Goal: Information Seeking & Learning: Learn about a topic

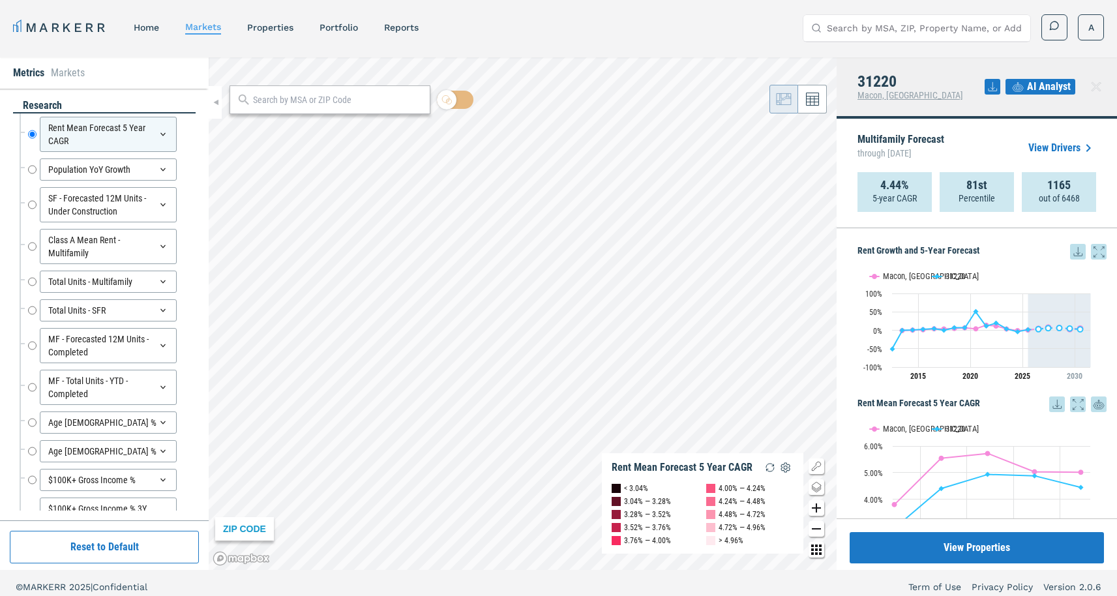
click at [83, 23] on link "MARKERR" at bounding box center [60, 27] width 95 height 18
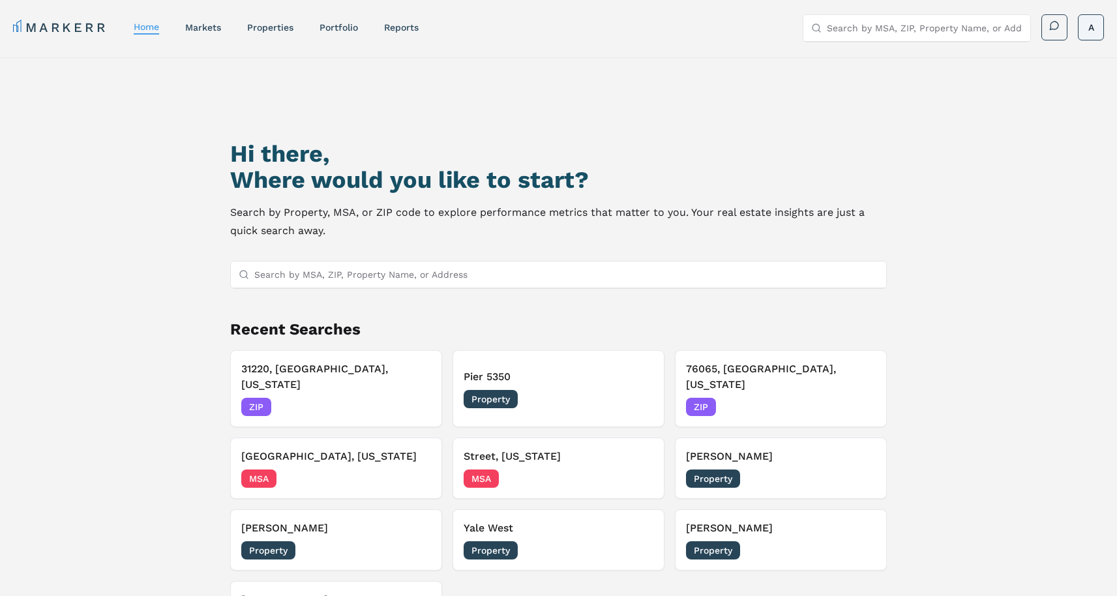
click at [1096, 22] on html "MARKERR home markets properties Portfolio reports Search by MSA, ZIP, Property …" at bounding box center [558, 354] width 1117 height 708
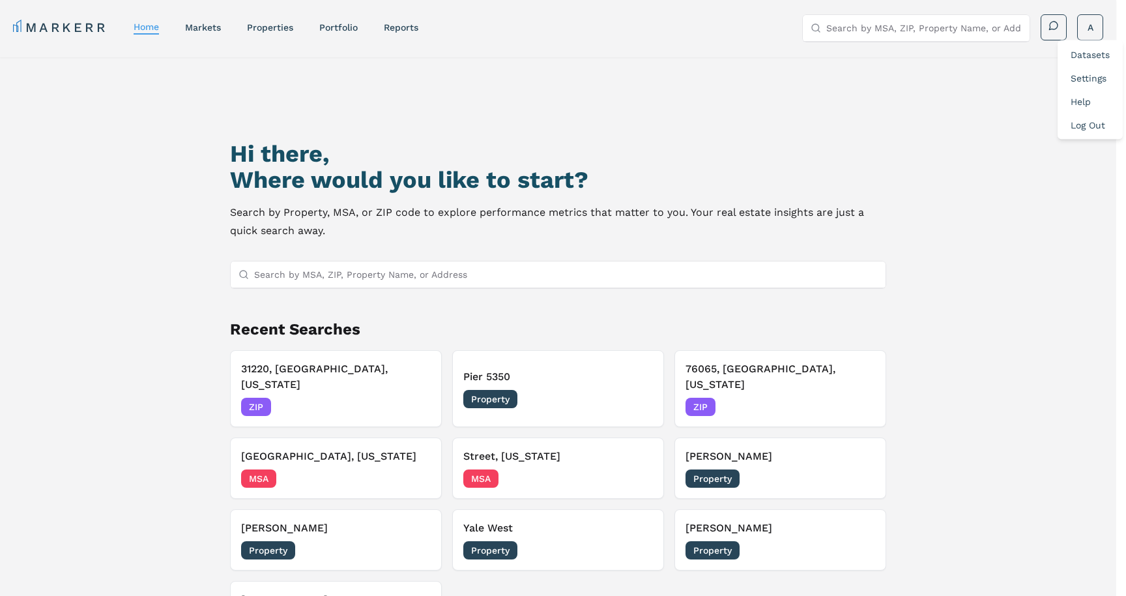
click at [1081, 50] on link "Datasets" at bounding box center [1090, 55] width 39 height 10
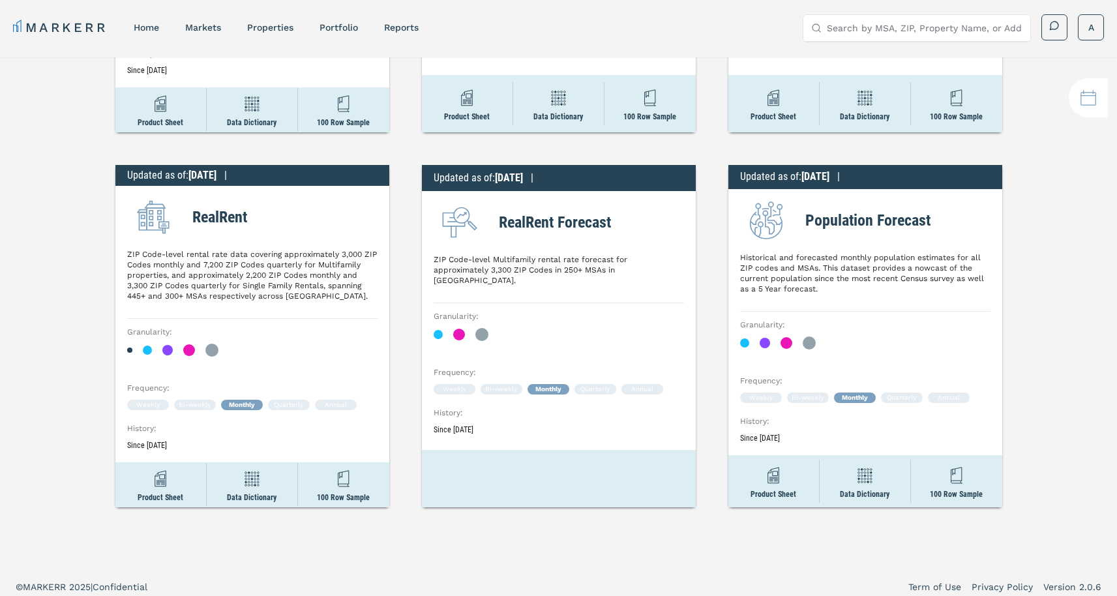
scroll to position [291, 0]
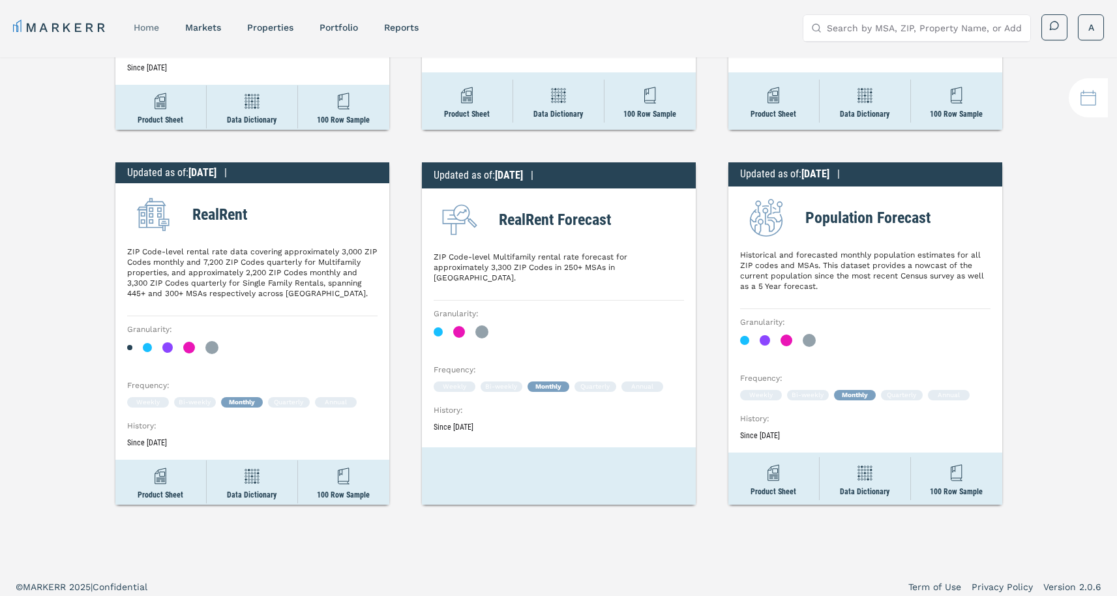
click at [149, 26] on link "home" at bounding box center [146, 27] width 25 height 10
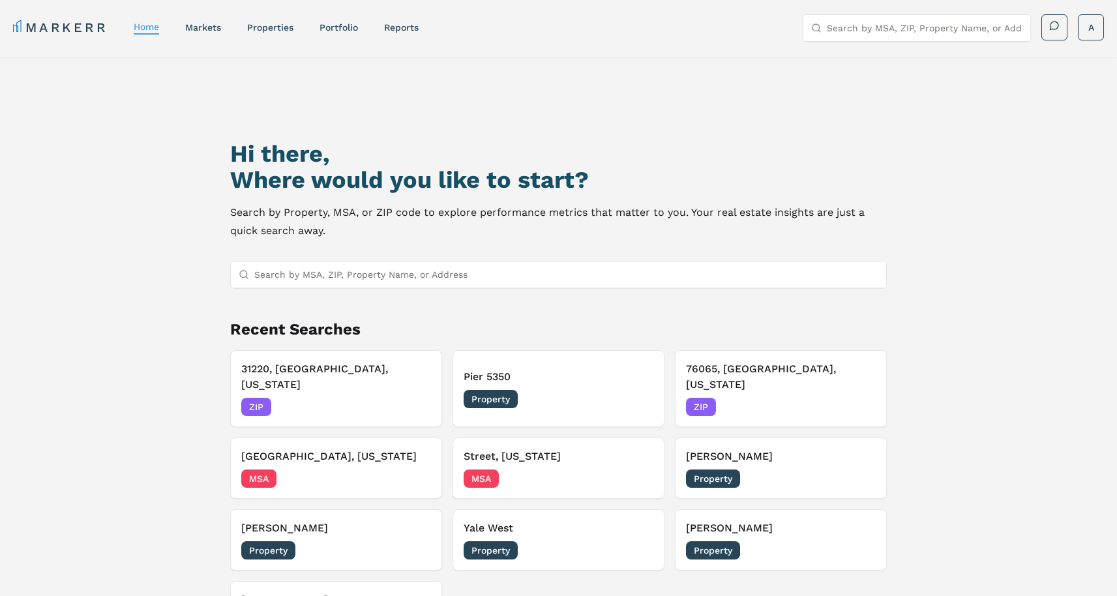
click at [379, 278] on input "Search by MSA, ZIP, Property Name, or Address" at bounding box center [566, 274] width 624 height 26
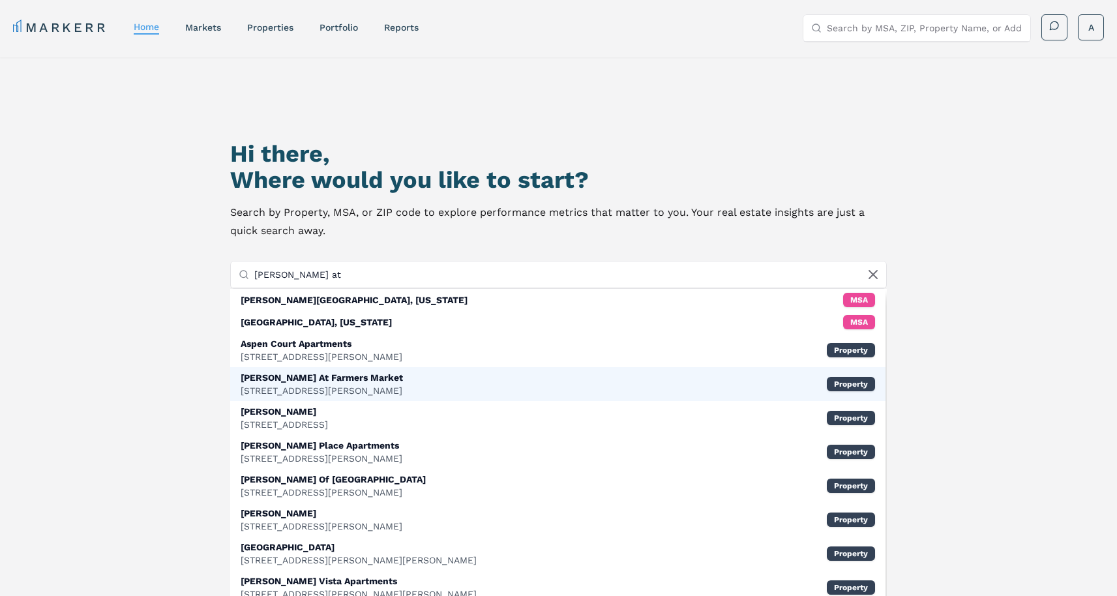
type input "amelia at"
click at [364, 372] on div "Amelia At Farmers Market 999 S Harwood St, Dallas Property" at bounding box center [557, 384] width 655 height 34
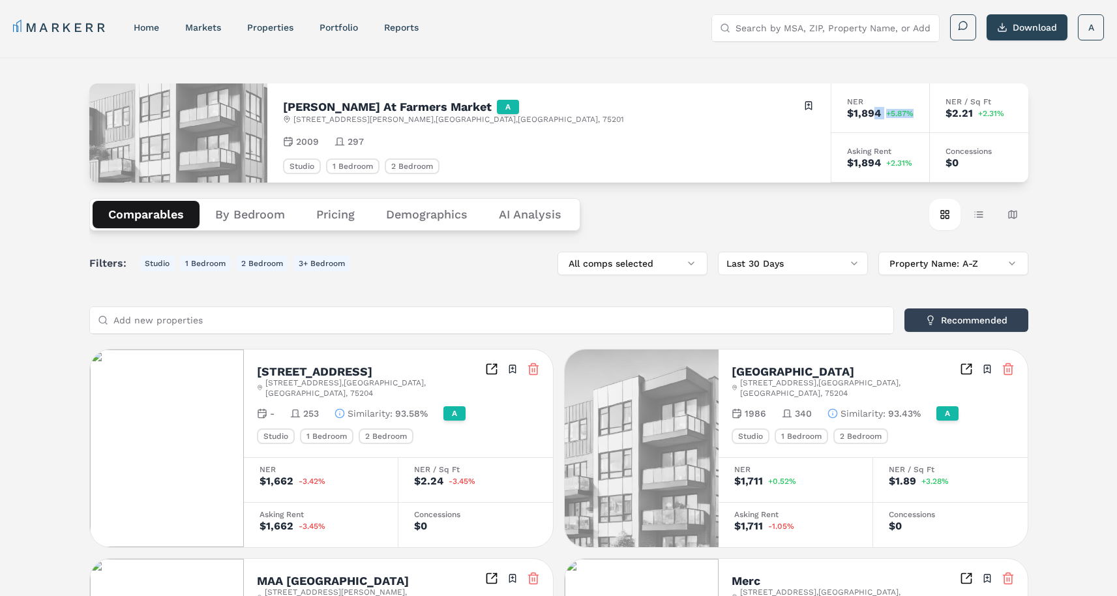
drag, startPoint x: 910, startPoint y: 110, endPoint x: 874, endPoint y: 138, distance: 45.6
click at [874, 115] on div "$1,894 +5.87%" at bounding box center [880, 113] width 66 height 10
drag, startPoint x: 885, startPoint y: 173, endPoint x: 928, endPoint y: 177, distance: 43.2
click at [891, 171] on div "Asking Rent $1,894 +2.31%" at bounding box center [880, 158] width 98 height 50
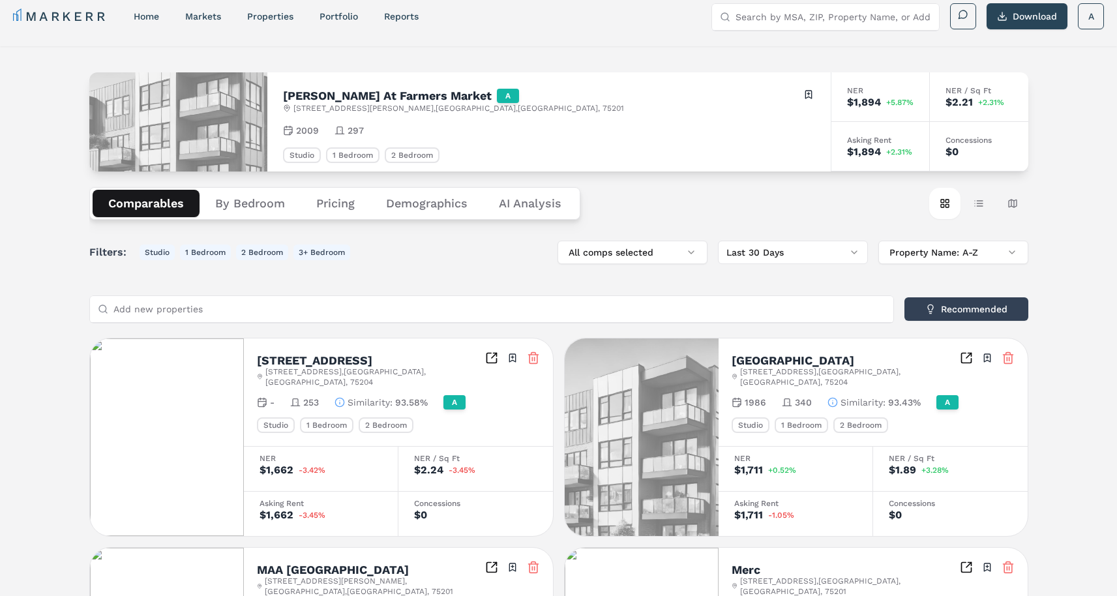
scroll to position [14, 0]
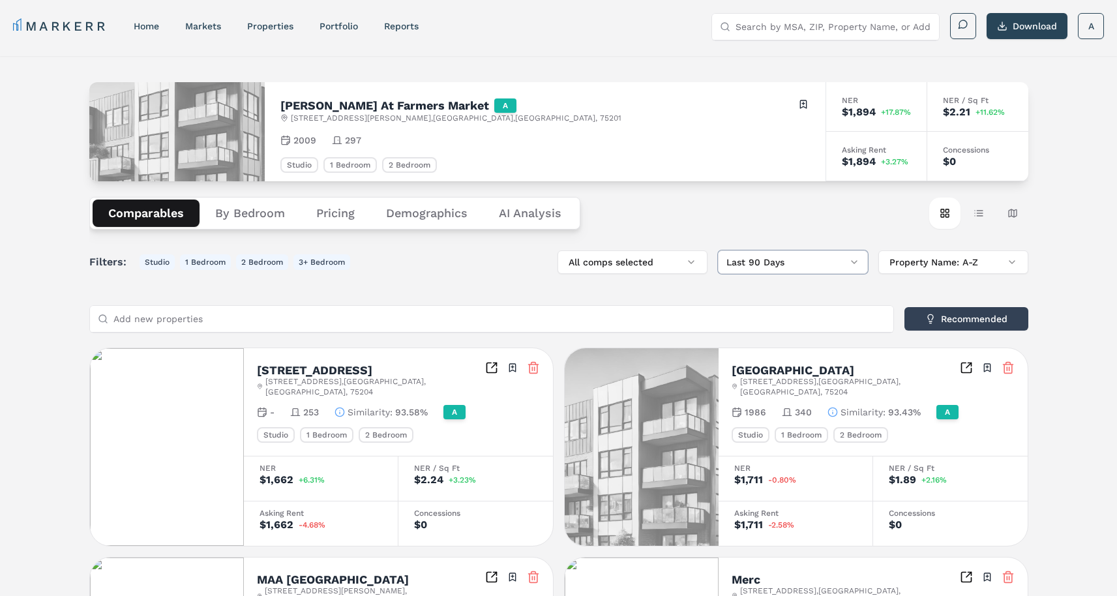
scroll to position [0, 0]
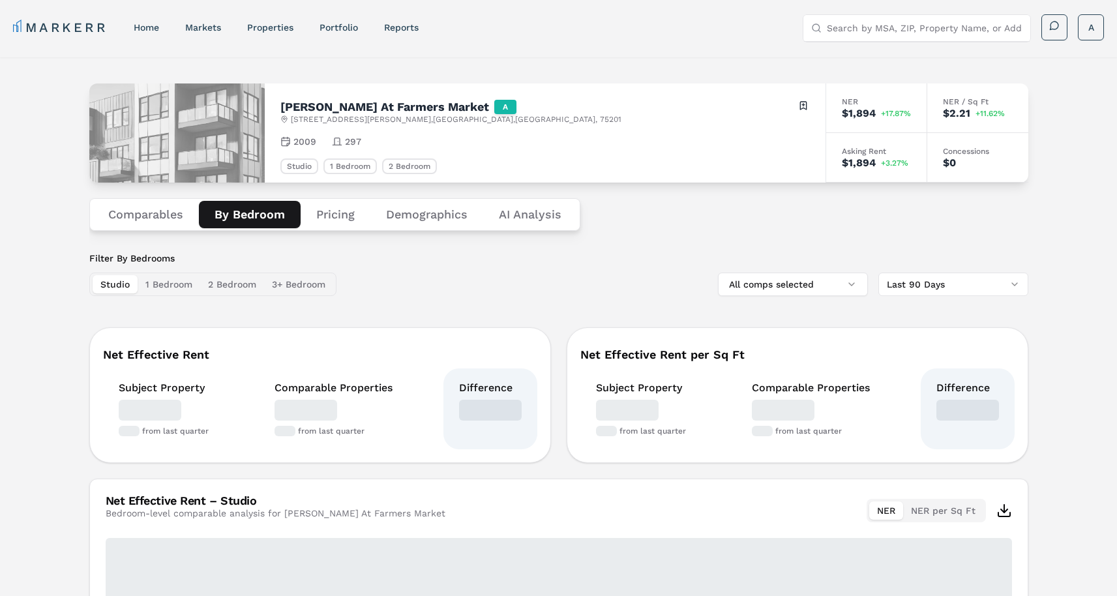
click at [265, 226] on button "By Bedroom" at bounding box center [250, 214] width 102 height 27
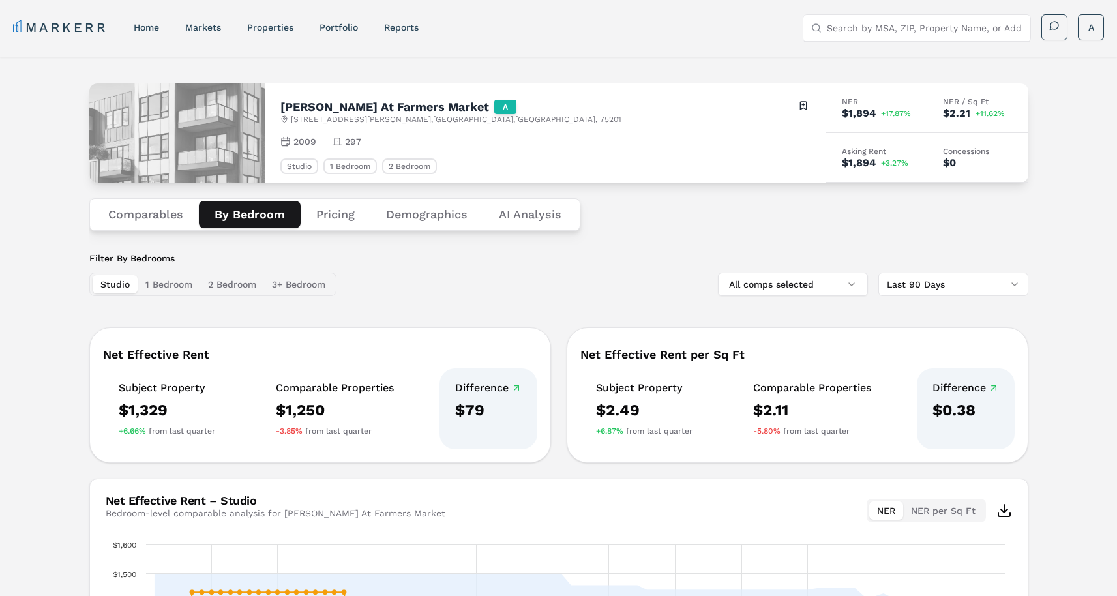
click at [426, 220] on button "Demographics" at bounding box center [426, 214] width 113 height 27
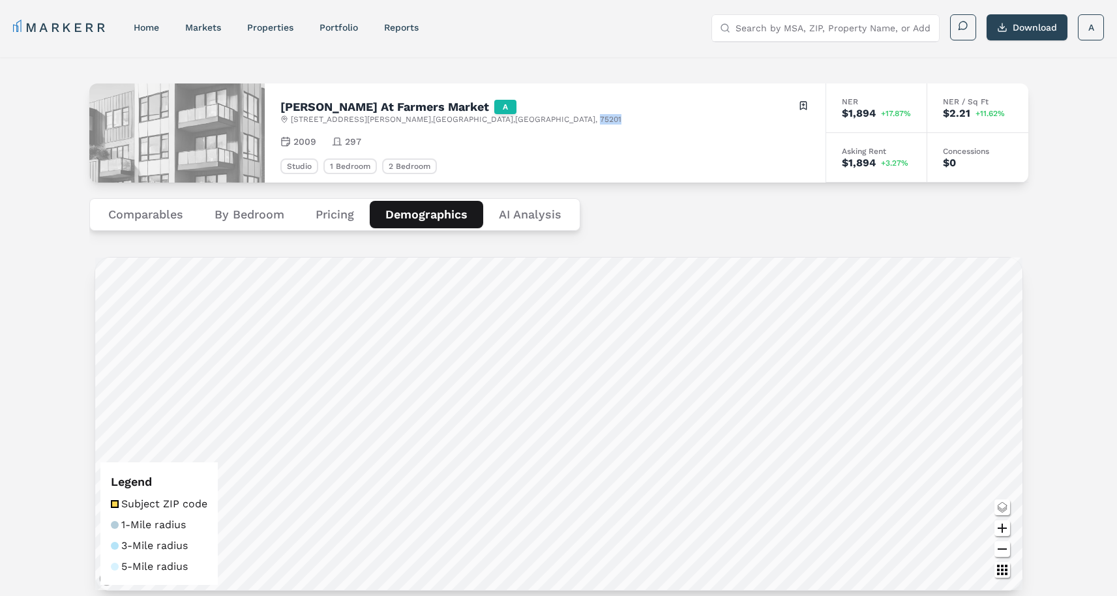
drag, startPoint x: 452, startPoint y: 119, endPoint x: 423, endPoint y: 119, distance: 28.7
click at [422, 118] on div "999 S Harwood St , Dallas , TX , 75201" at bounding box center [450, 119] width 341 height 10
click at [441, 124] on div "999 S Harwood St , Dallas , TX , 75201" at bounding box center [450, 119] width 341 height 10
drag, startPoint x: 443, startPoint y: 119, endPoint x: 452, endPoint y: 110, distance: 12.9
click at [418, 124] on div "999 S Harwood St , Dallas , TX , 75201" at bounding box center [450, 119] width 341 height 10
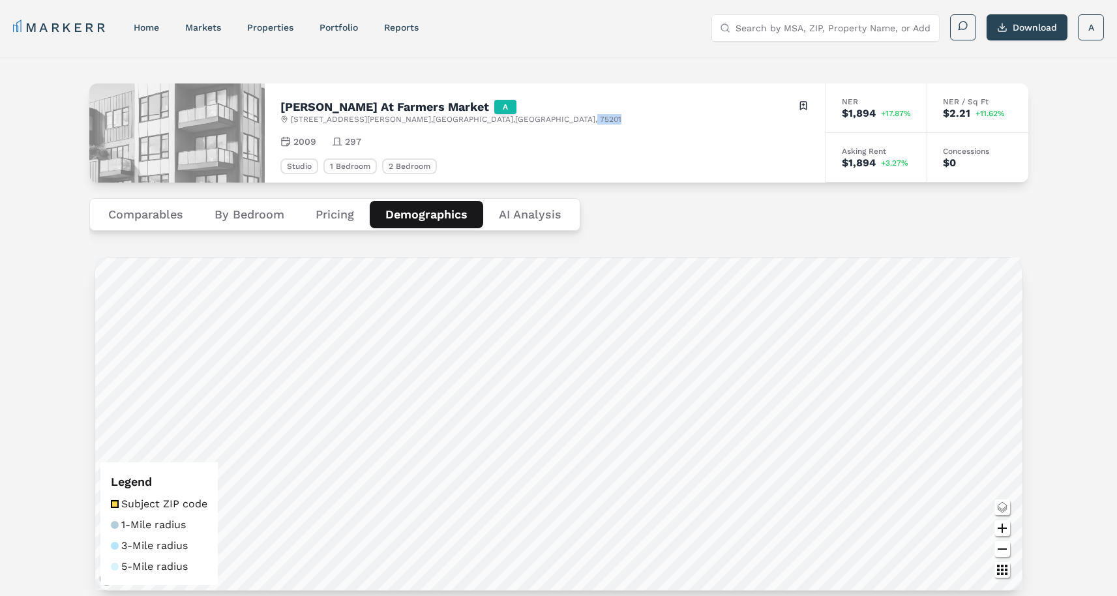
copy span "75201"
click at [759, 23] on input "Search by MSA, ZIP, Property Name, or Address" at bounding box center [833, 28] width 196 height 26
paste input "75201"
type input "75201"
click at [799, 55] on div "75201, Dallas, Texas" at bounding box center [811, 59] width 179 height 26
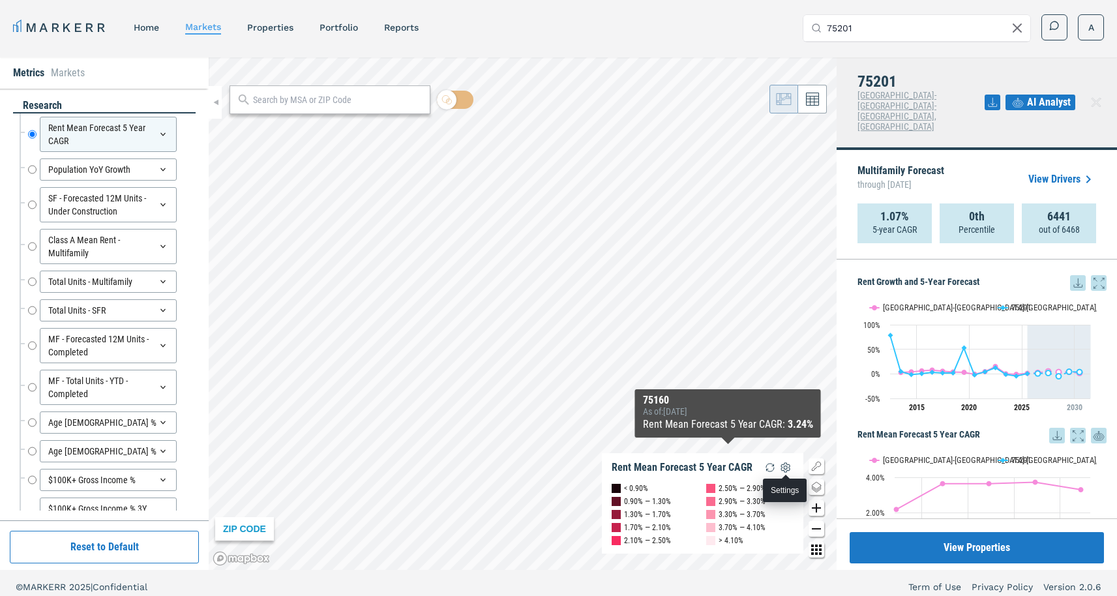
click at [784, 469] on img "button" at bounding box center [786, 468] width 16 height 16
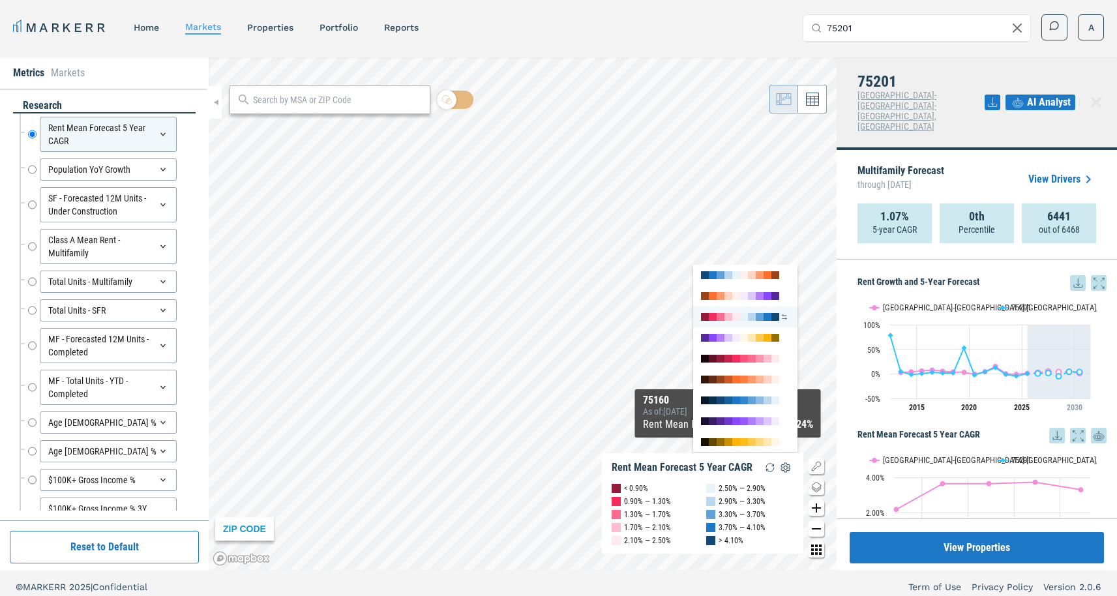
click at [730, 308] on div at bounding box center [745, 316] width 104 height 21
click at [709, 30] on div "MARKERR home markets properties Portfolio reports Search by MSA, ZIP, Property …" at bounding box center [558, 27] width 1091 height 27
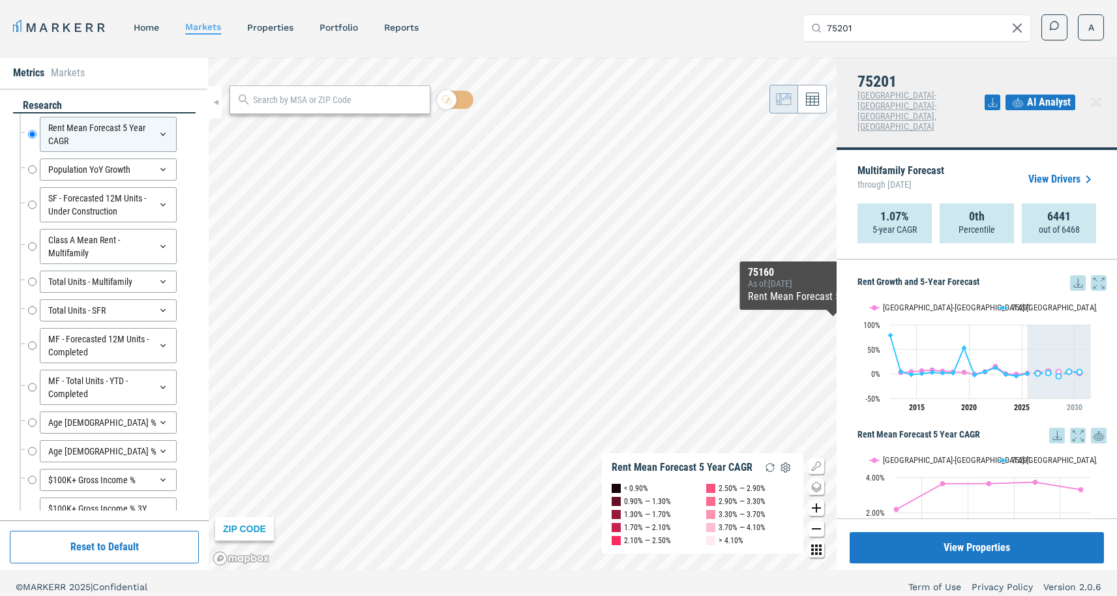
click at [1033, 171] on link "View Drivers" at bounding box center [1062, 179] width 68 height 16
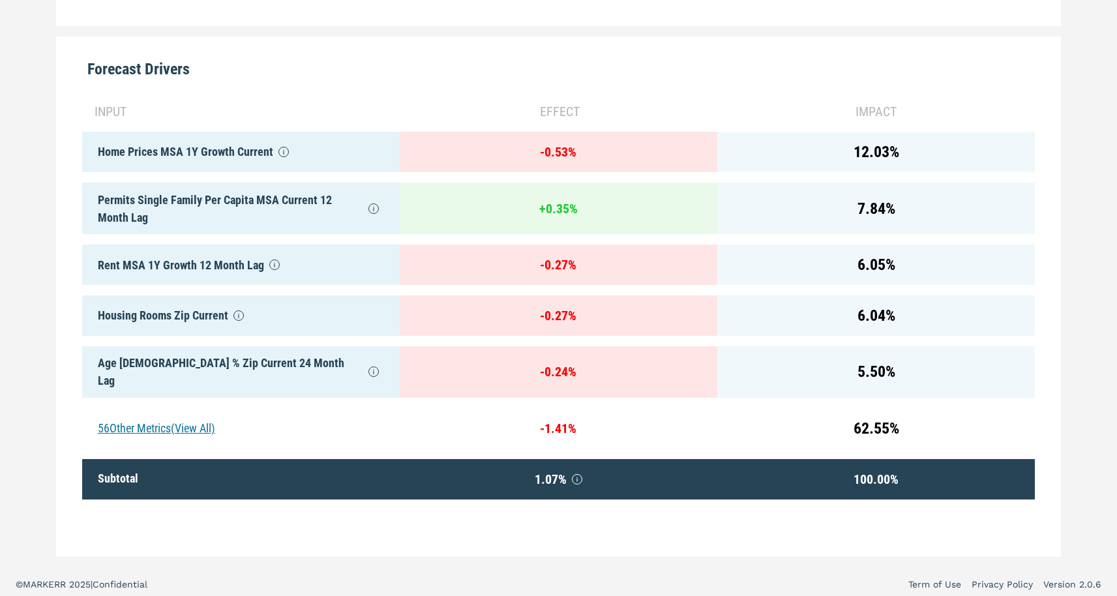
scroll to position [620, 0]
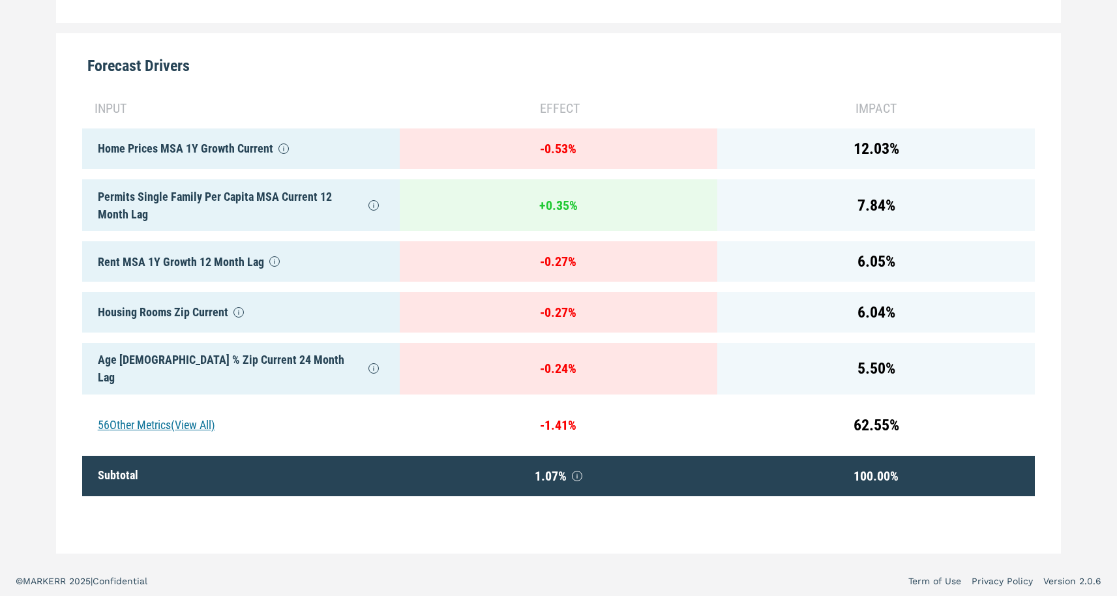
drag, startPoint x: 275, startPoint y: 58, endPoint x: 437, endPoint y: 86, distance: 164.1
click at [437, 83] on div "Forecast Drivers" at bounding box center [558, 60] width 953 height 55
click at [149, 411] on div "56 Other Metrics (View All)" at bounding box center [240, 425] width 317 height 40
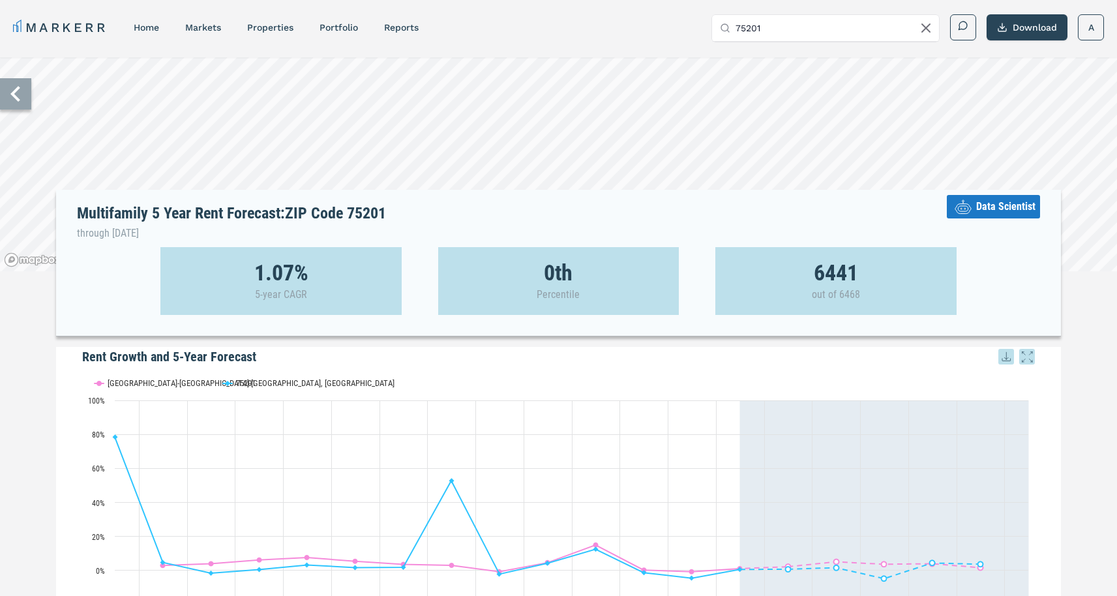
scroll to position [0, 0]
click at [998, 214] on span "Data Scientist" at bounding box center [1005, 207] width 59 height 16
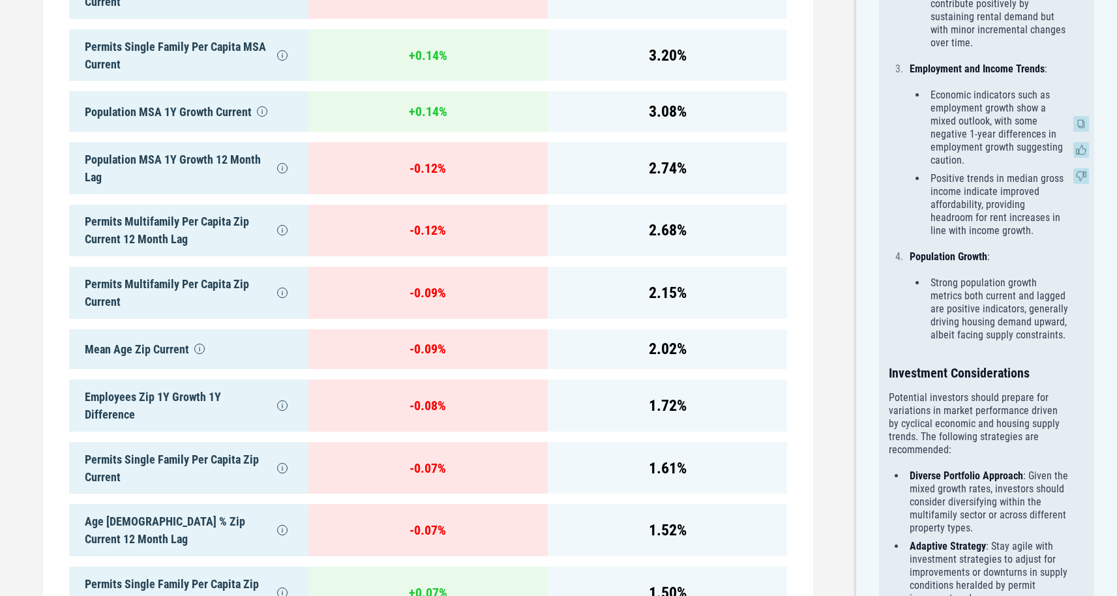
scroll to position [768, 0]
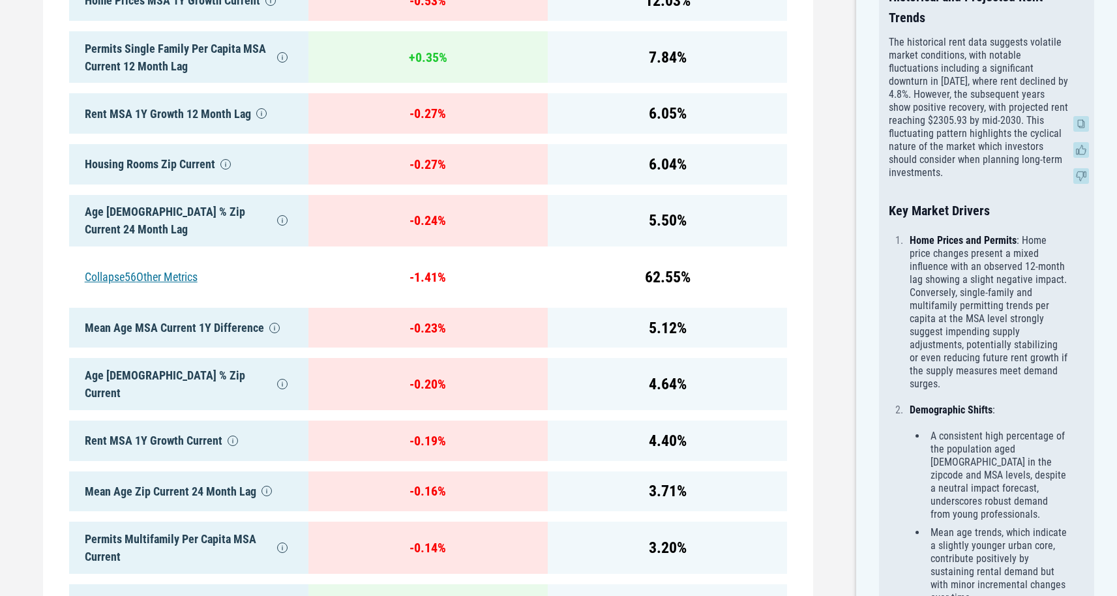
click at [1084, 119] on icon at bounding box center [1081, 124] width 16 height 16
click at [974, 237] on p "Home Prices and Permits : Home price changes present a mixed influence with an …" at bounding box center [988, 312] width 158 height 156
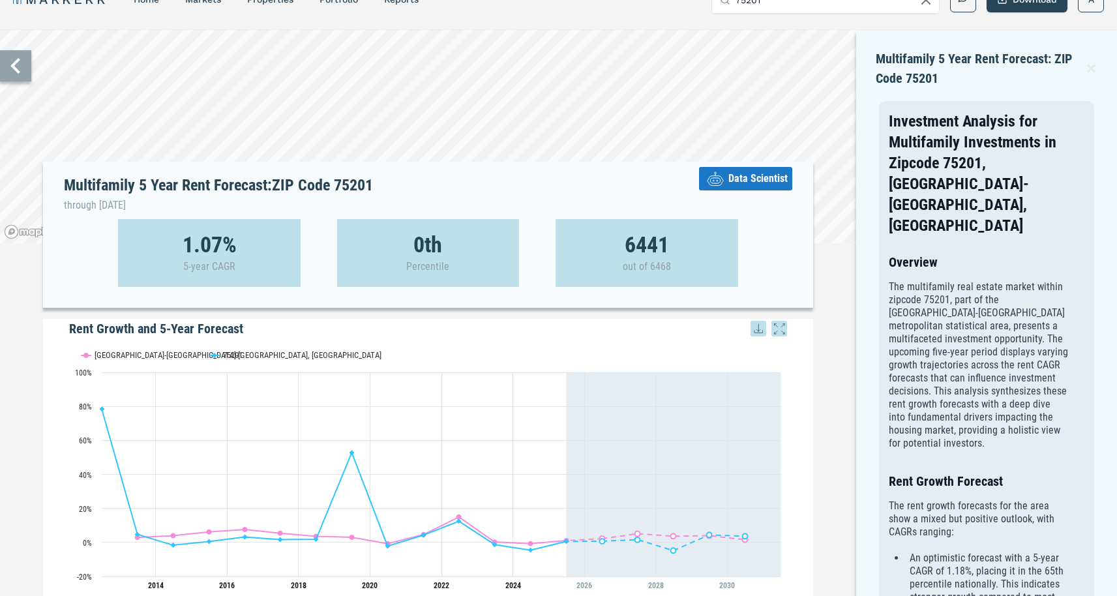
scroll to position [0, 0]
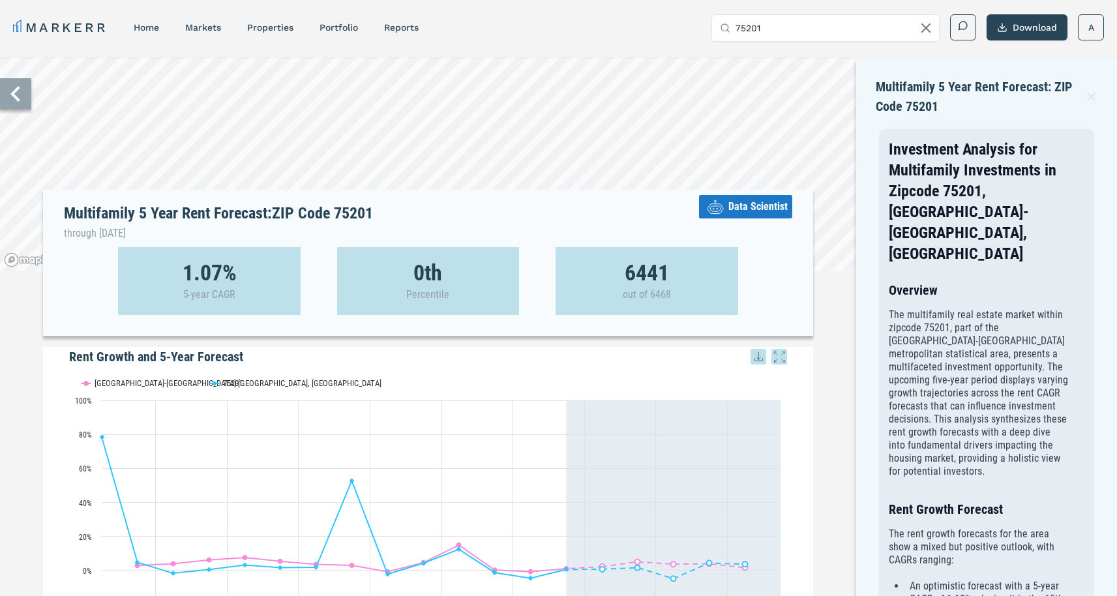
click at [23, 88] on icon at bounding box center [15, 93] width 31 height 31
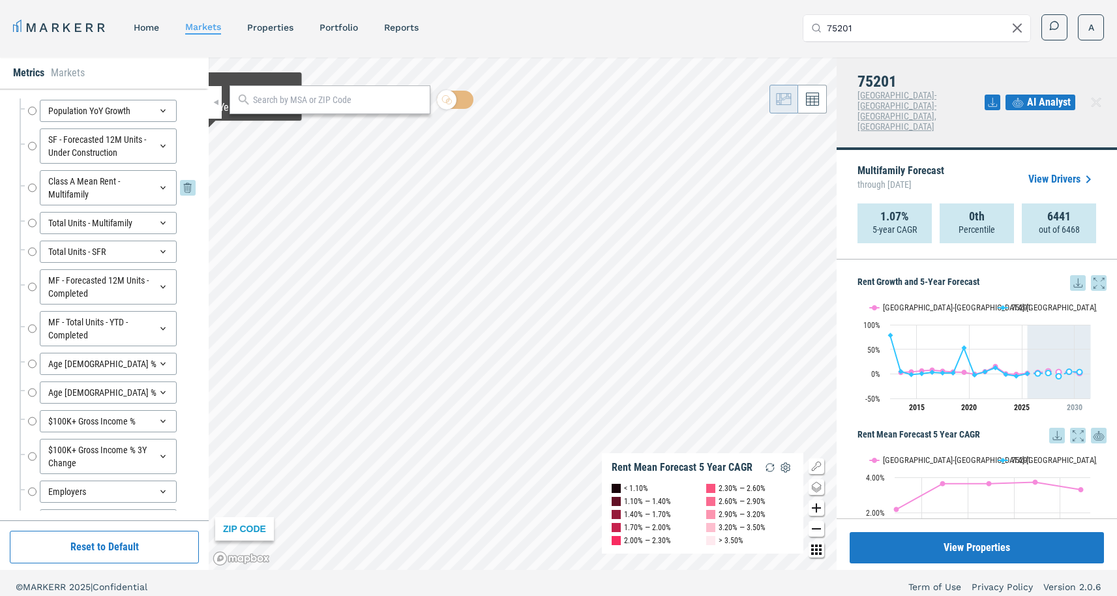
scroll to position [55, 0]
drag, startPoint x: 163, startPoint y: 328, endPoint x: 155, endPoint y: 326, distance: 8.1
click at [162, 326] on div "MF - Total Units - YTD - Completed" at bounding box center [108, 332] width 137 height 35
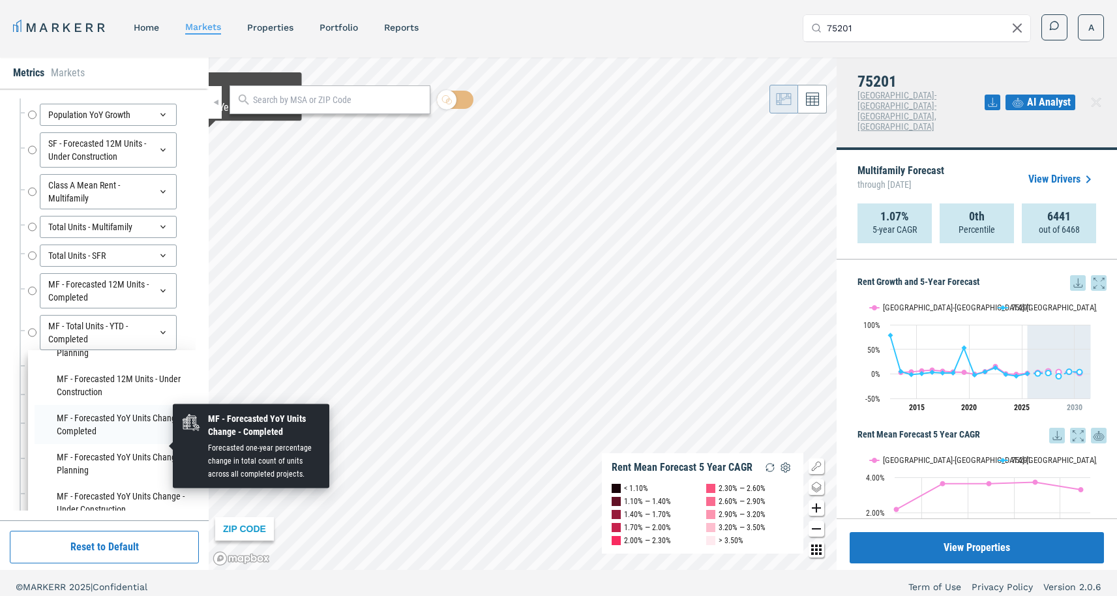
scroll to position [117, 0]
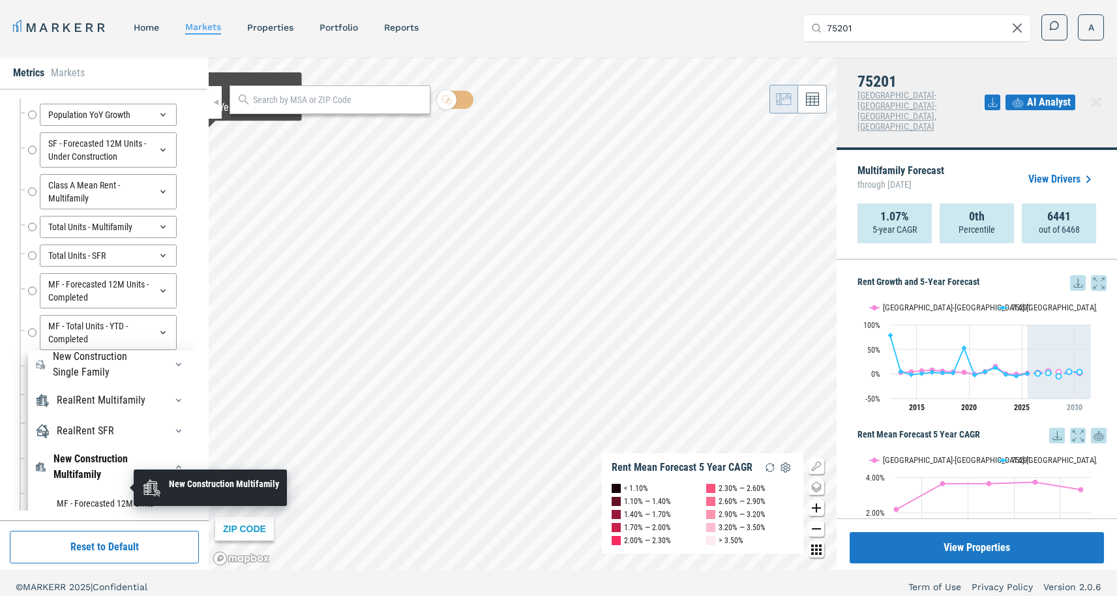
click at [100, 482] on div "New Construction Multifamily" at bounding box center [101, 466] width 96 height 31
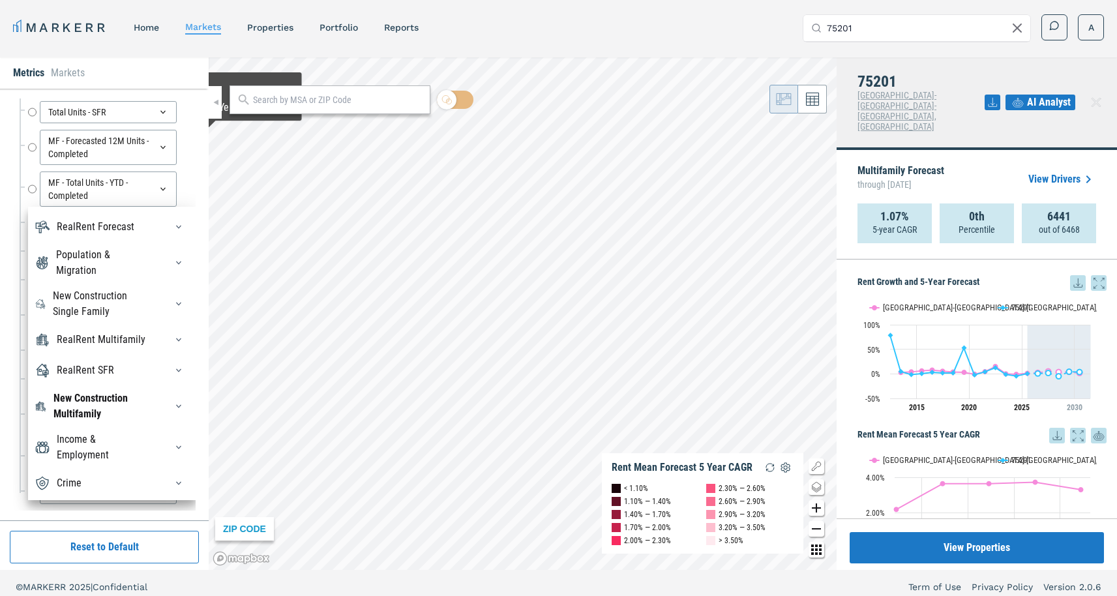
scroll to position [205, 0]
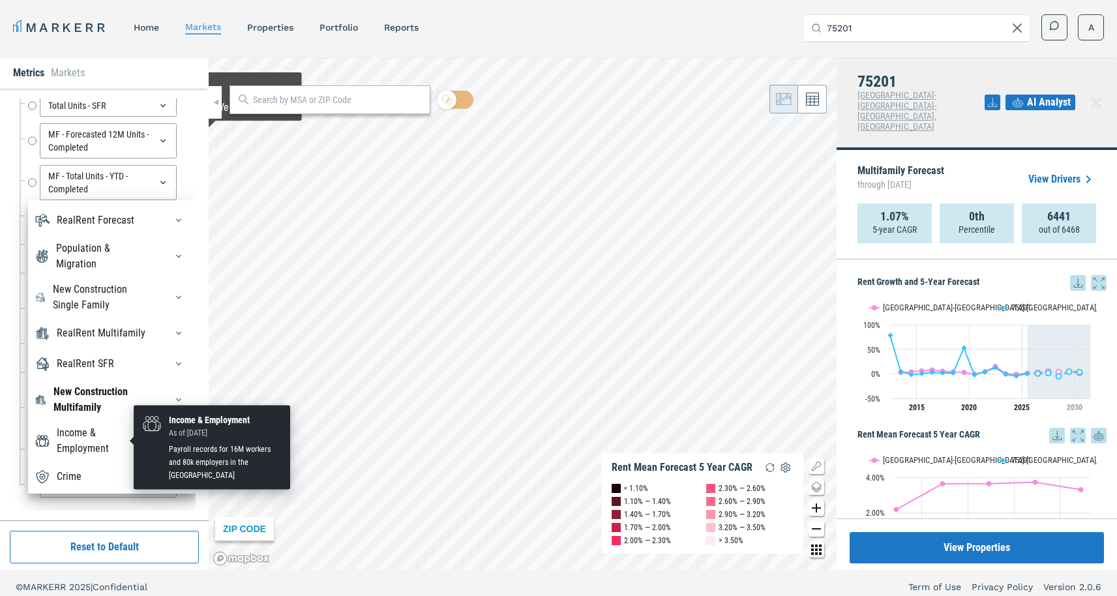
click at [101, 434] on div "Income & Employment" at bounding box center [103, 440] width 93 height 31
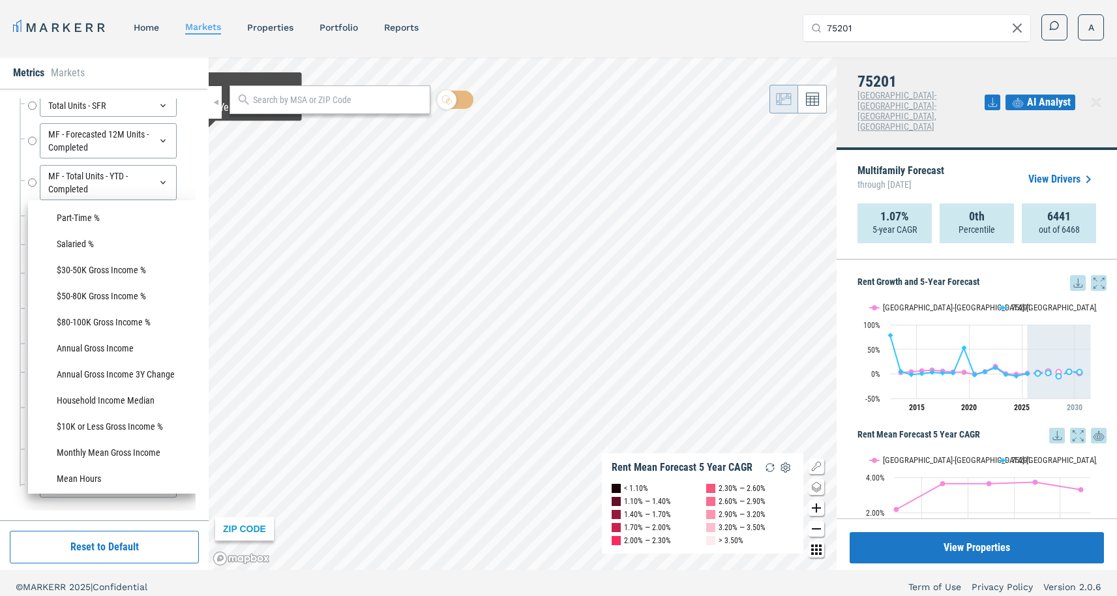
scroll to position [920, 0]
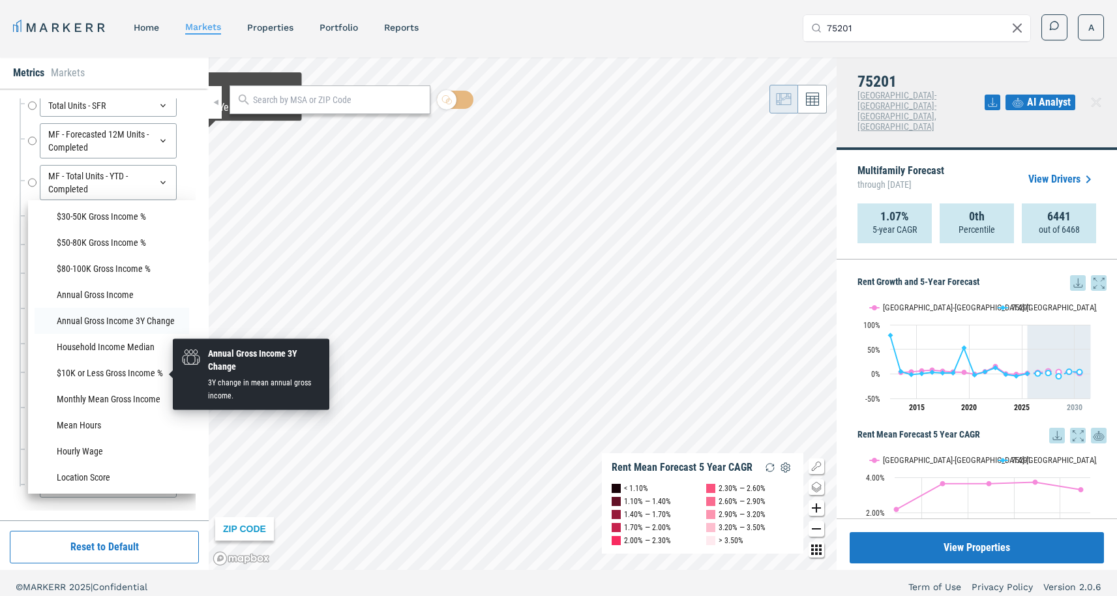
click at [106, 334] on li "Annual Gross Income 3Y Change" at bounding box center [112, 321] width 154 height 26
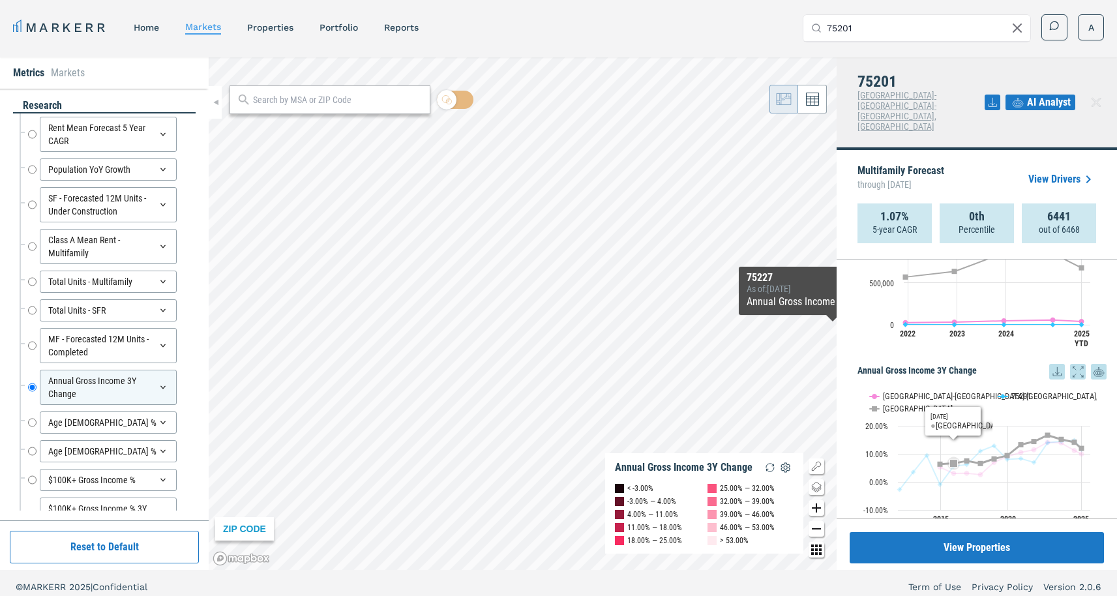
scroll to position [1365, 0]
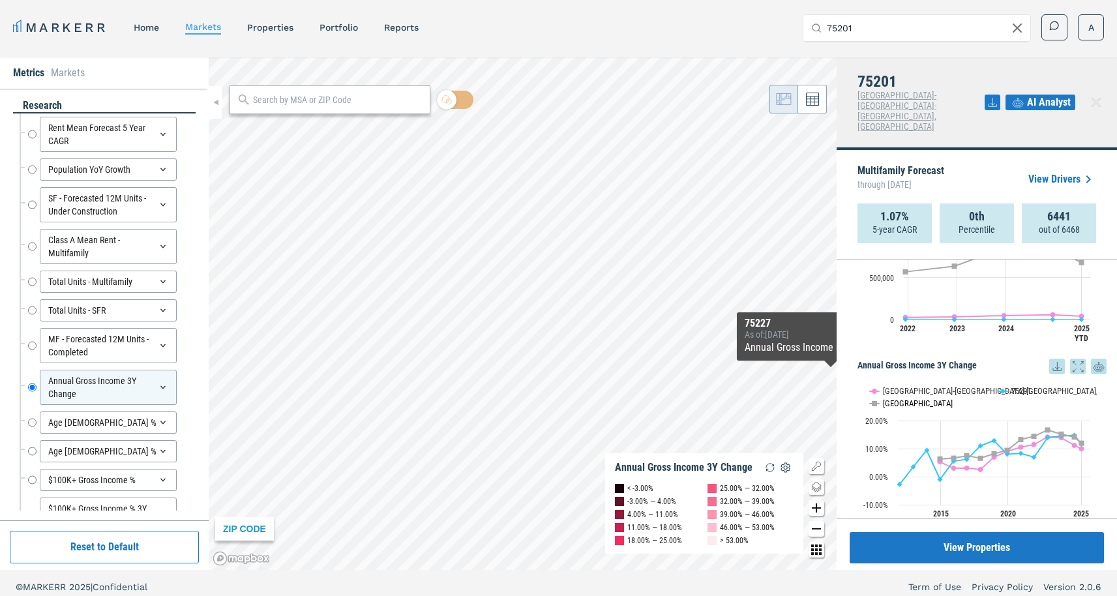
click at [880, 374] on rect "Interactive chart" at bounding box center [976, 455] width 239 height 163
drag, startPoint x: 894, startPoint y: 366, endPoint x: 885, endPoint y: 377, distance: 15.3
click at [894, 374] on rect "Interactive chart" at bounding box center [976, 455] width 239 height 163
click at [885, 377] on rect "Interactive chart" at bounding box center [976, 455] width 239 height 163
click at [885, 398] on text "[GEOGRAPHIC_DATA]" at bounding box center [918, 403] width 70 height 10
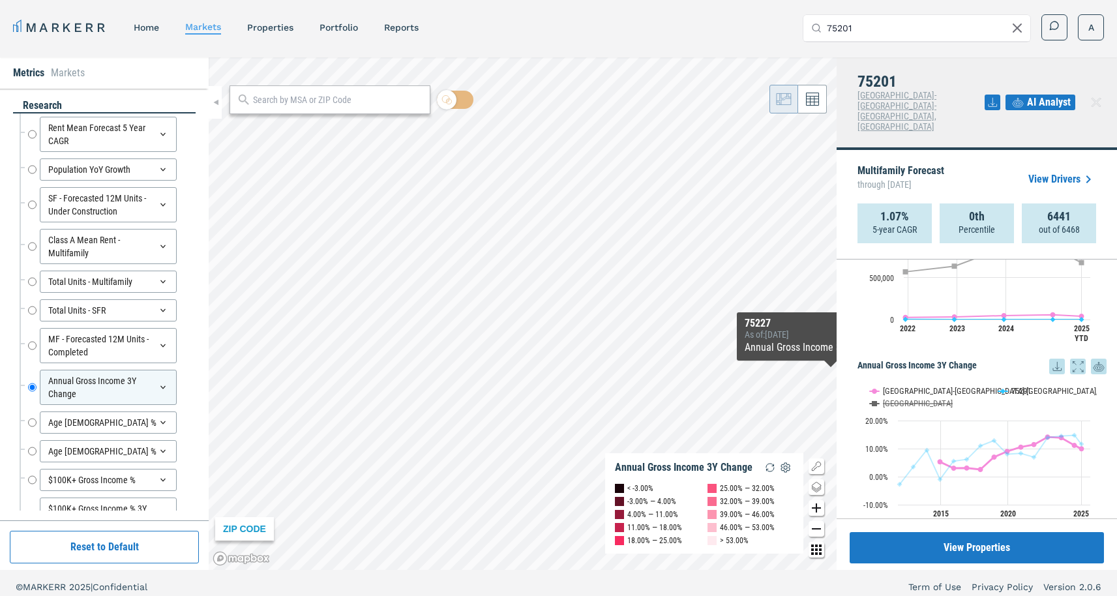
click at [889, 374] on rect "Interactive chart" at bounding box center [976, 455] width 239 height 163
click at [885, 386] on button "Show Dallas-Fort Worth-Arlington, TX" at bounding box center [927, 391] width 115 height 10
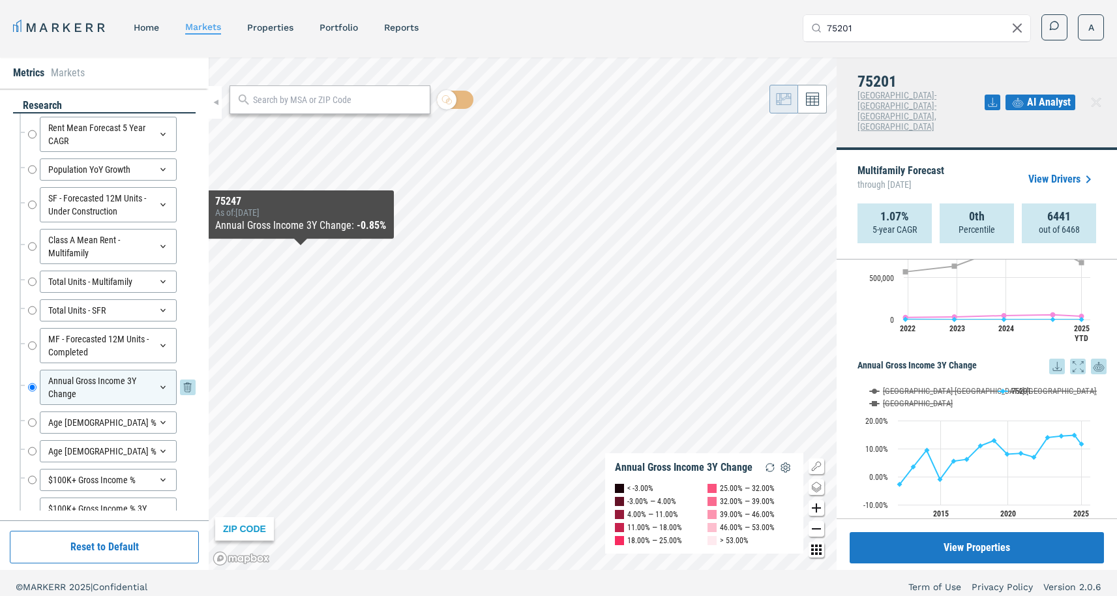
click at [99, 392] on div "Annual Gross Income 3Y Change" at bounding box center [108, 387] width 137 height 35
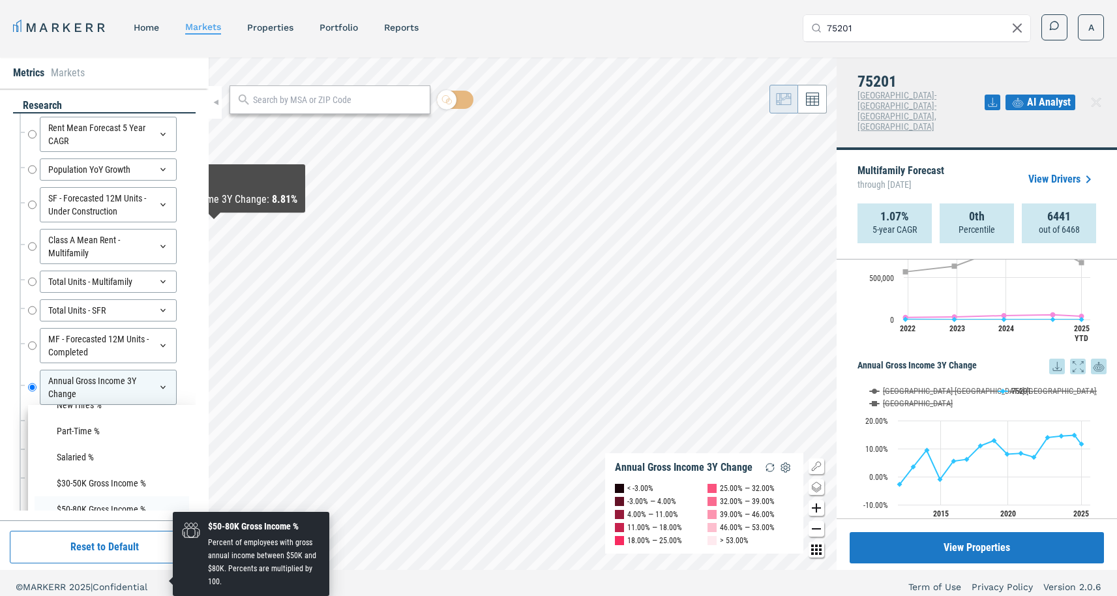
scroll to position [834, 0]
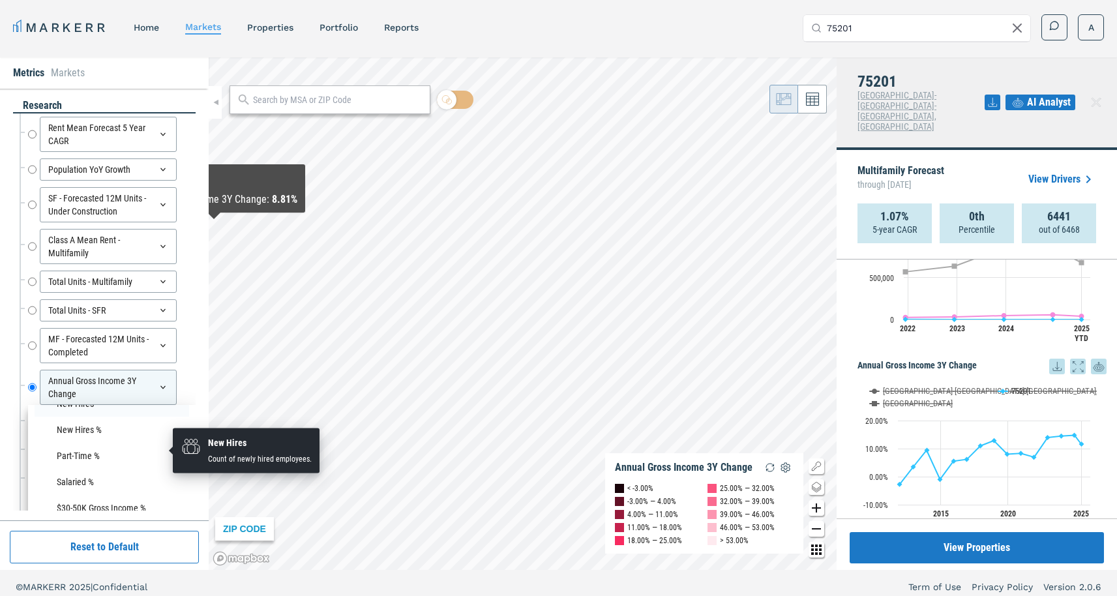
click at [99, 417] on li "New Hires" at bounding box center [112, 403] width 154 height 26
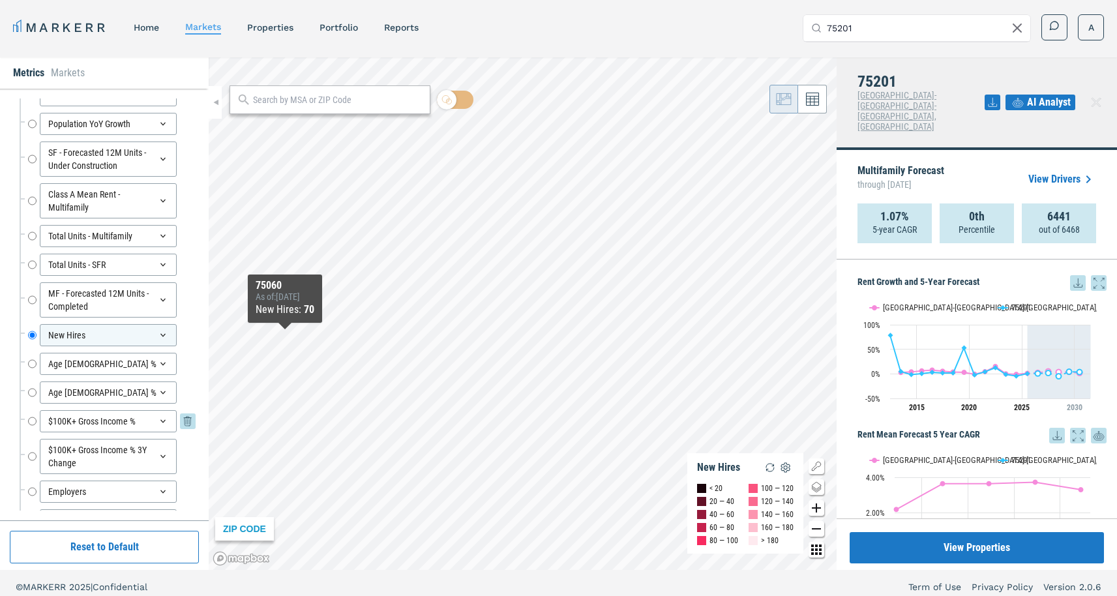
scroll to position [46, 0]
click at [33, 418] on input "$100K+ Gross Income %" at bounding box center [32, 420] width 8 height 22
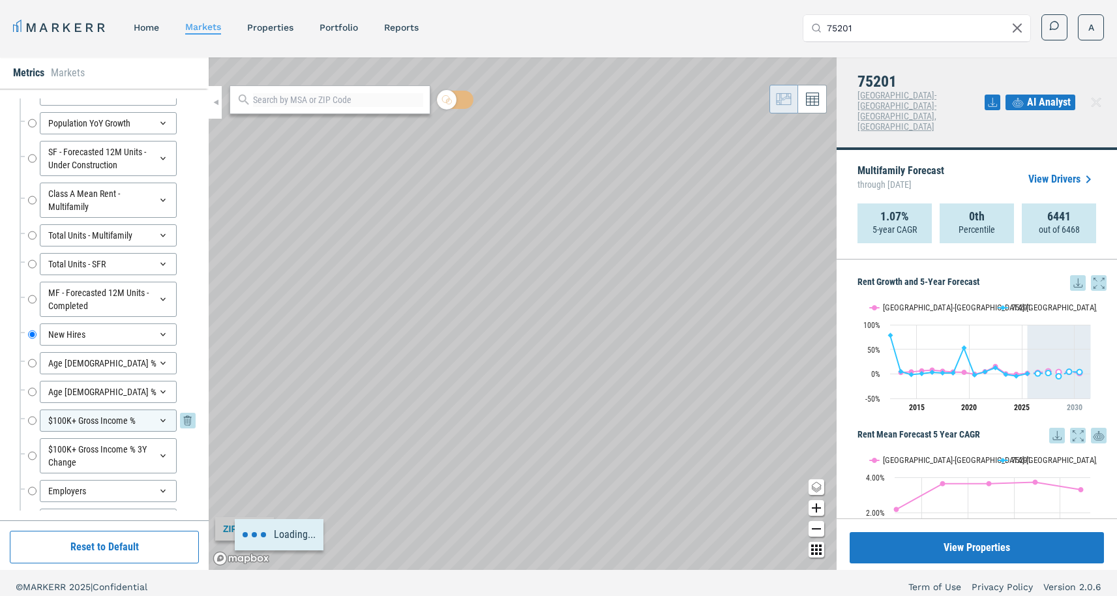
radio input "false"
radio input "true"
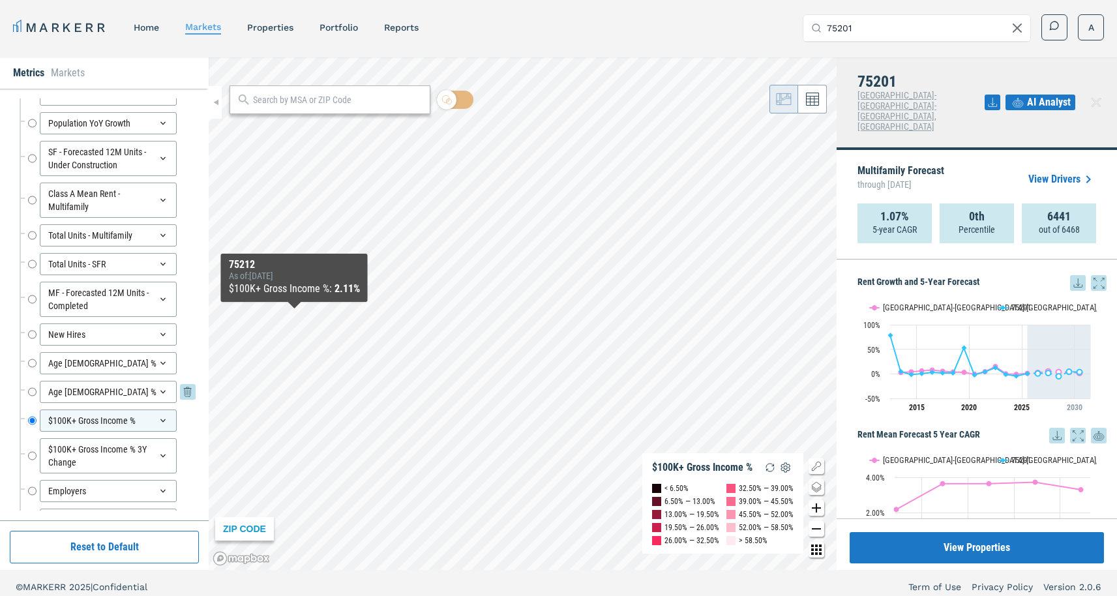
click at [32, 390] on input "Age [DEMOGRAPHIC_DATA] %" at bounding box center [32, 392] width 8 height 22
radio input "true"
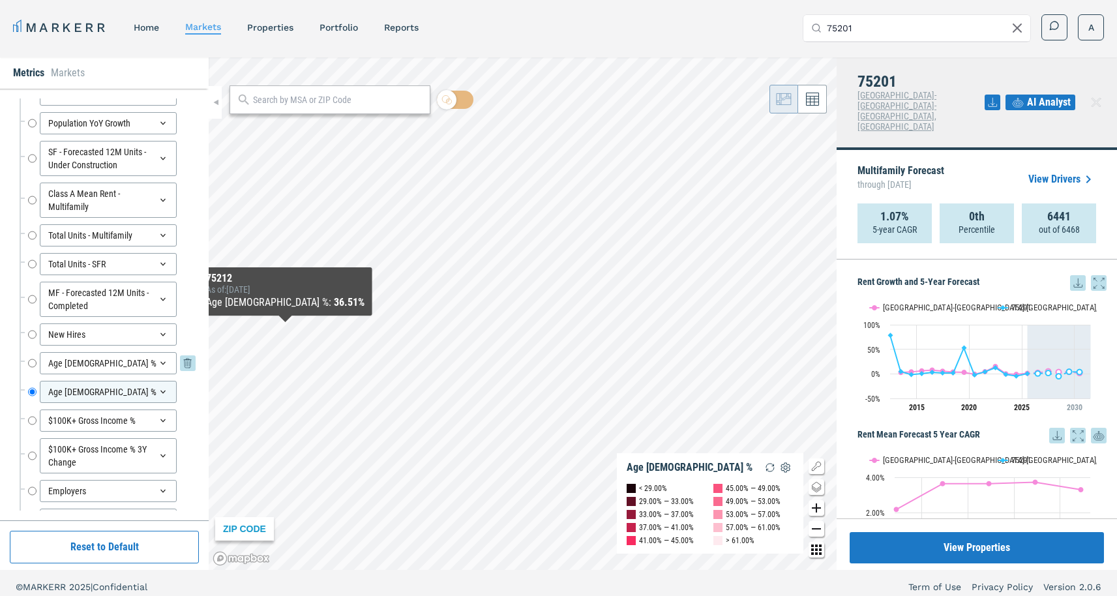
click at [32, 363] on input "Age [DEMOGRAPHIC_DATA] %" at bounding box center [32, 363] width 8 height 22
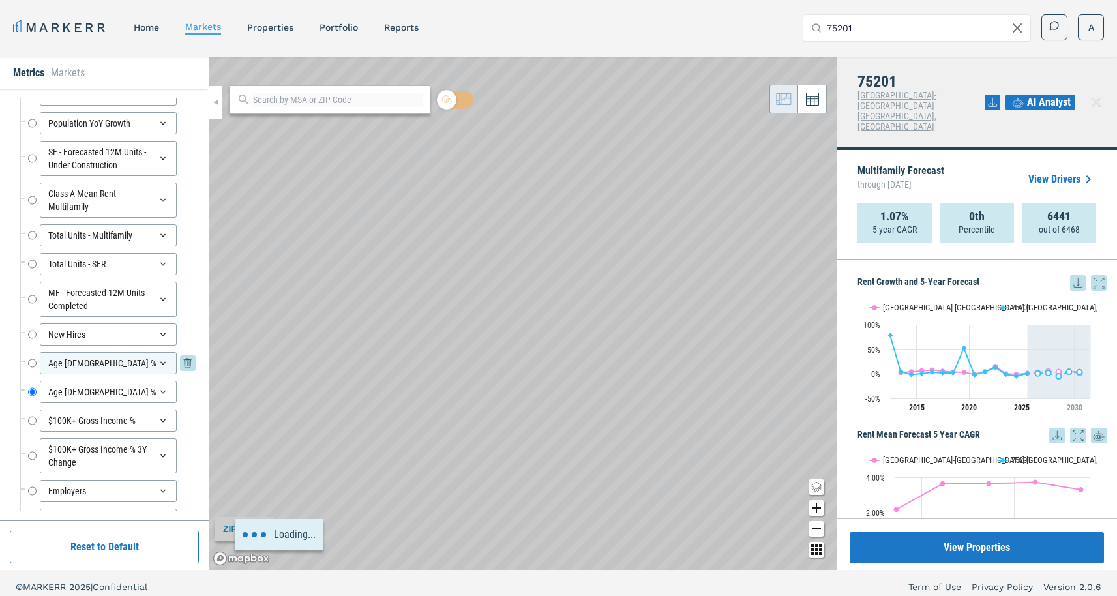
radio input "true"
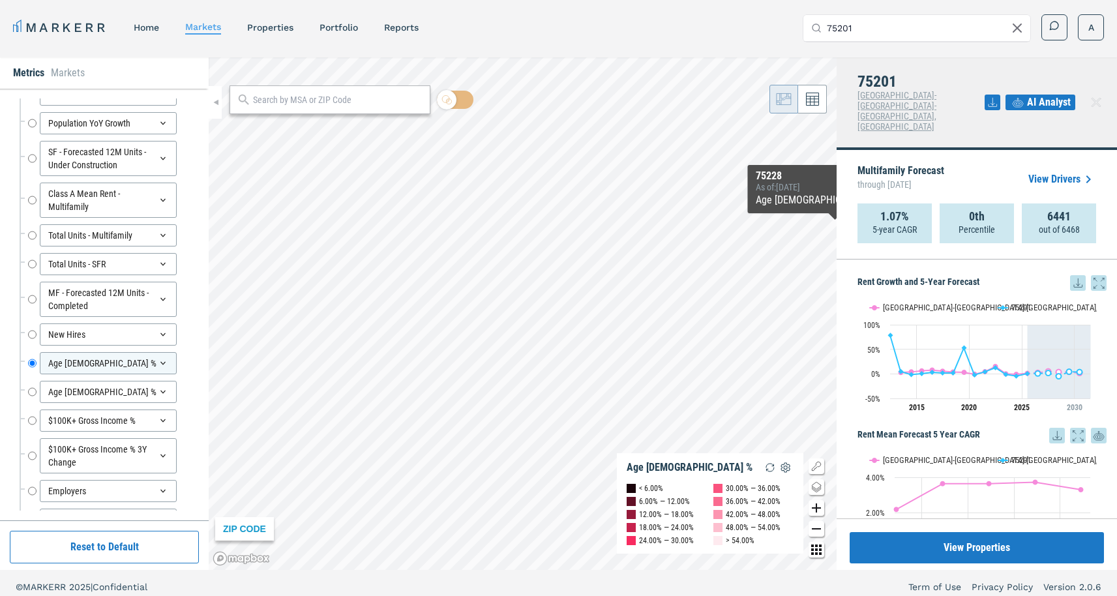
click at [1053, 171] on link "View Drivers" at bounding box center [1062, 179] width 68 height 16
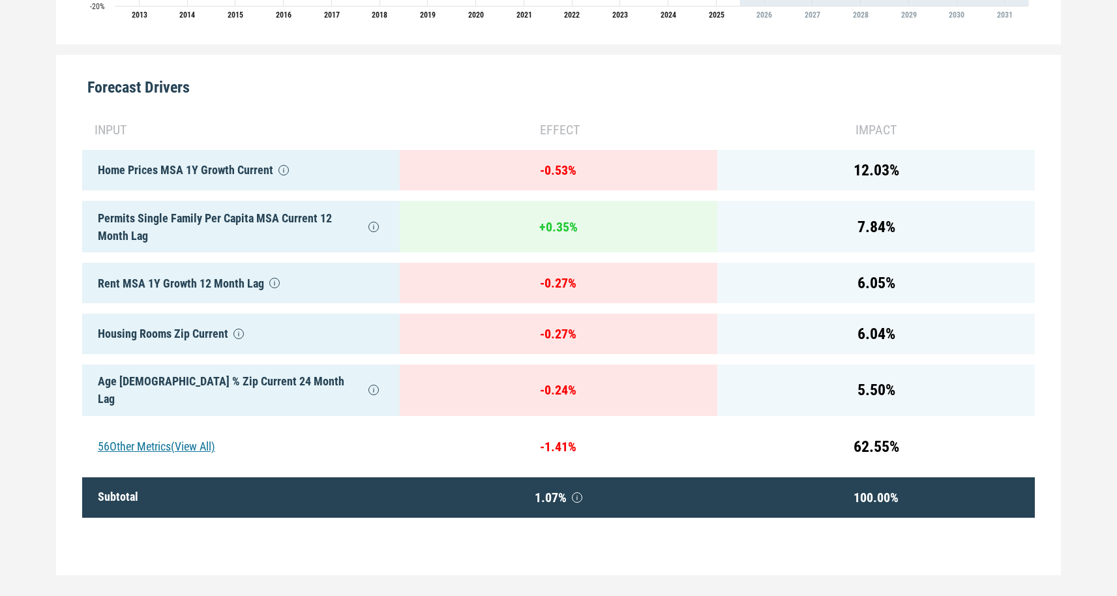
scroll to position [620, 0]
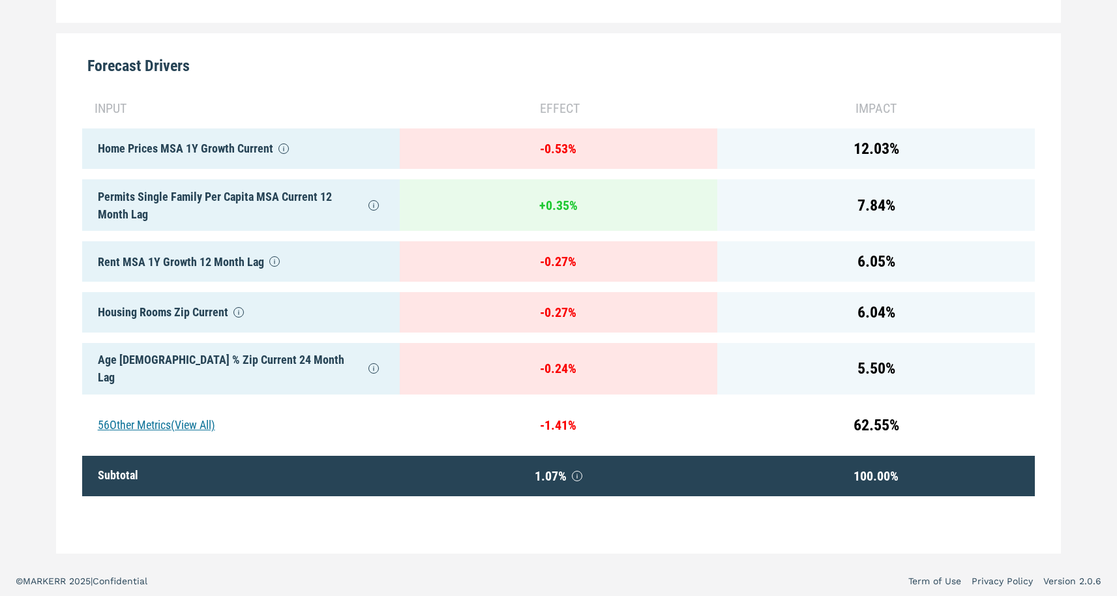
click at [195, 413] on div "56 Other Metrics (View All)" at bounding box center [240, 425] width 317 height 40
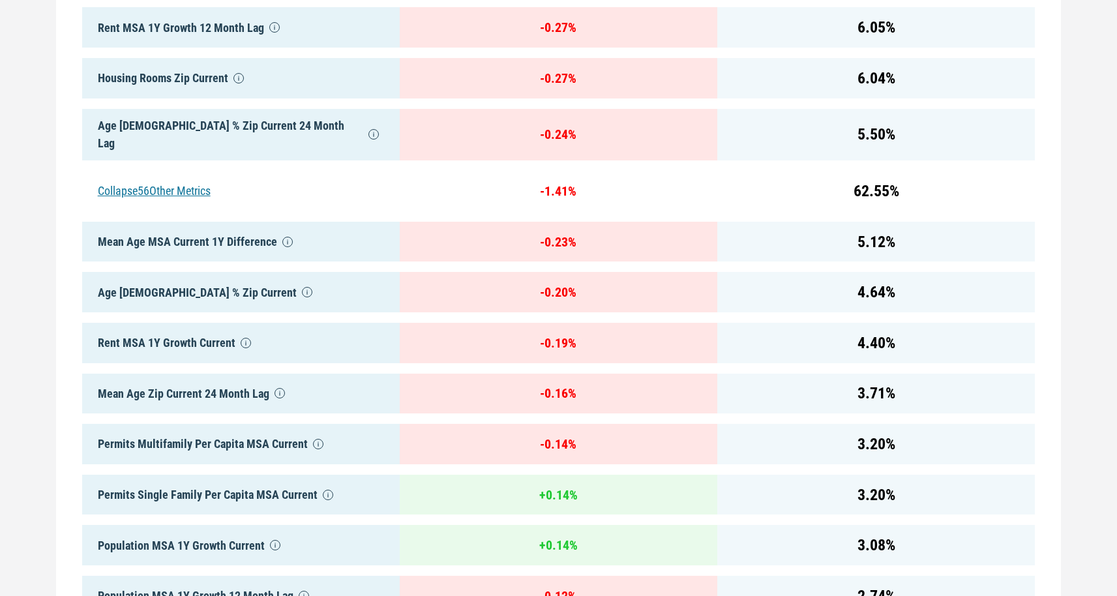
scroll to position [854, 0]
drag, startPoint x: 102, startPoint y: 416, endPoint x: 344, endPoint y: 439, distance: 242.3
click at [344, 439] on div "Permits Multifamily Per Capita MSA Current" at bounding box center [240, 444] width 317 height 40
click at [382, 425] on div "Permits Multifamily Per Capita MSA Current" at bounding box center [240, 444] width 317 height 40
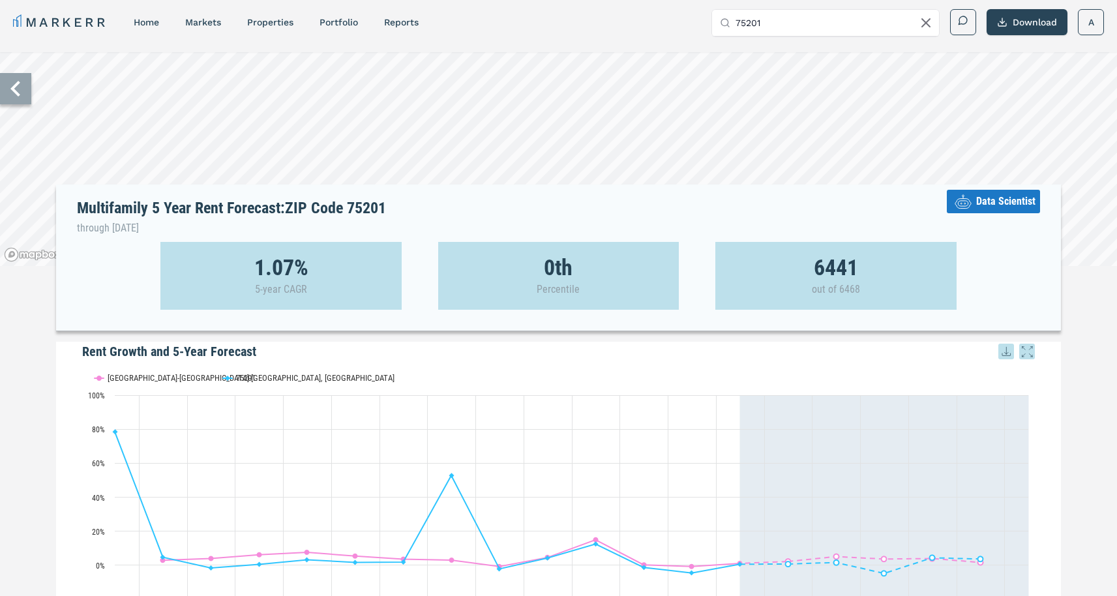
scroll to position [0, 0]
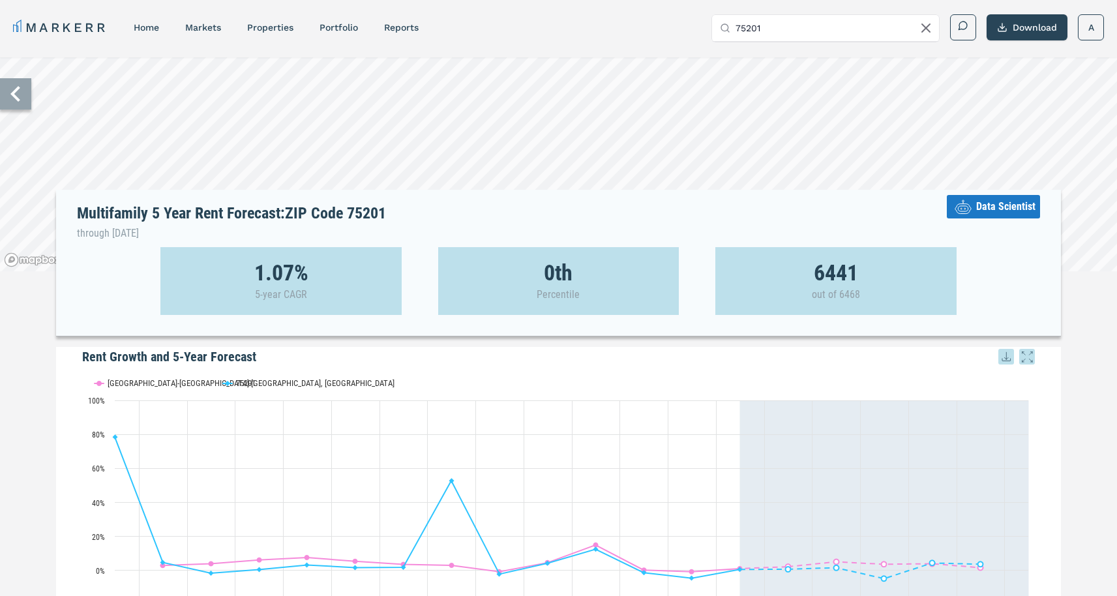
click at [27, 96] on icon at bounding box center [15, 93] width 31 height 31
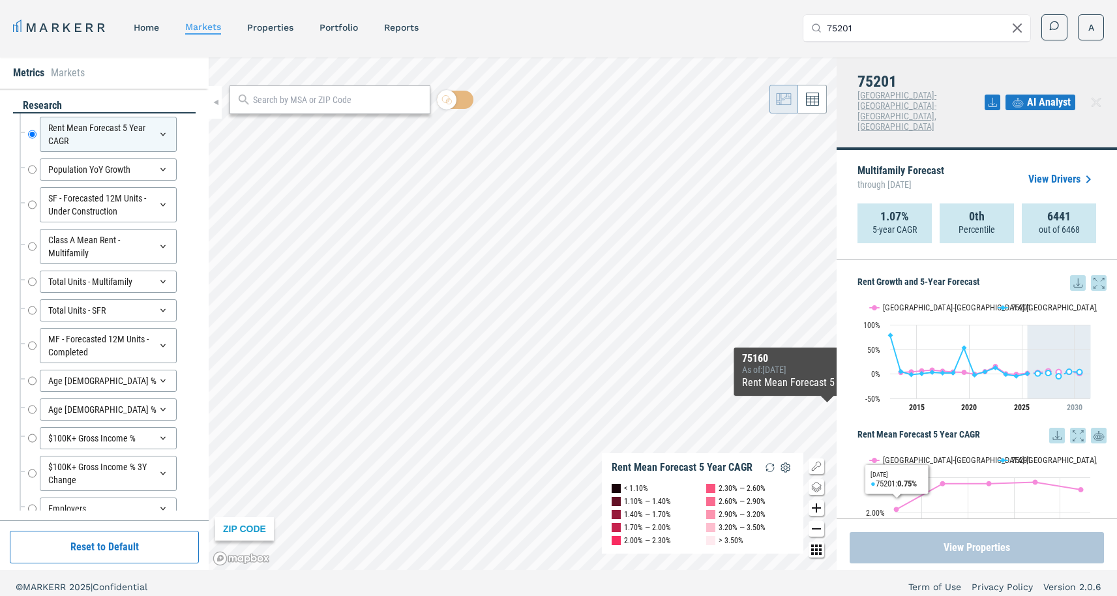
click at [971, 542] on button "View Properties" at bounding box center [976, 547] width 254 height 31
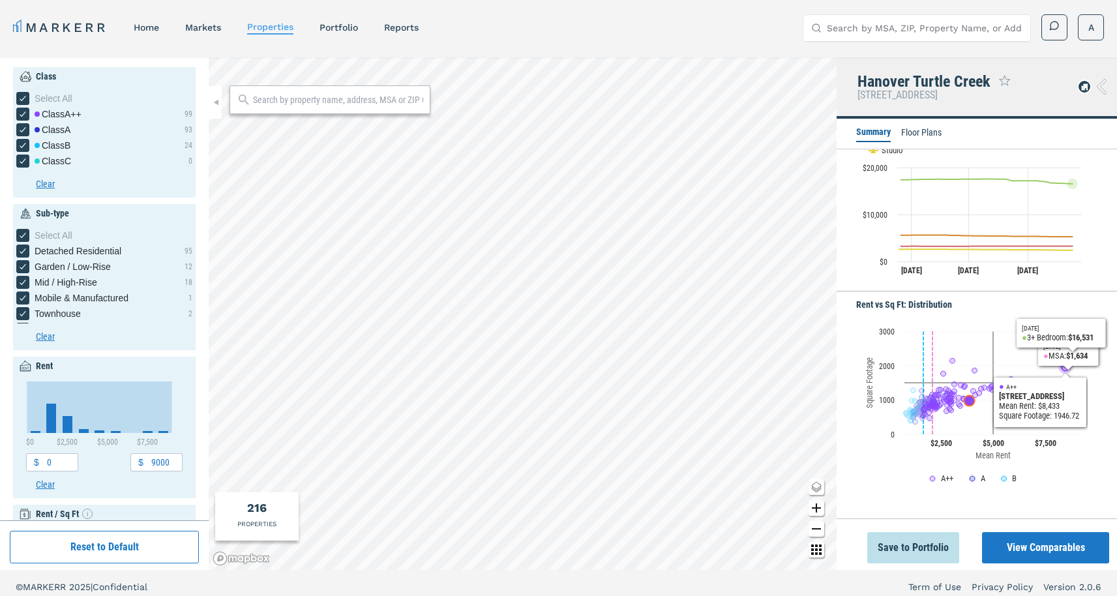
scroll to position [415, 0]
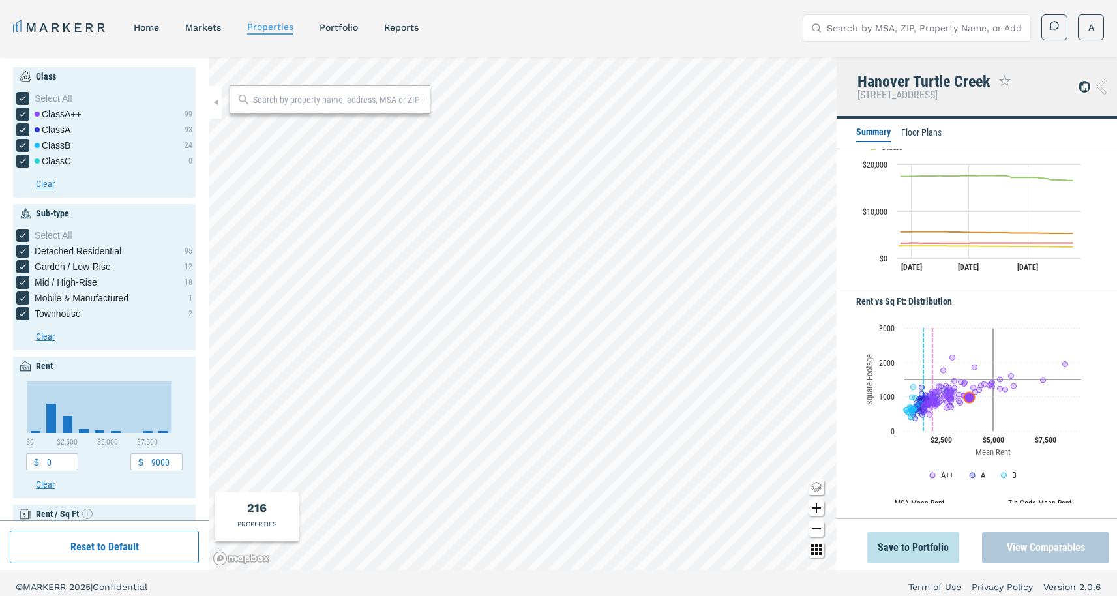
click at [1034, 548] on button "View Comparables" at bounding box center [1045, 547] width 127 height 31
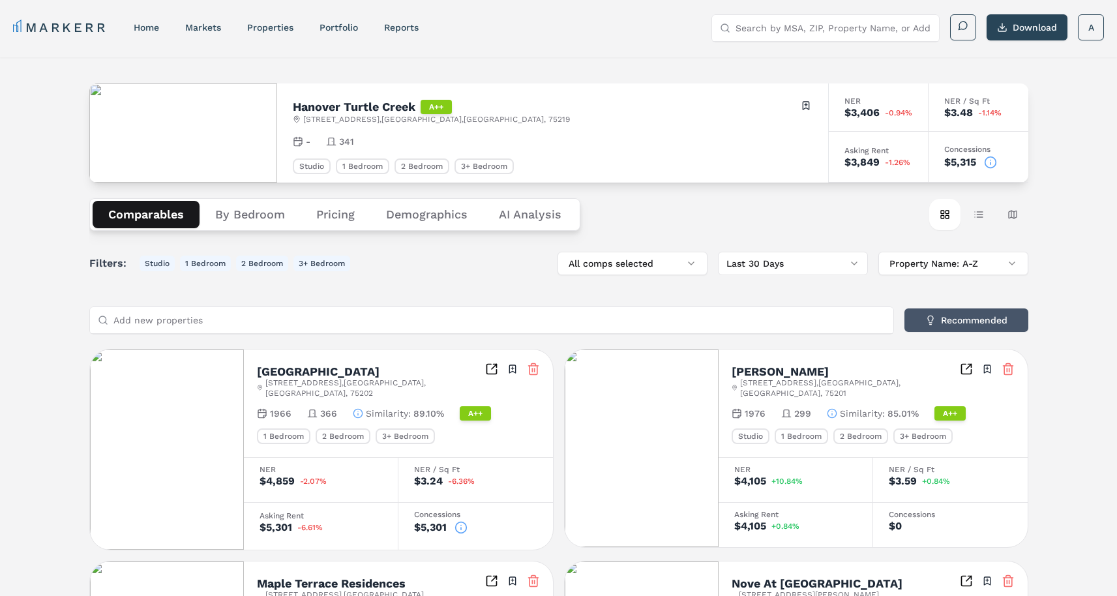
click at [959, 318] on button "Recommended" at bounding box center [966, 319] width 124 height 23
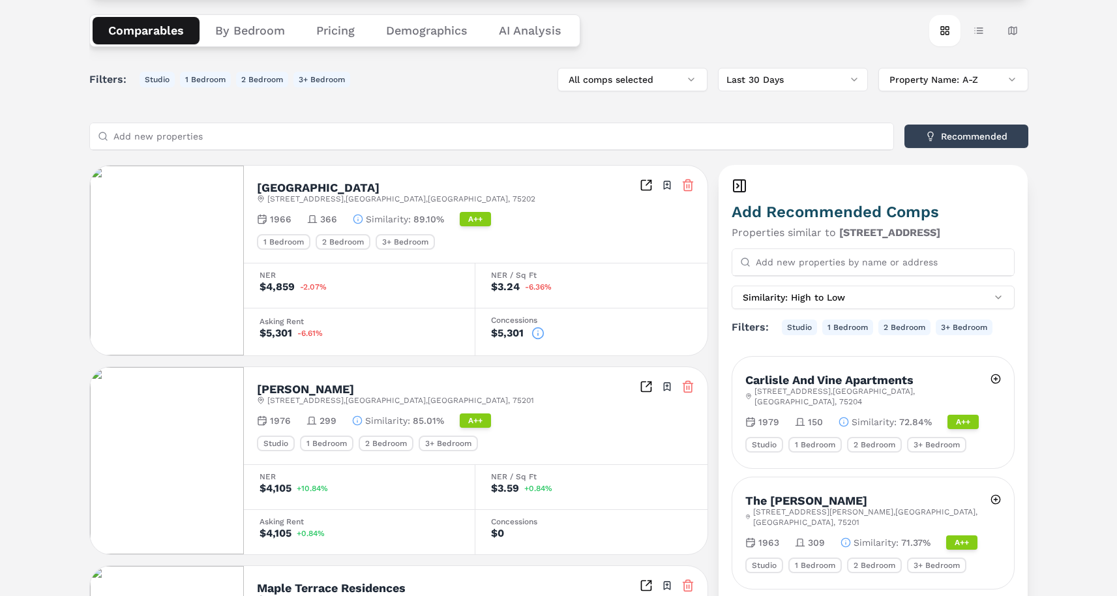
click at [685, 186] on icon at bounding box center [687, 185] width 13 height 13
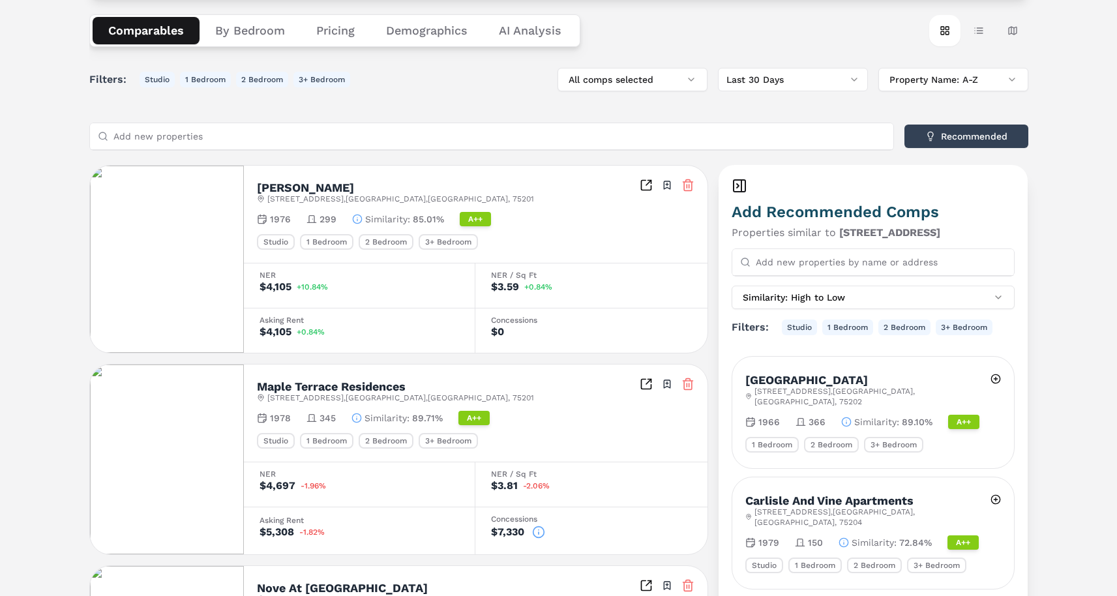
click at [270, 30] on button "By Bedroom" at bounding box center [249, 30] width 101 height 27
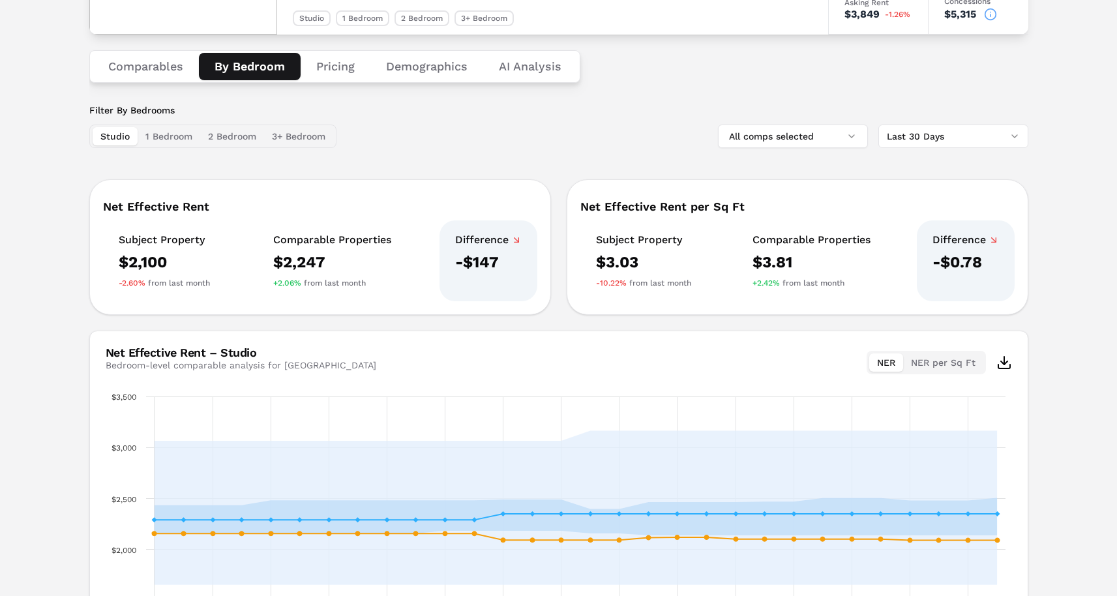
scroll to position [0, 0]
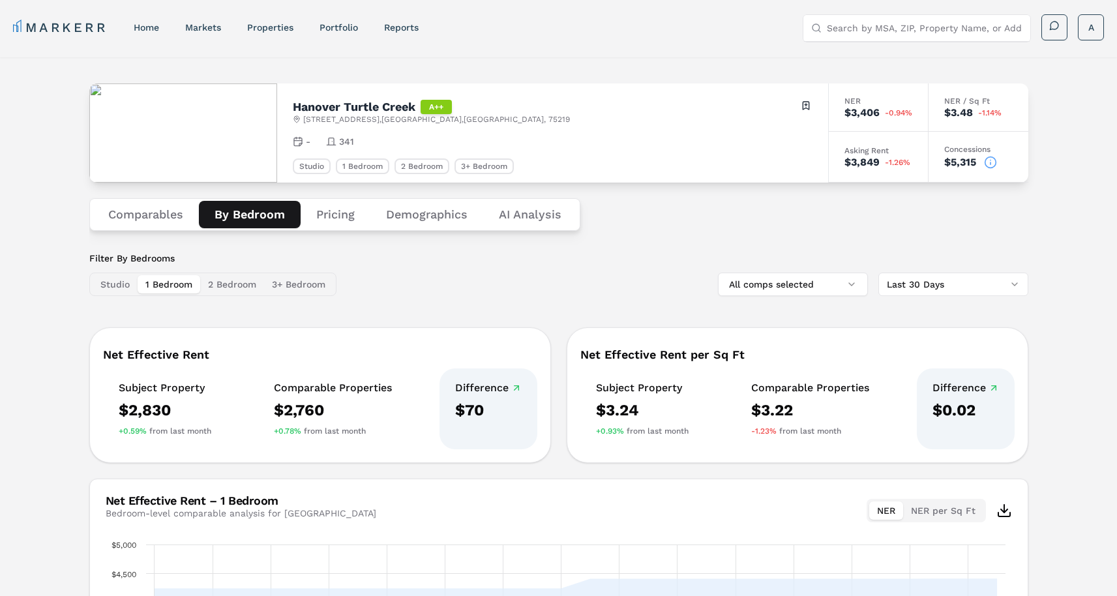
click at [186, 287] on button "1 Bedroom" at bounding box center [169, 284] width 63 height 18
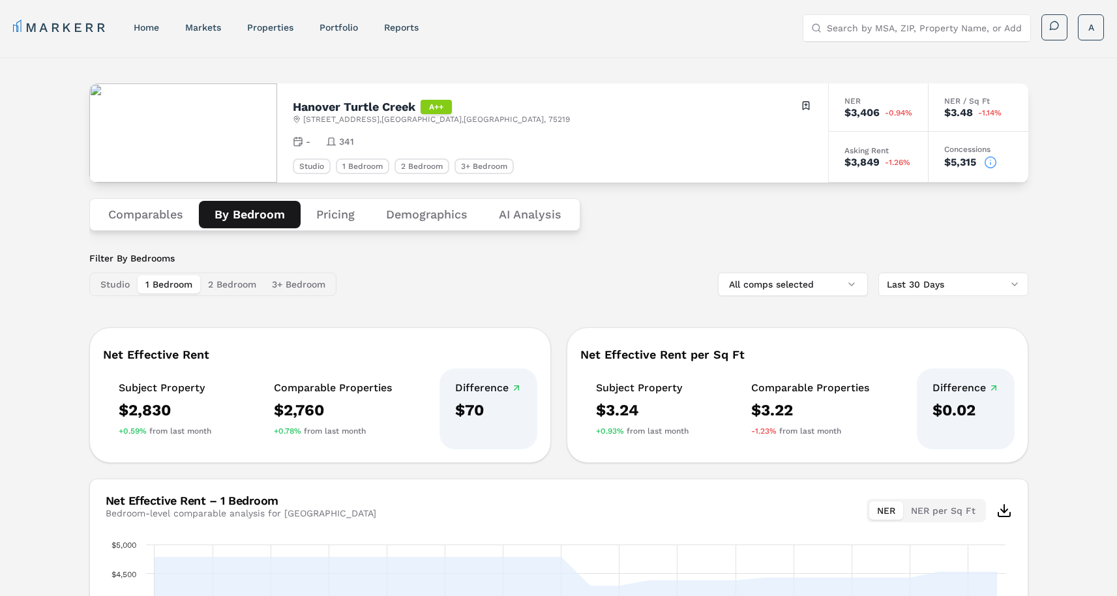
click at [222, 285] on button "2 Bedroom" at bounding box center [232, 284] width 64 height 18
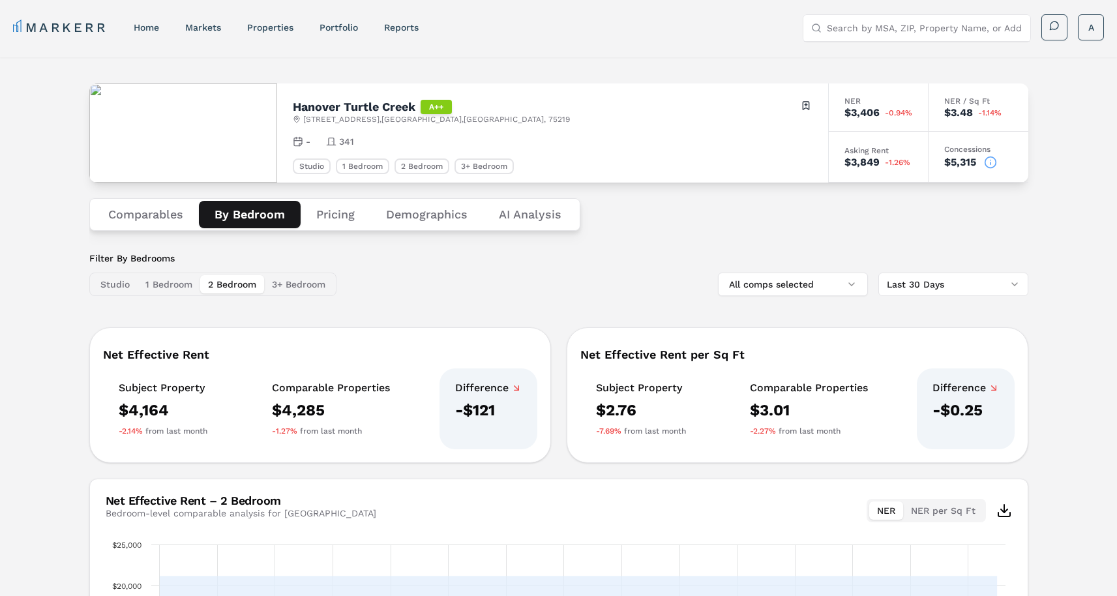
click at [145, 213] on button "Comparables" at bounding box center [146, 214] width 106 height 27
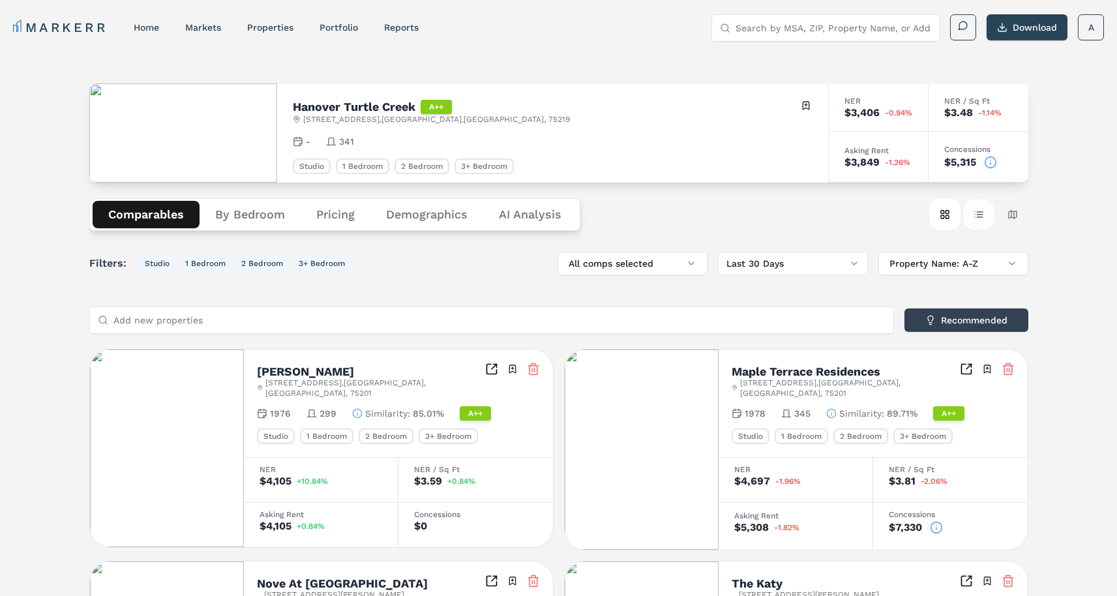
click at [976, 219] on button "Table view" at bounding box center [978, 214] width 31 height 31
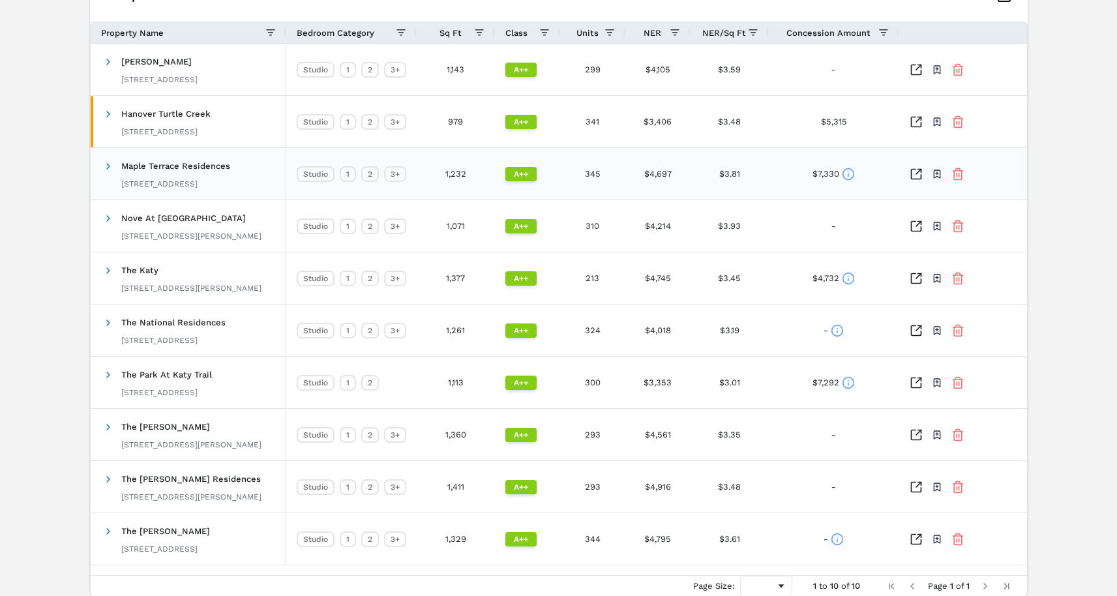
scroll to position [377, 0]
click at [106, 58] on span at bounding box center [108, 62] width 10 height 10
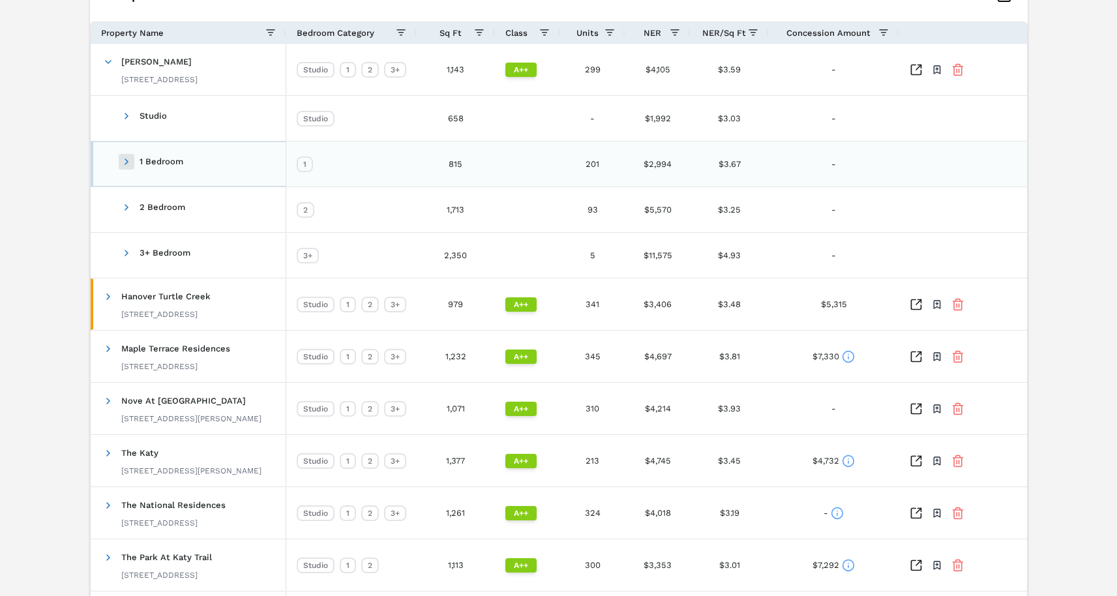
click at [126, 165] on span at bounding box center [126, 161] width 10 height 10
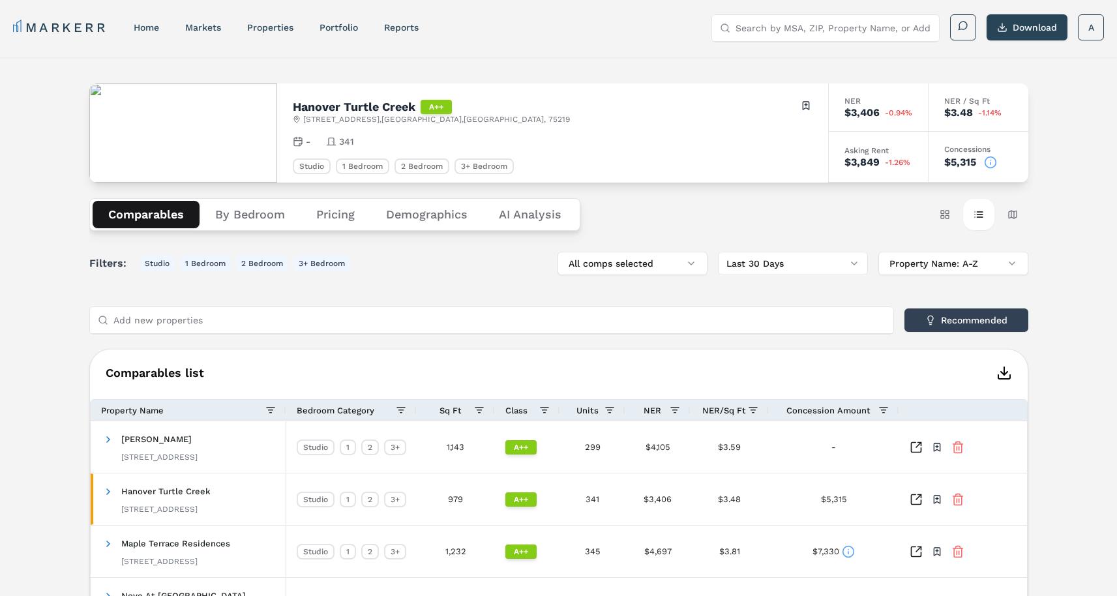
scroll to position [107, 0]
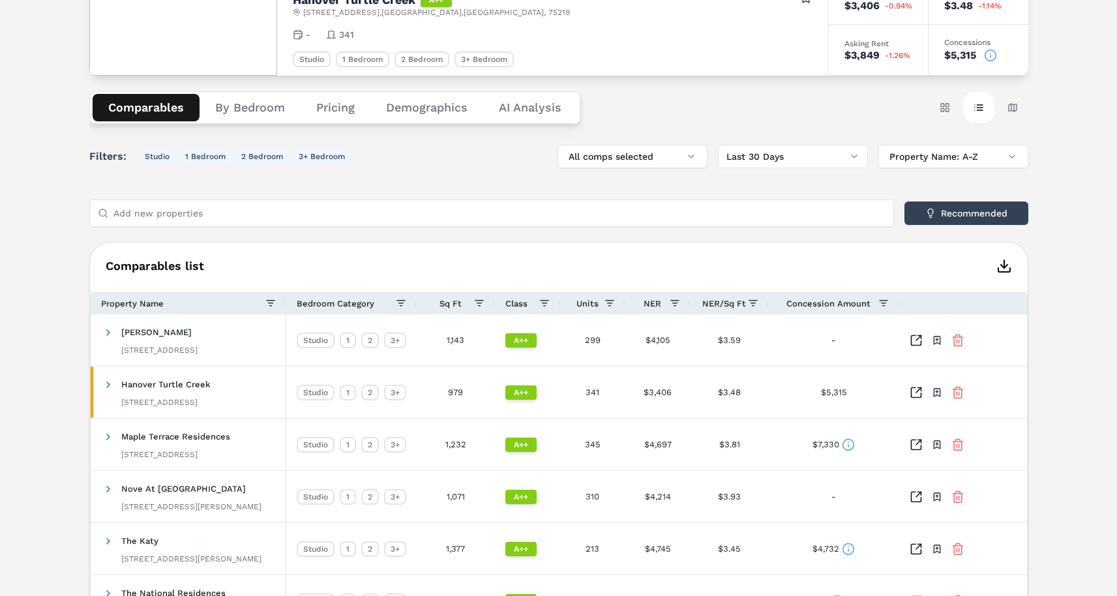
click at [357, 103] on button "Pricing" at bounding box center [336, 107] width 70 height 27
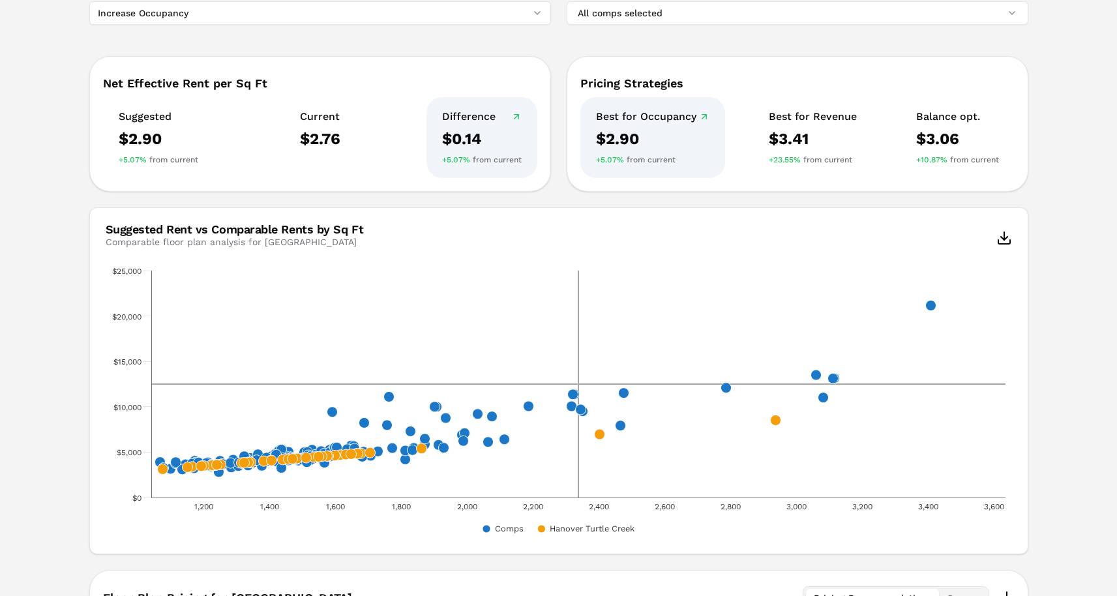
scroll to position [282, 0]
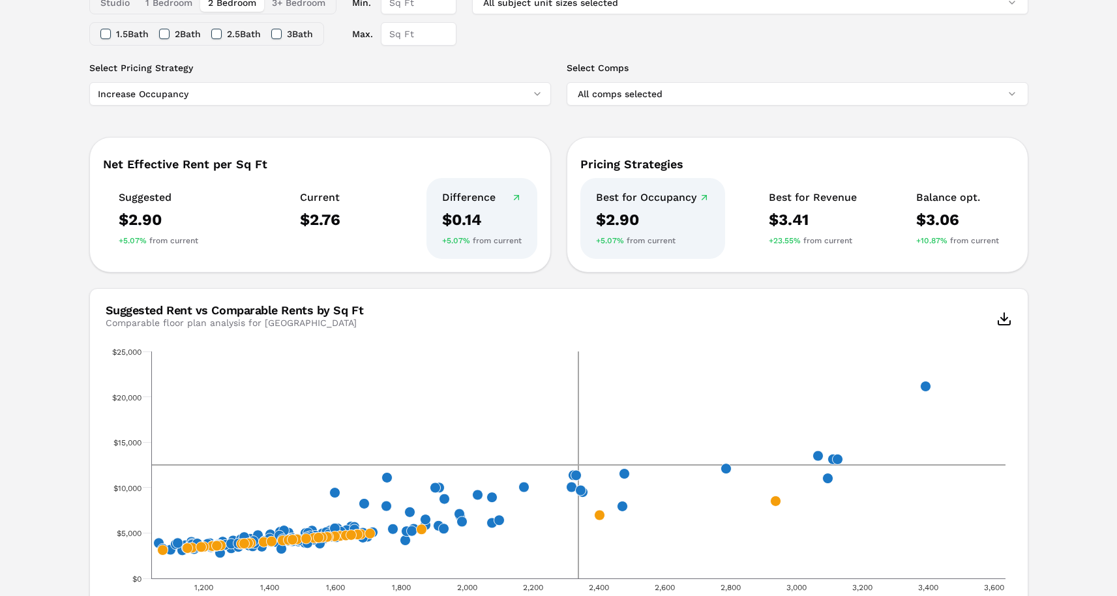
click at [278, 69] on label "Select Pricing Strategy" at bounding box center [320, 67] width 462 height 13
click at [278, 82] on button "Increase Occupancy" at bounding box center [320, 93] width 462 height 23
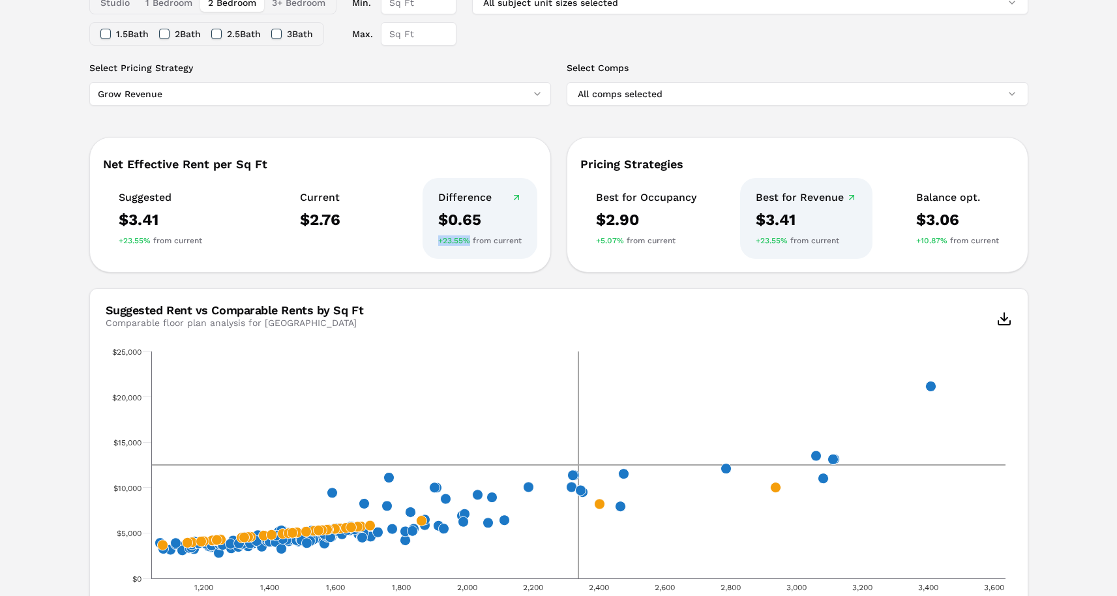
drag, startPoint x: 475, startPoint y: 235, endPoint x: 428, endPoint y: 240, distance: 47.2
click at [428, 240] on div "Difference $0.65 +23.55% from current" at bounding box center [479, 218] width 115 height 81
drag, startPoint x: 428, startPoint y: 241, endPoint x: 415, endPoint y: 265, distance: 27.1
click at [428, 244] on div "Difference $0.65 +23.55% from current" at bounding box center [479, 218] width 115 height 81
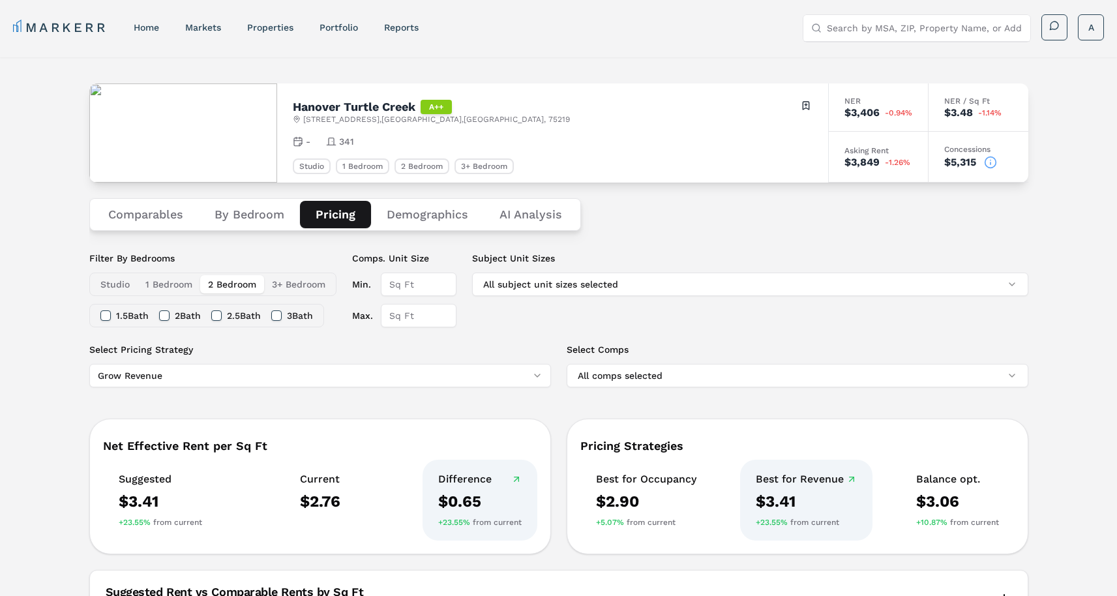
click at [934, 25] on input "Search by MSA, ZIP, Property Name, or Address" at bounding box center [925, 28] width 196 height 26
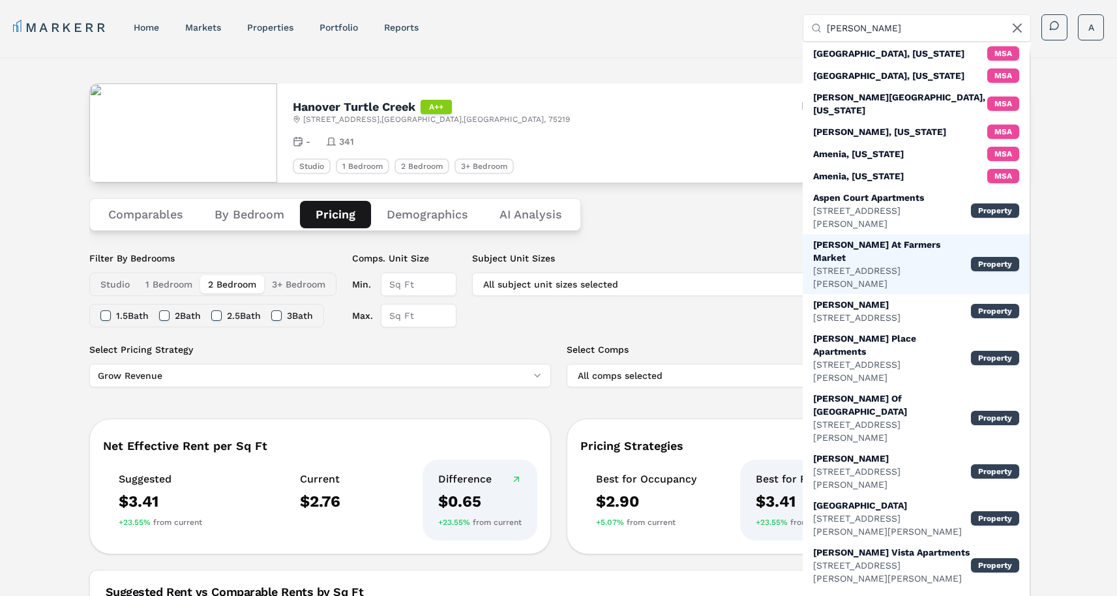
type input "[PERSON_NAME]"
click at [822, 264] on div "[STREET_ADDRESS][PERSON_NAME]" at bounding box center [892, 277] width 158 height 26
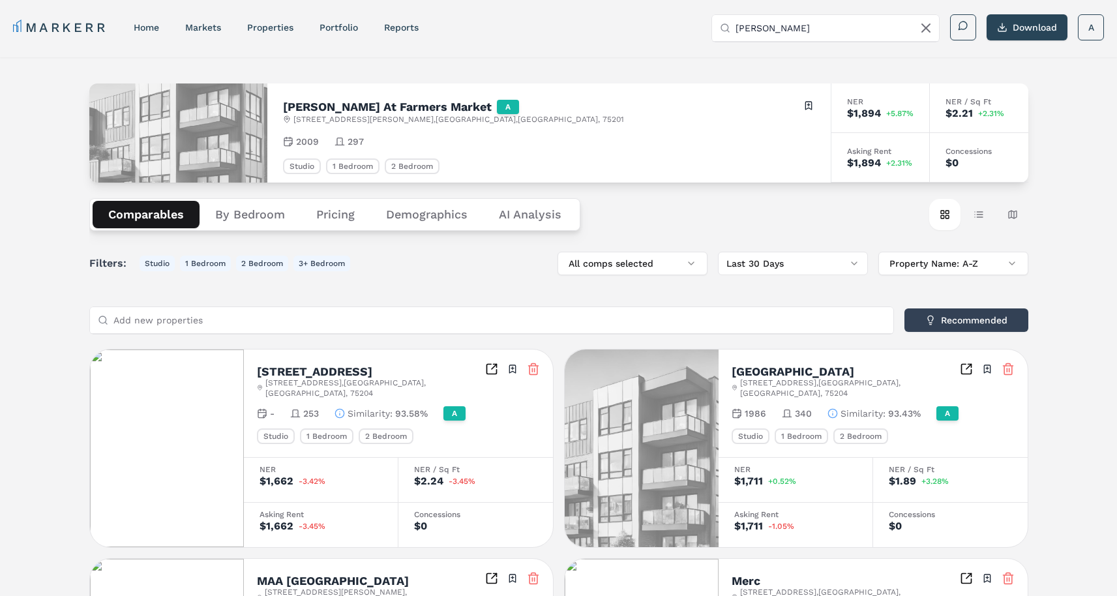
drag, startPoint x: 349, startPoint y: 201, endPoint x: 346, endPoint y: 215, distance: 14.1
click at [348, 202] on button "Pricing" at bounding box center [336, 214] width 70 height 27
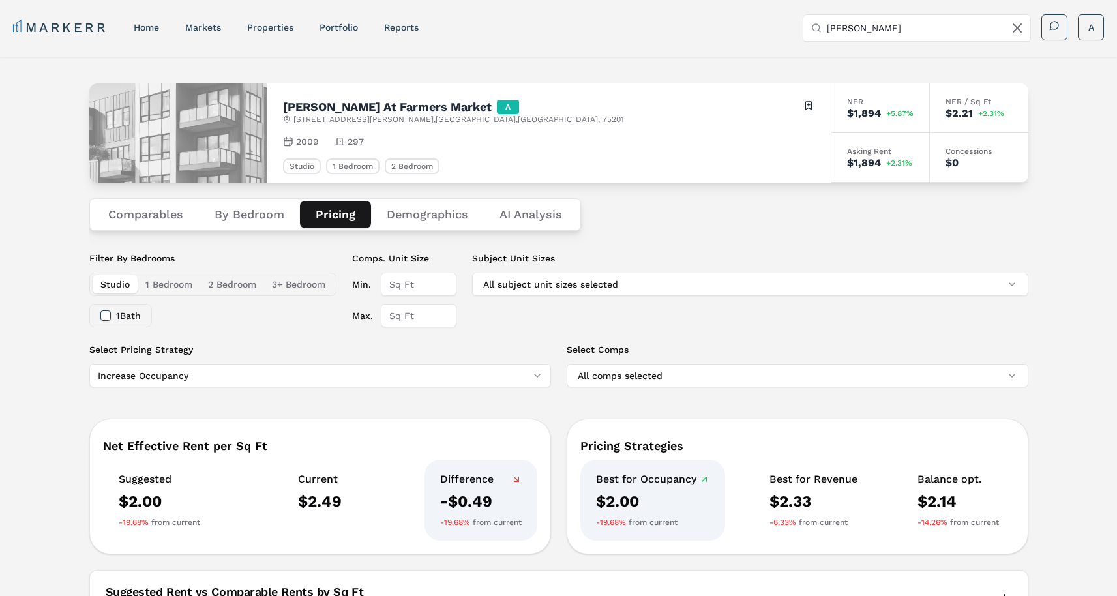
click at [173, 284] on button "1 Bedroom" at bounding box center [169, 284] width 63 height 18
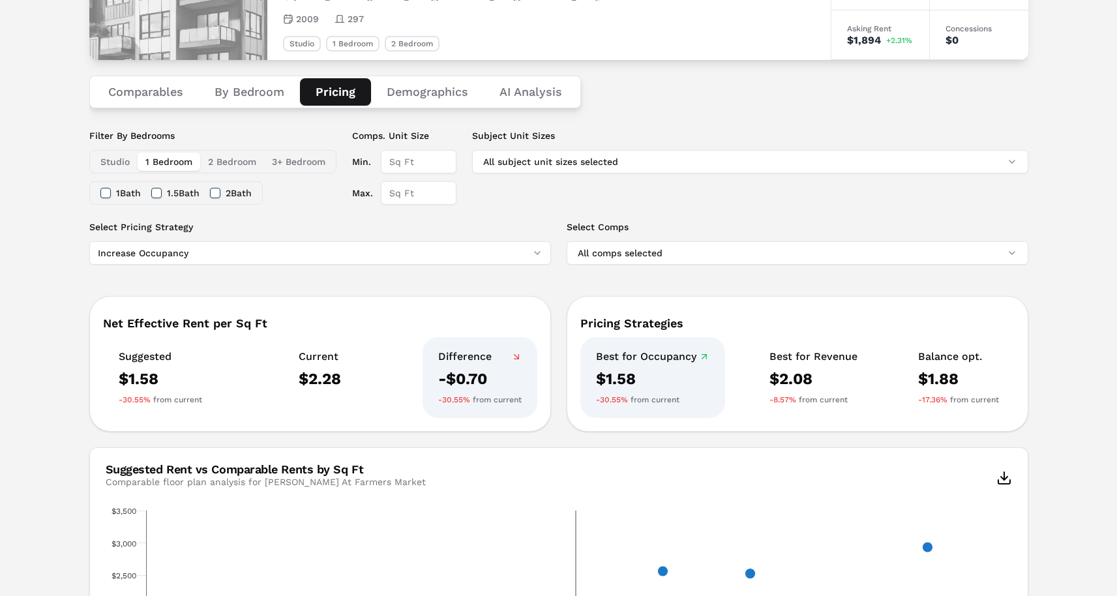
scroll to position [186, 0]
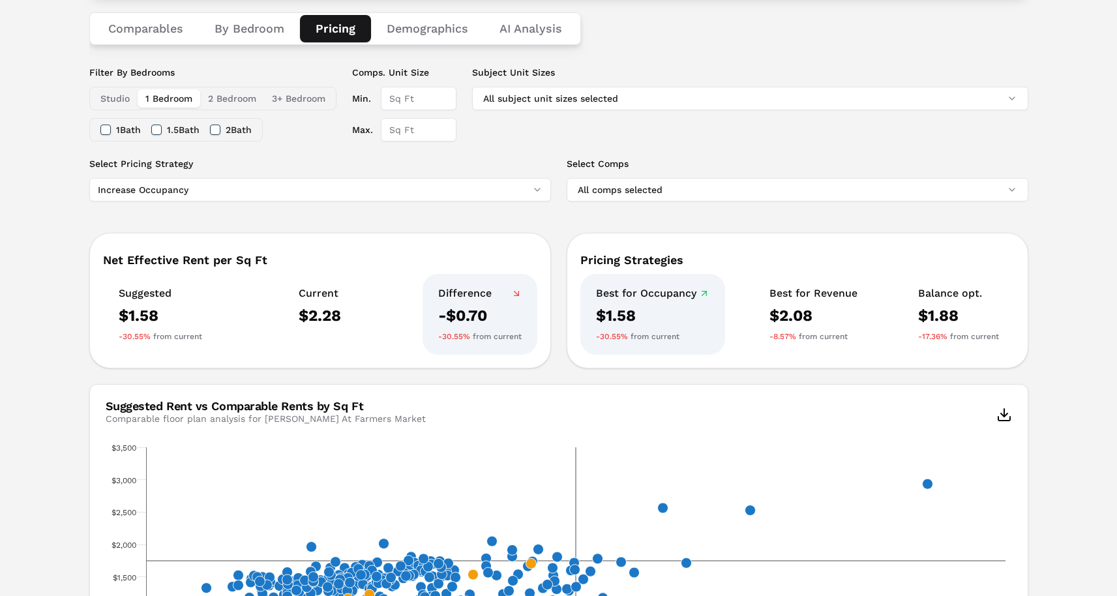
click at [235, 87] on div "Studio 1 Bedroom 2 Bedroom 3+ Bedroom" at bounding box center [212, 98] width 247 height 23
click at [235, 99] on button "2 Bedroom" at bounding box center [232, 98] width 64 height 18
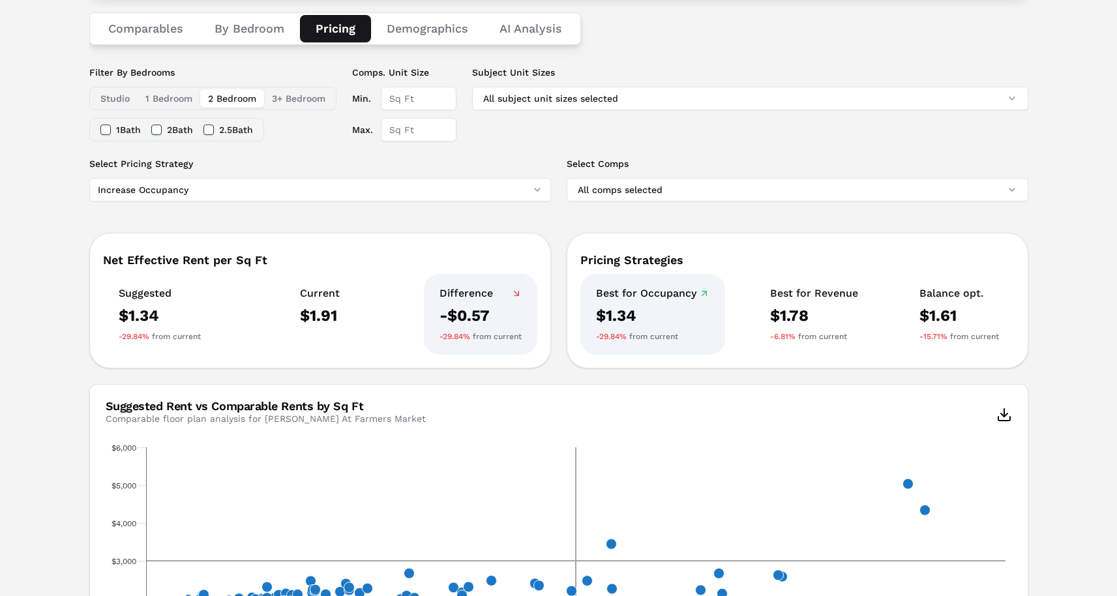
click at [162, 125] on button "2 Bath" at bounding box center [156, 130] width 10 height 10
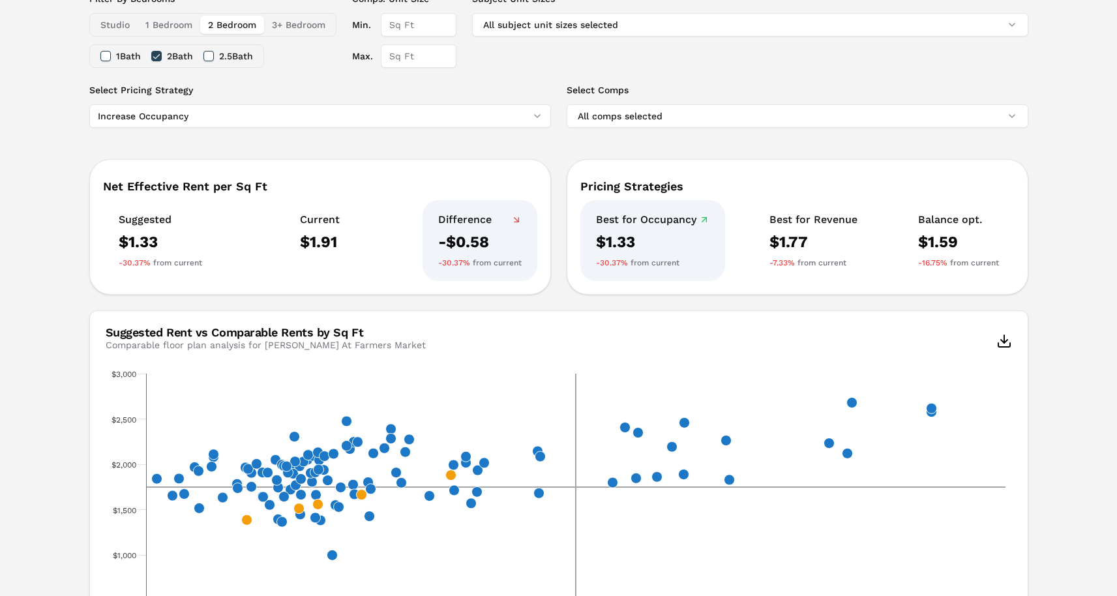
scroll to position [259, 0]
click at [505, 116] on html "MARKERR home markets properties Portfolio reports Search by MSA, ZIP, Property …" at bounding box center [558, 438] width 1117 height 1394
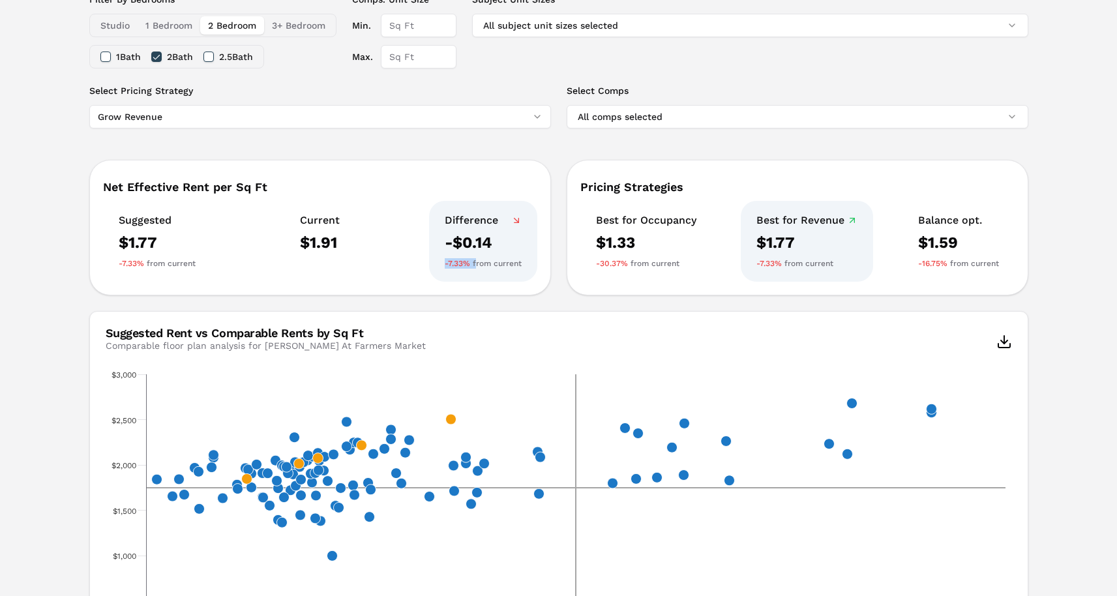
drag, startPoint x: 477, startPoint y: 264, endPoint x: 428, endPoint y: 265, distance: 48.9
click at [429, 265] on div "Difference -$0.14 -7.33% from current" at bounding box center [483, 241] width 108 height 81
click at [452, 121] on html "MARKERR home markets properties Portfolio reports Search by MSA, ZIP, Property …" at bounding box center [558, 438] width 1117 height 1394
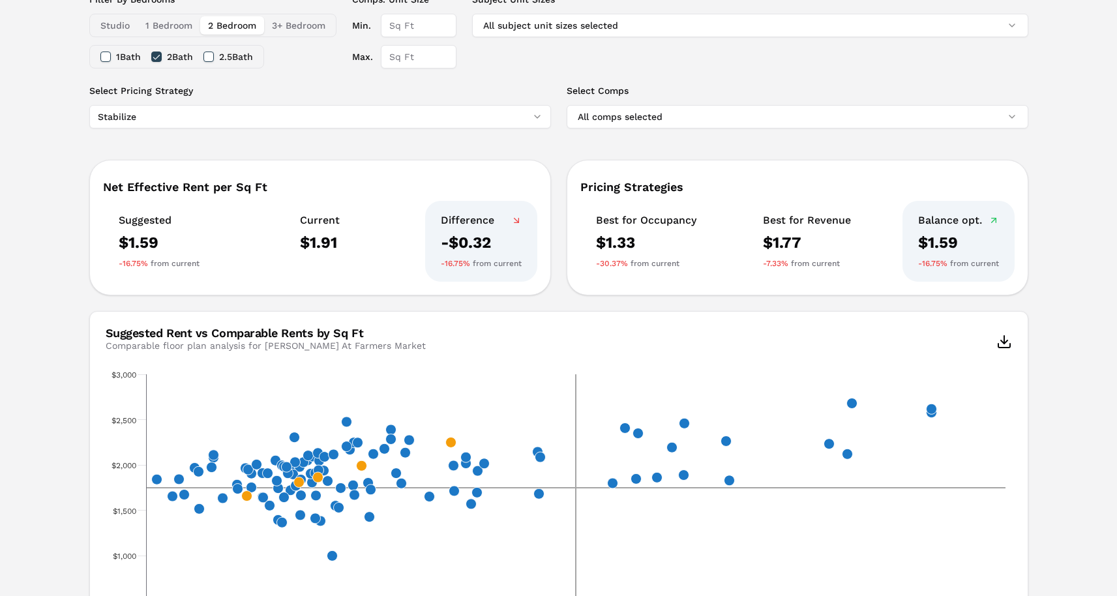
click at [462, 111] on html "MARKERR home markets properties Portfolio reports Search by MSA, ZIP, Property …" at bounding box center [558, 438] width 1117 height 1394
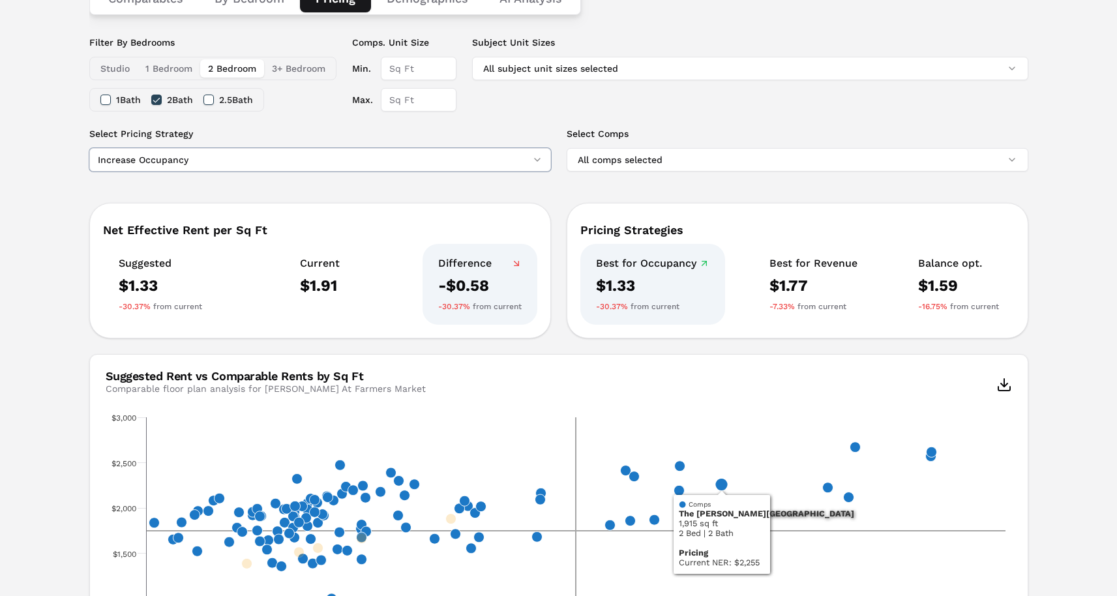
scroll to position [185, 0]
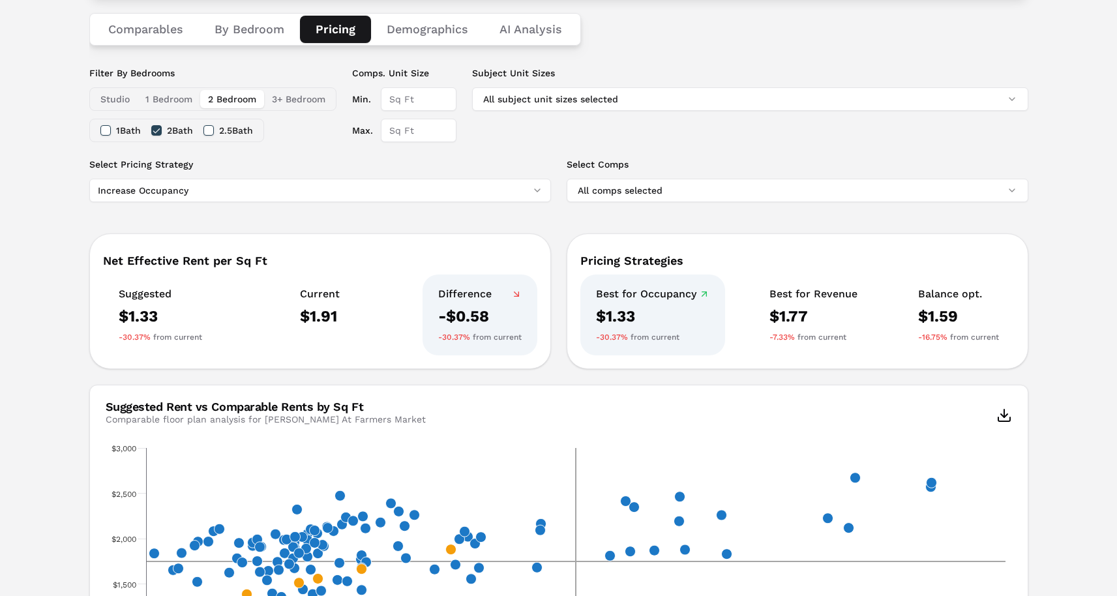
click at [161, 129] on button "2 Bath" at bounding box center [156, 130] width 10 height 10
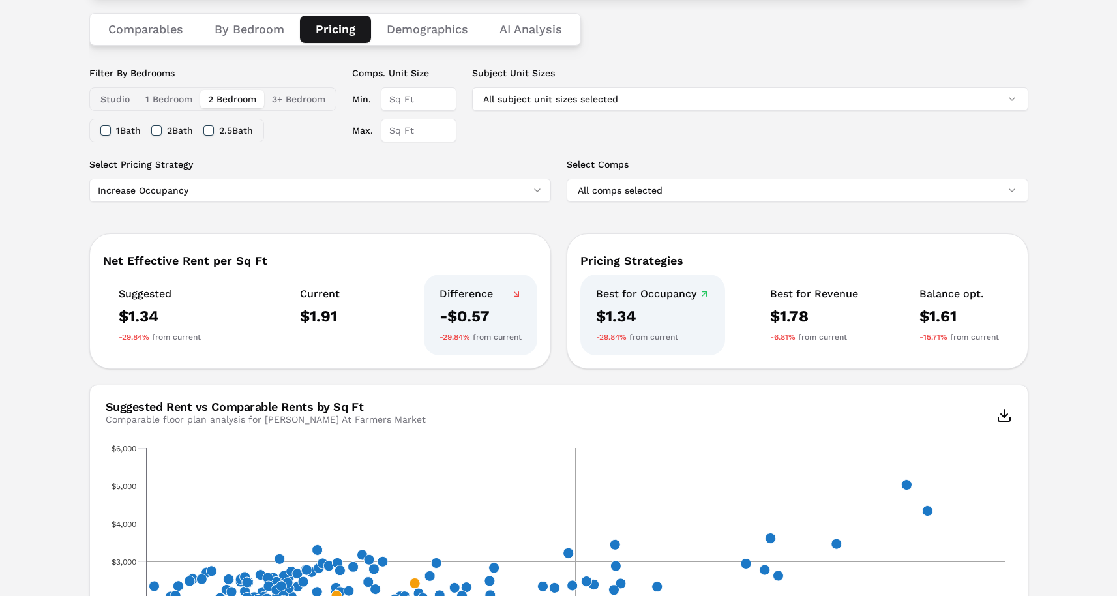
click at [214, 85] on div "Filter By Bedrooms Studio 1 Bedroom 2 Bedroom 3+ Bedroom" at bounding box center [212, 88] width 247 height 44
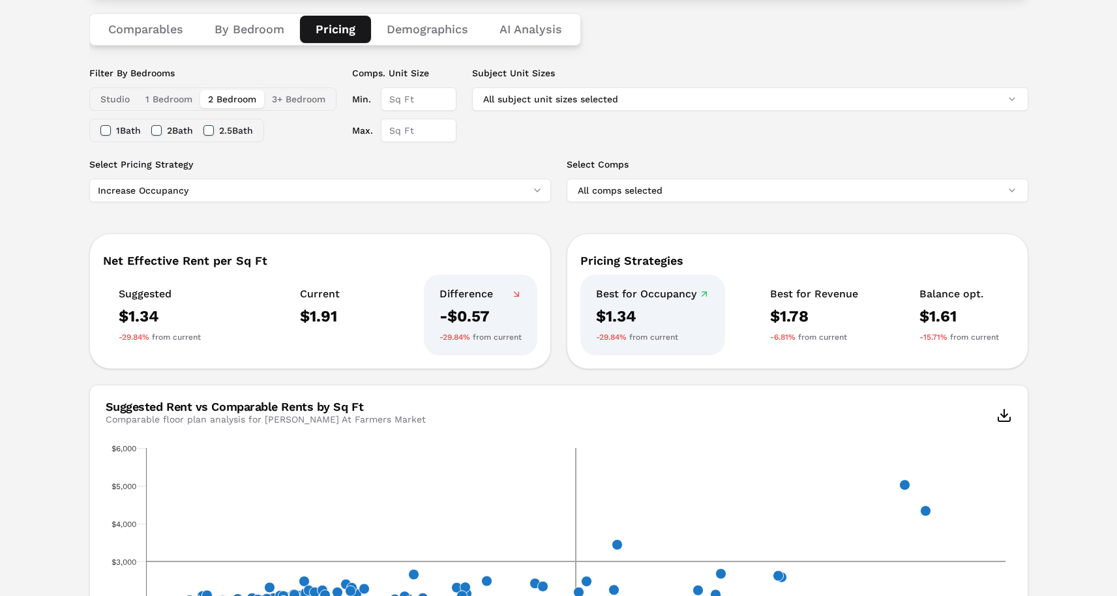
click at [213, 103] on button "2 Bedroom" at bounding box center [232, 99] width 64 height 18
click at [527, 33] on div "MARKERR home markets properties Portfolio reports Search by MSA, ZIP, Property …" at bounding box center [558, 512] width 1117 height 1394
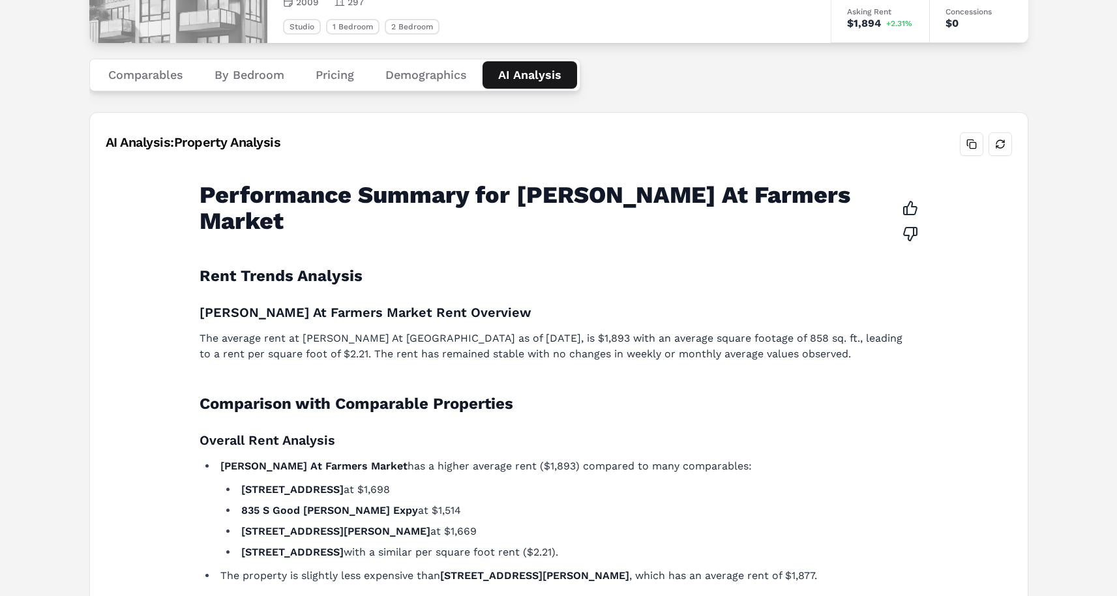
scroll to position [126, 0]
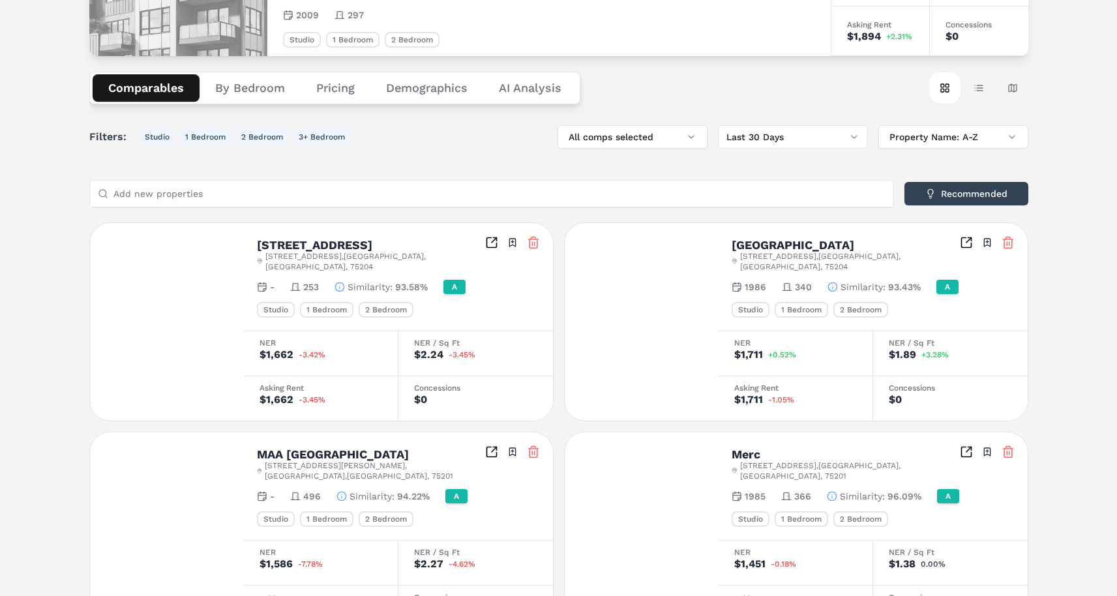
click at [136, 88] on button "Comparables" at bounding box center [146, 87] width 107 height 27
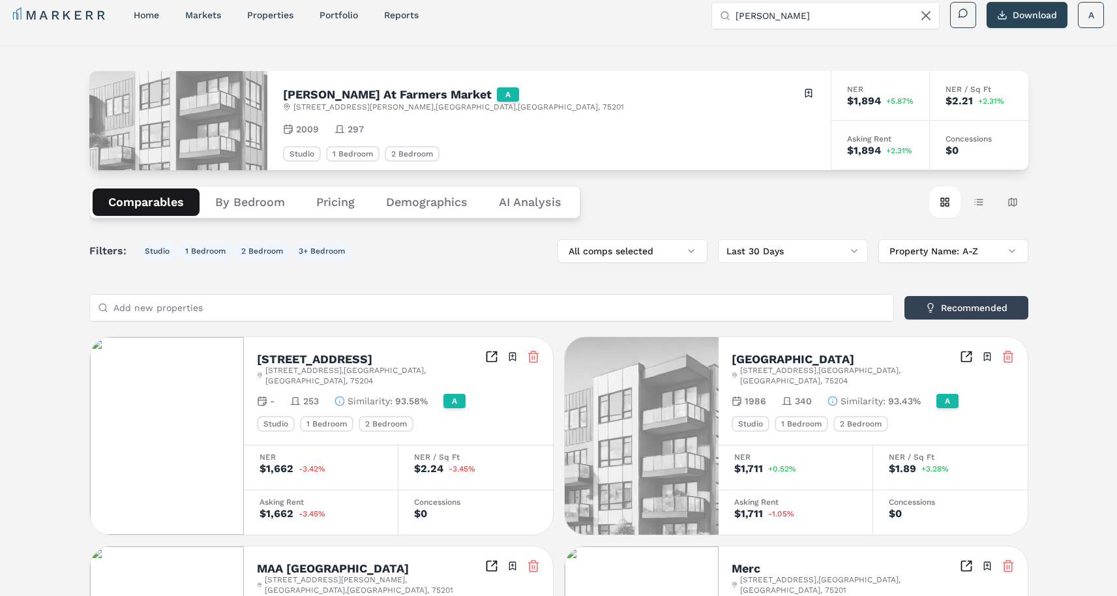
scroll to position [6, 0]
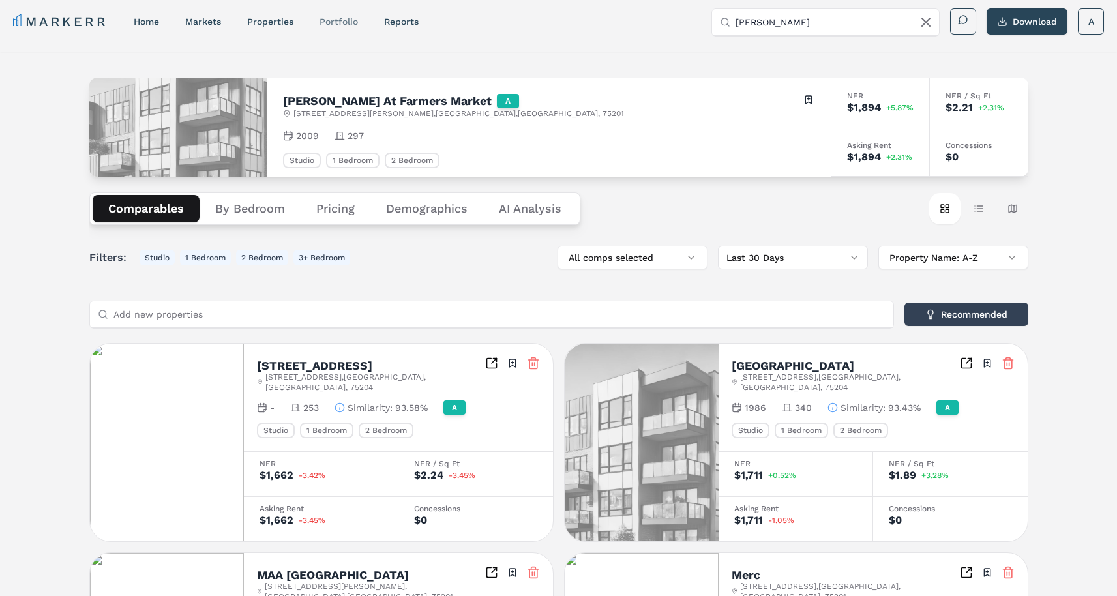
click at [334, 24] on link "Portfolio" at bounding box center [338, 21] width 38 height 10
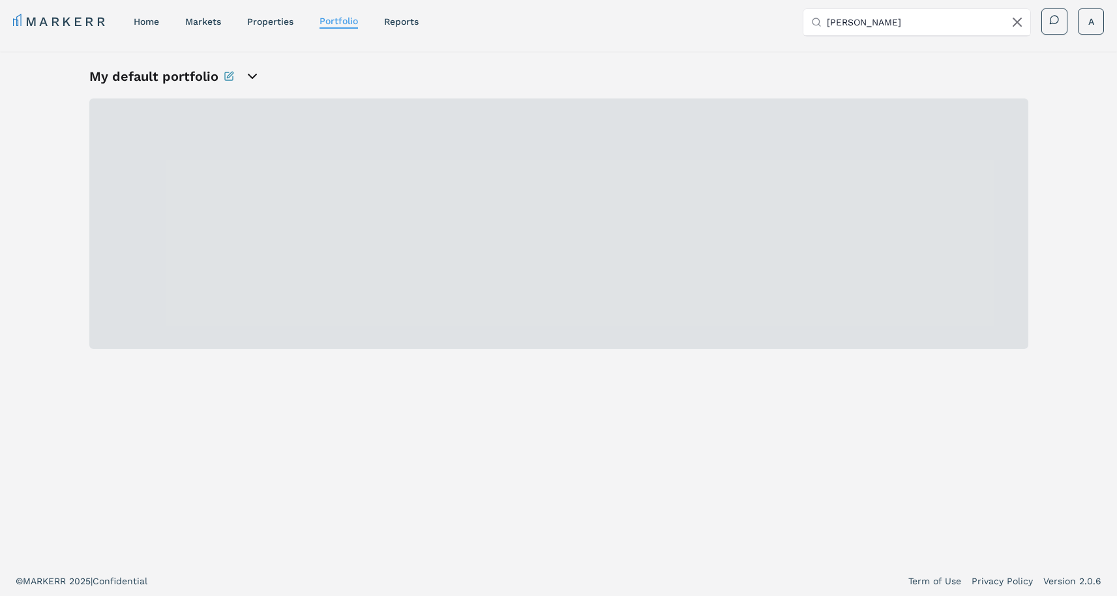
click at [252, 76] on icon "open portfolio options" at bounding box center [252, 76] width 8 height 4
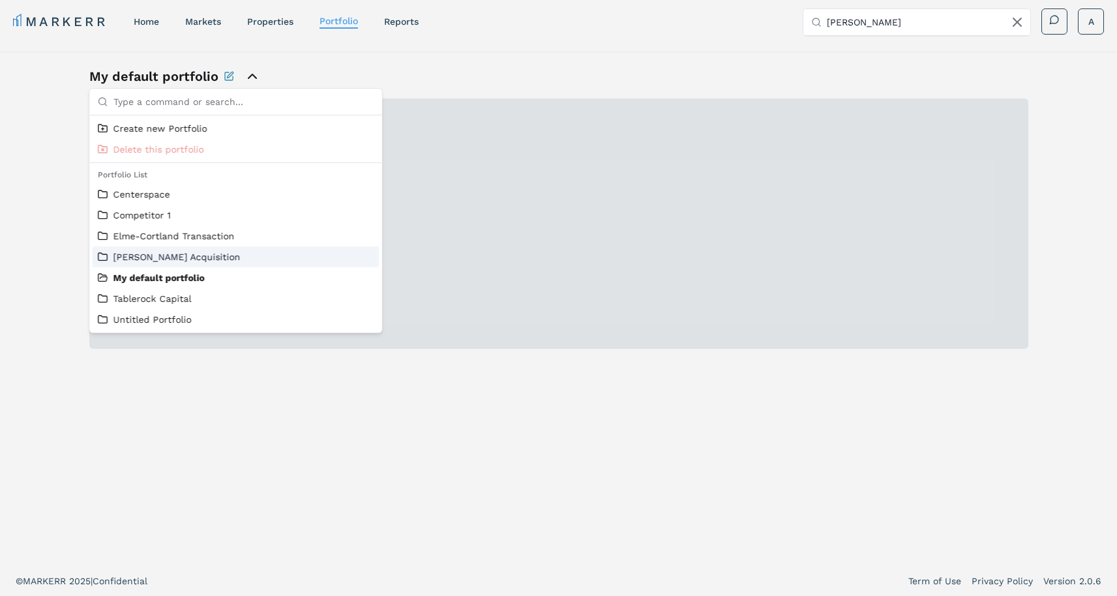
click at [172, 255] on link "[PERSON_NAME] Acquisition" at bounding box center [236, 256] width 276 height 13
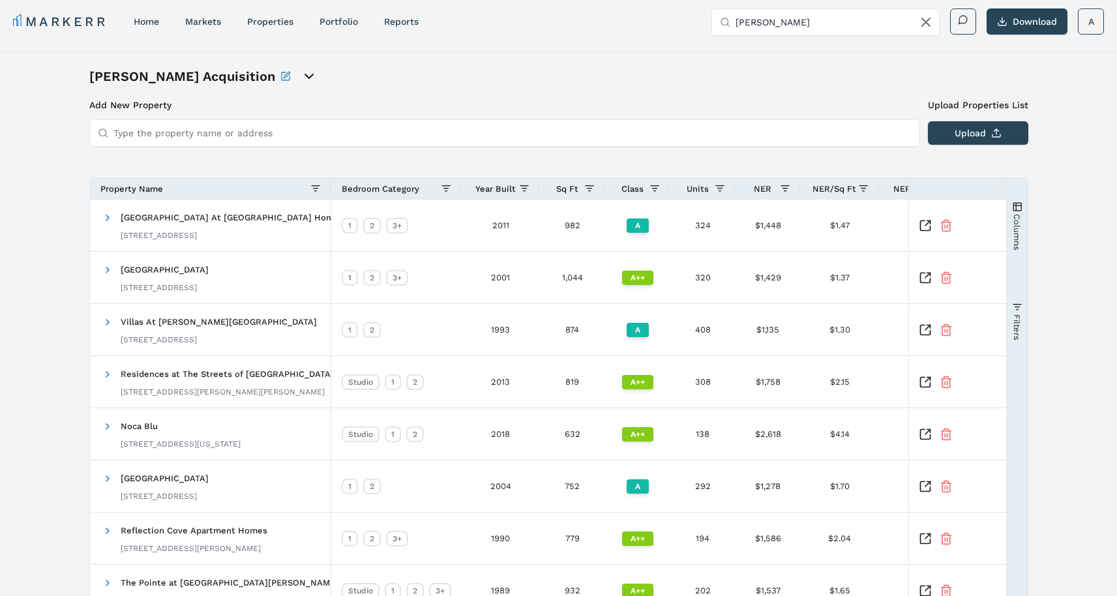
click at [305, 78] on icon "open portfolio options" at bounding box center [309, 76] width 8 height 4
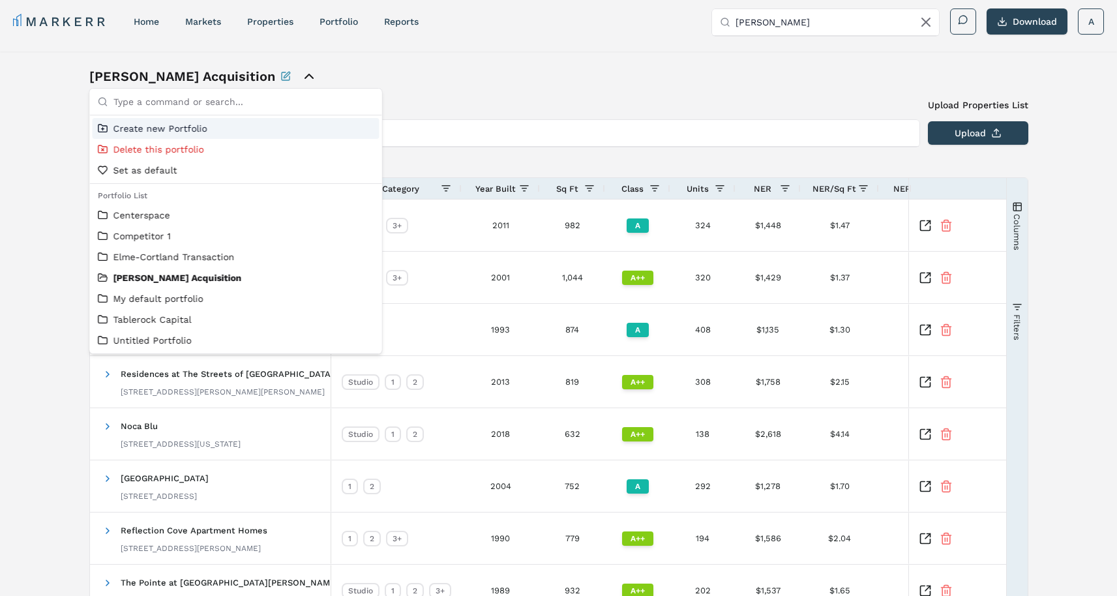
click at [430, 93] on div "[PERSON_NAME] Acquisition Add New Property Upload Properties List Type the prop…" at bounding box center [558, 409] width 939 height 685
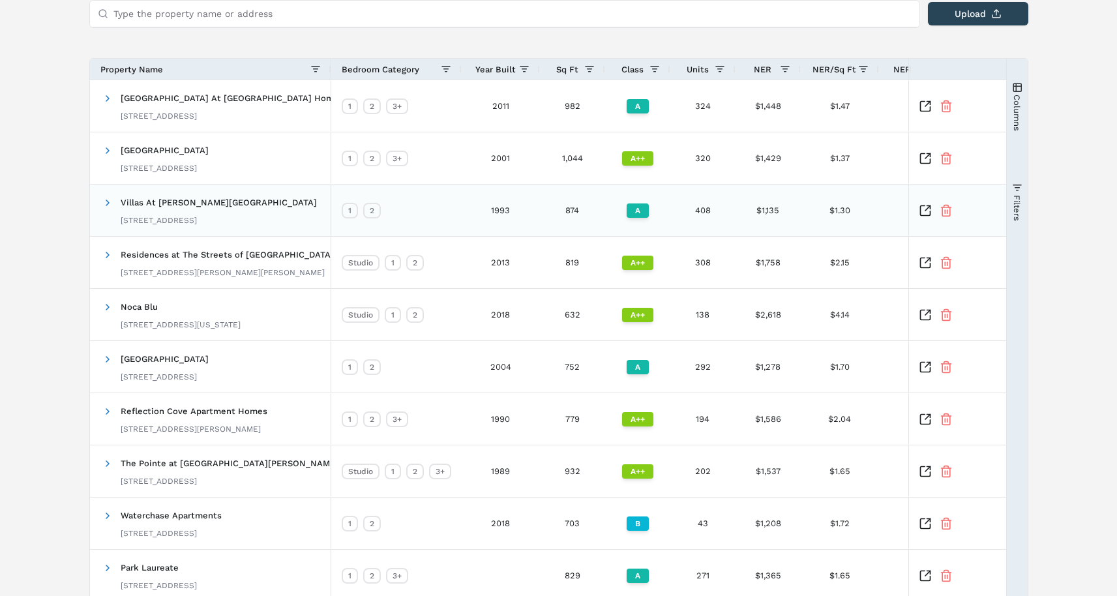
scroll to position [121, 0]
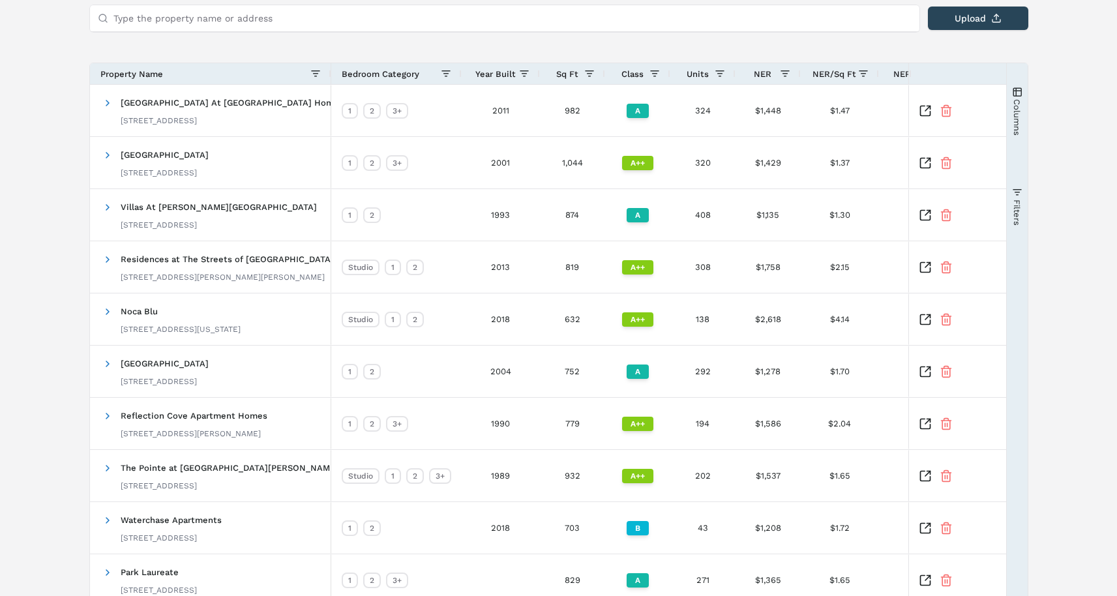
click at [1012, 106] on span "Columns" at bounding box center [1017, 116] width 10 height 37
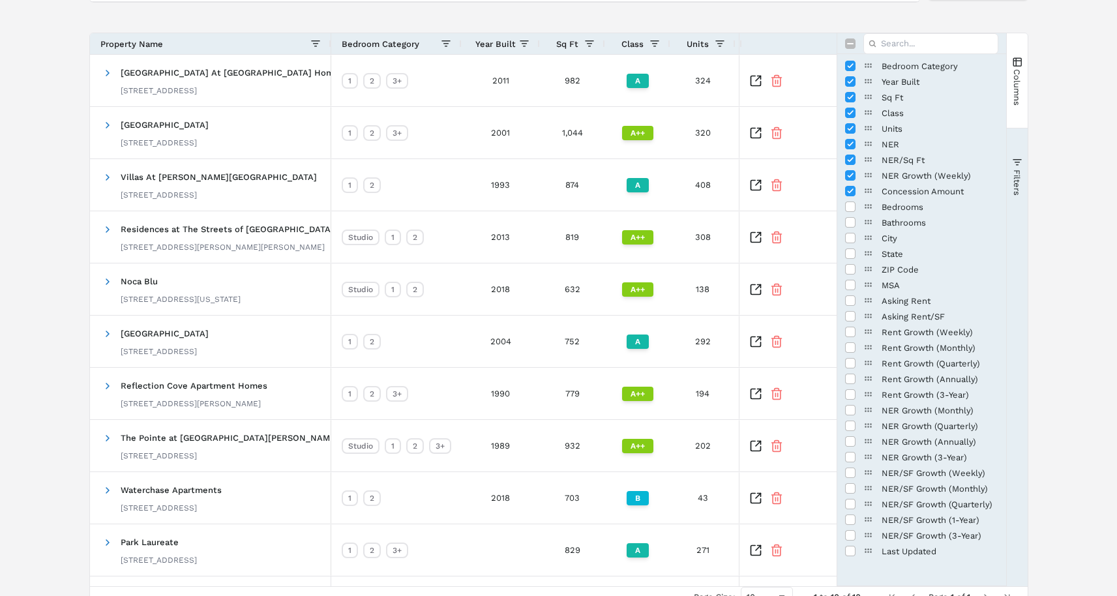
scroll to position [153, 0]
click at [849, 201] on input "Press SPACE to toggle visibility (hidden)" at bounding box center [850, 204] width 10 height 10
checkbox input "true"
click at [848, 224] on input "Press SPACE to toggle visibility (hidden)" at bounding box center [850, 220] width 10 height 10
checkbox input "true"
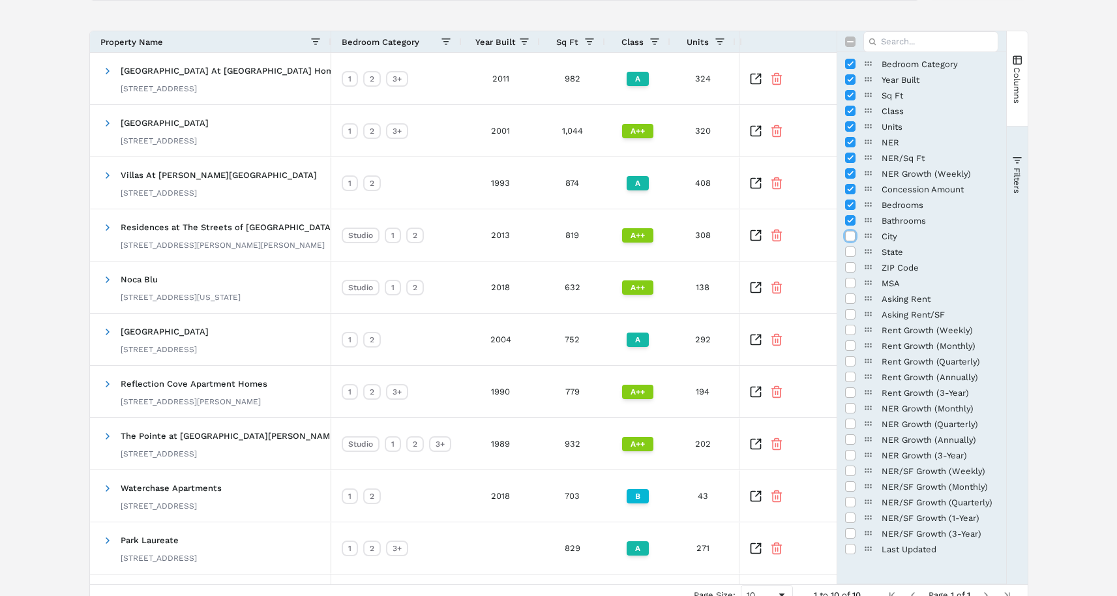
click at [851, 234] on input "Press SPACE to toggle visibility (hidden)" at bounding box center [850, 236] width 10 height 10
checkbox input "true"
click at [852, 252] on input "Press SPACE to toggle visibility (hidden)" at bounding box center [850, 251] width 10 height 10
checkbox input "true"
click at [1110, 235] on div "[PERSON_NAME] Acquisition Add New Property Upload Properties List Type the prop…" at bounding box center [558, 263] width 1117 height 716
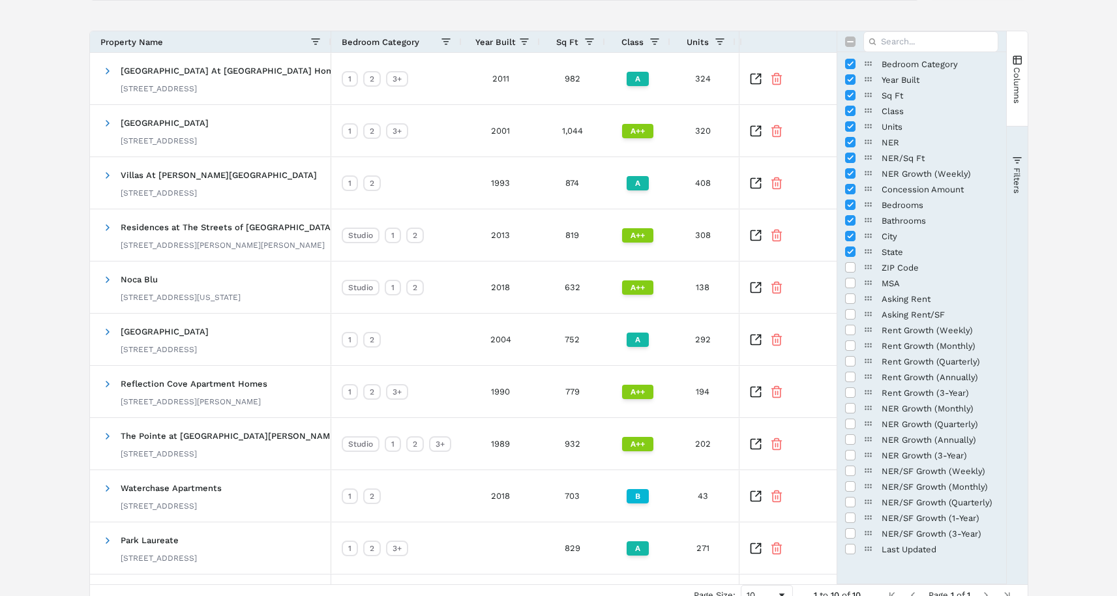
click at [1020, 155] on span "button" at bounding box center [1017, 160] width 10 height 10
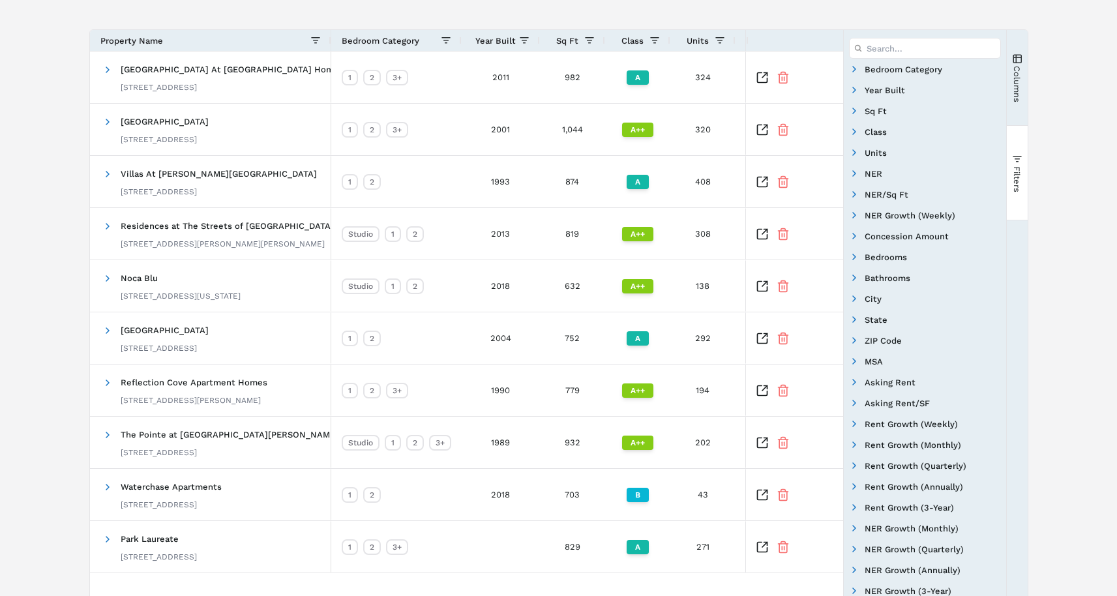
scroll to position [155, 0]
click at [851, 229] on span "Filter List 32 Filters" at bounding box center [854, 234] width 10 height 10
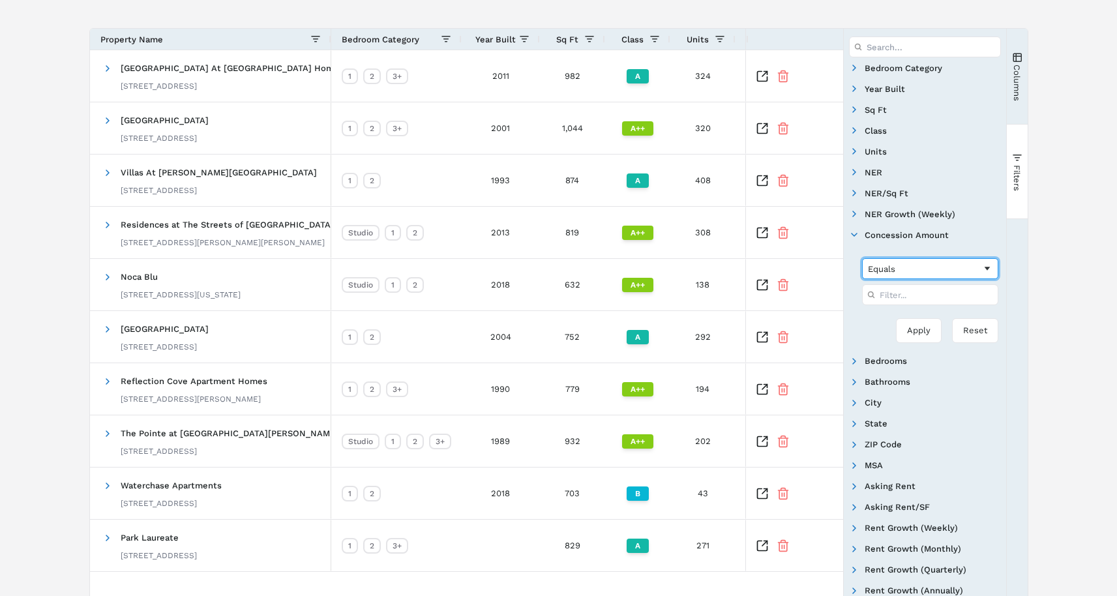
click at [941, 266] on div "Equals" at bounding box center [925, 269] width 114 height 10
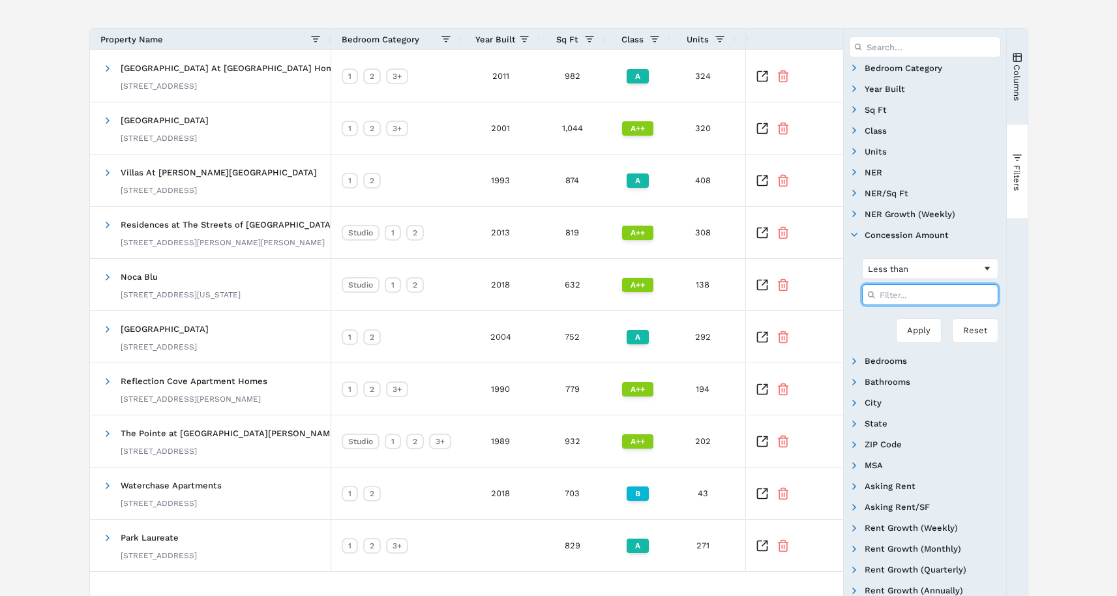
click at [922, 293] on input "Filter Value" at bounding box center [930, 294] width 136 height 21
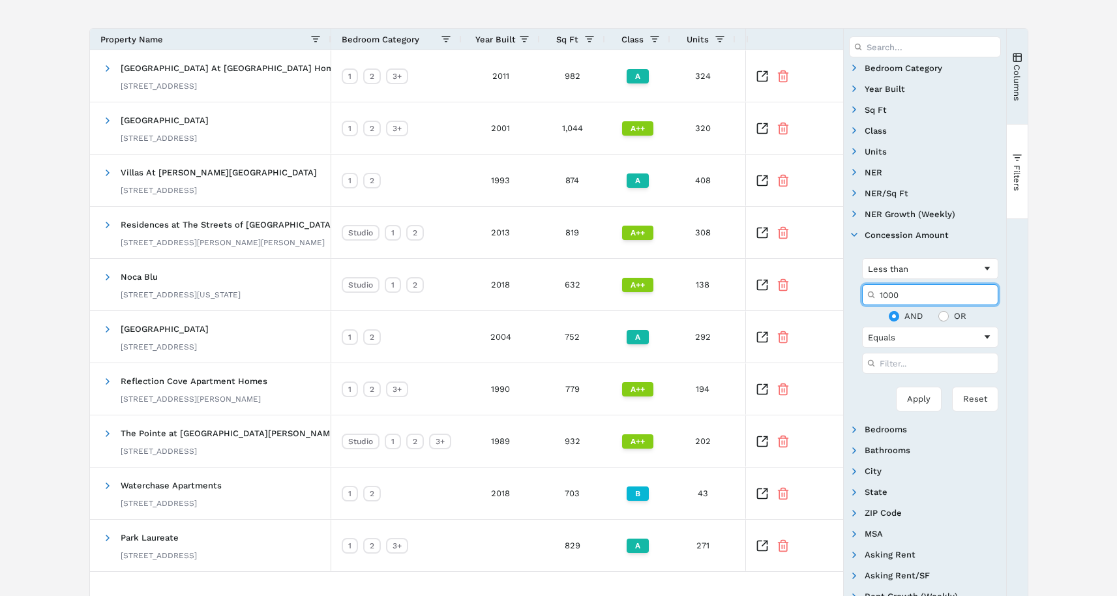
type input "1000"
click at [896, 387] on button "Apply" at bounding box center [919, 399] width 46 height 25
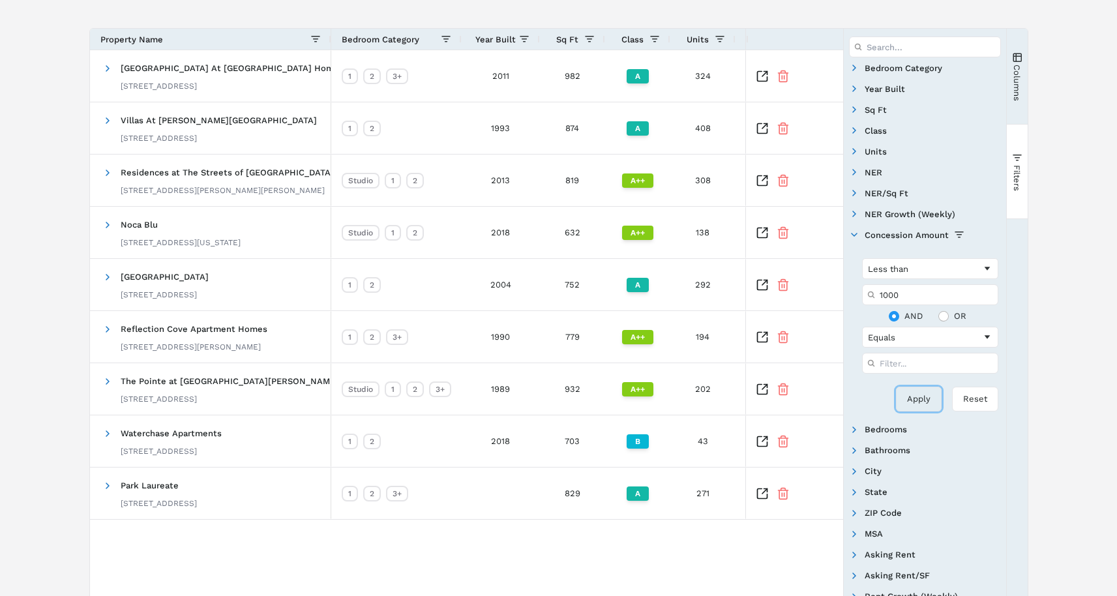
click at [920, 406] on button "Apply" at bounding box center [919, 399] width 46 height 25
click at [857, 492] on span "Filter List 32 Filters" at bounding box center [854, 492] width 10 height 10
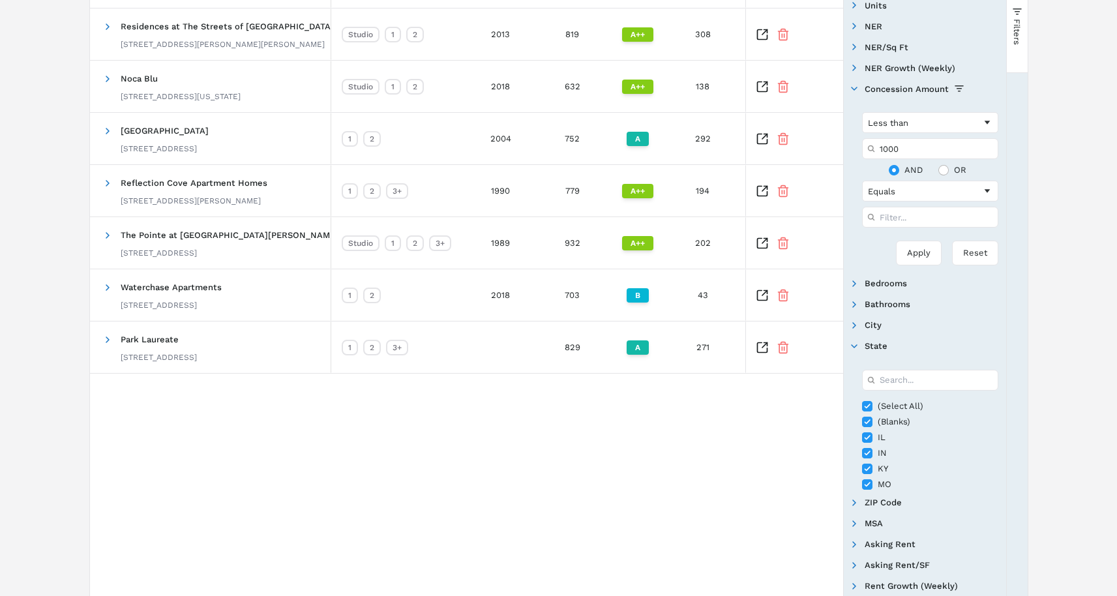
scroll to position [510, 0]
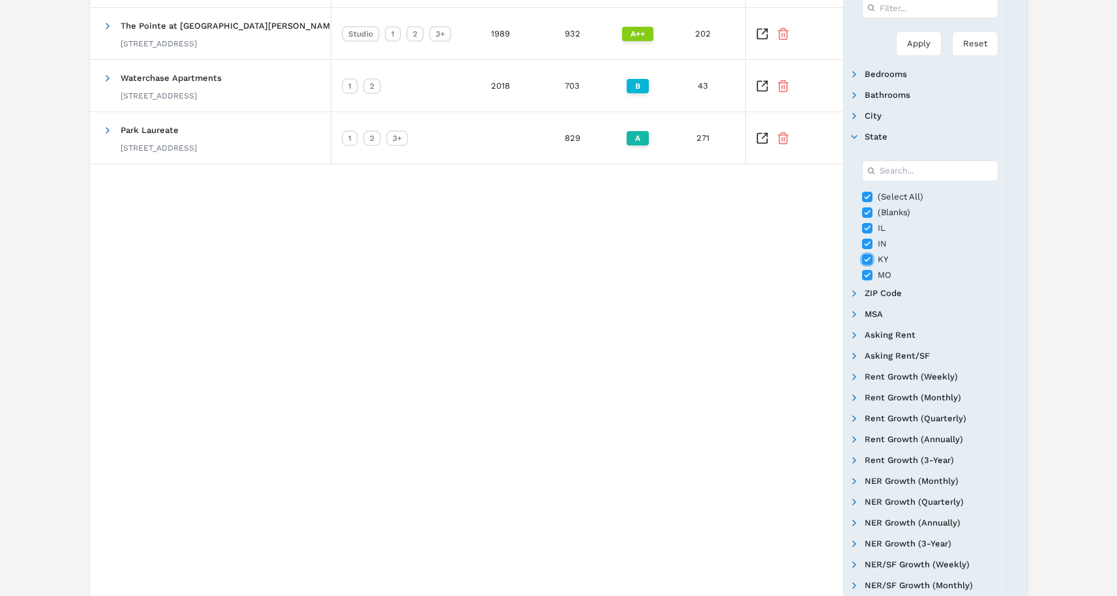
click at [870, 257] on input "Filter List" at bounding box center [867, 259] width 10 height 10
checkbox input "false"
click at [870, 233] on div "IL" at bounding box center [934, 228] width 144 height 16
click at [870, 230] on input "Filter List" at bounding box center [867, 228] width 10 height 10
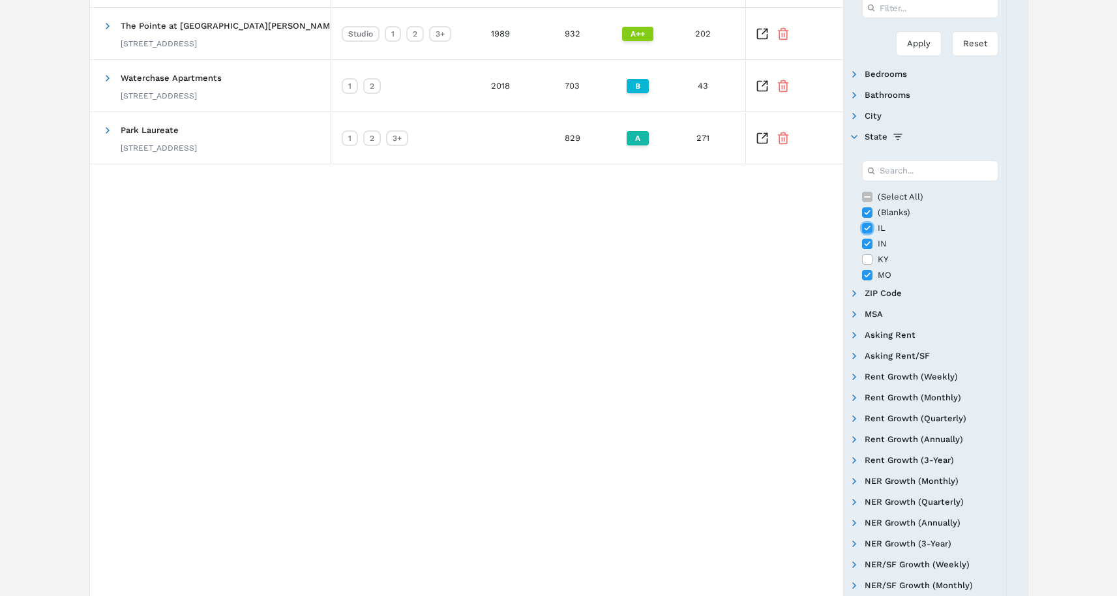
checkbox input "false"
click at [866, 242] on input "Filter List" at bounding box center [867, 244] width 10 height 10
checkbox input "false"
click at [862, 209] on input "Filter List" at bounding box center [867, 212] width 10 height 10
checkbox input "false"
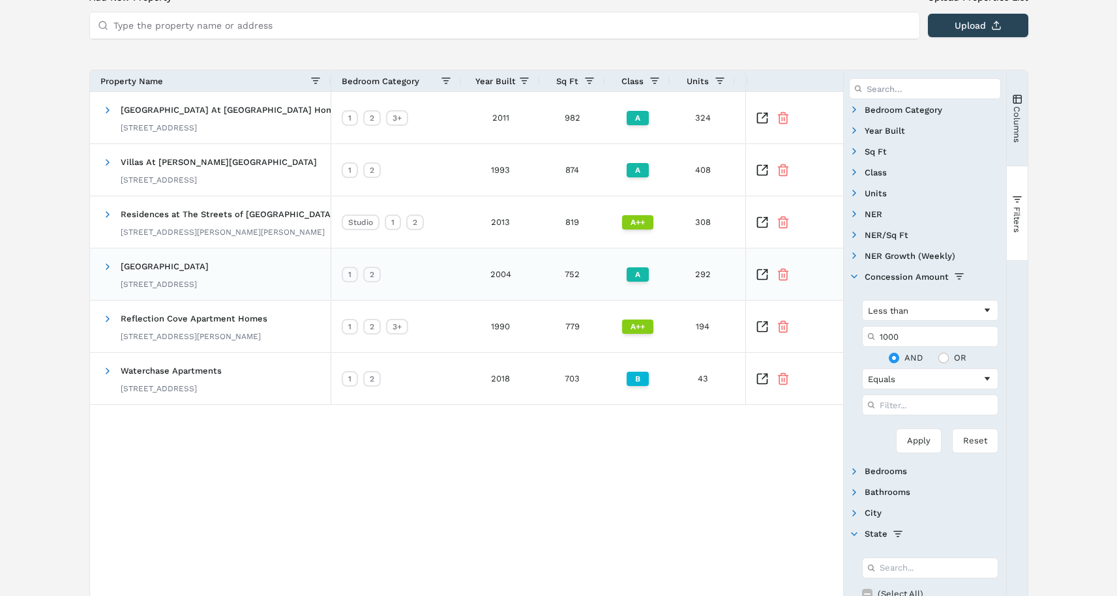
scroll to position [72, 0]
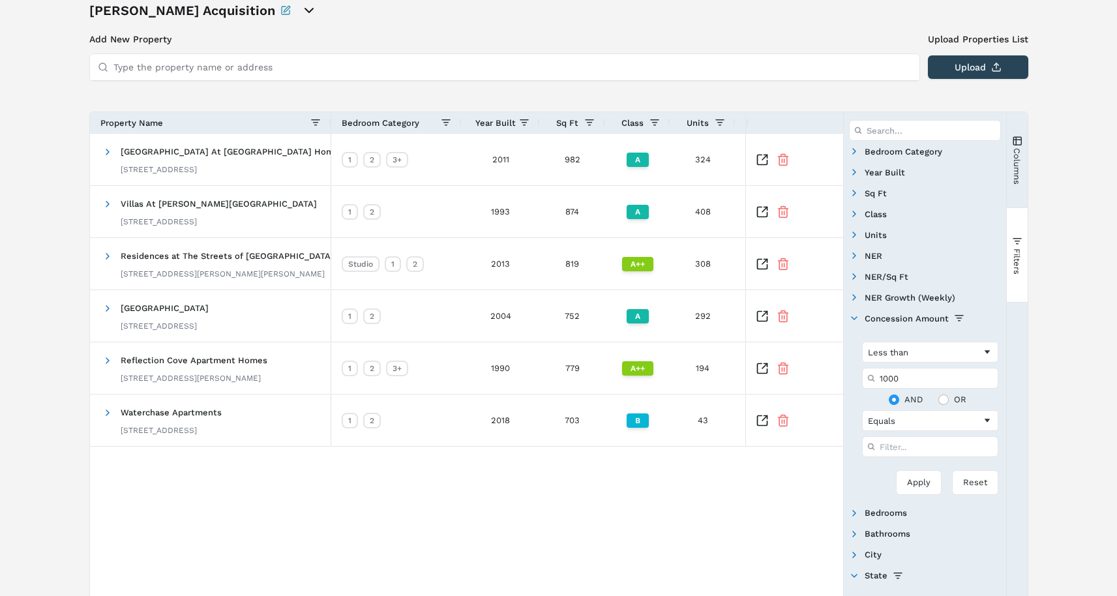
click at [23, 258] on div "[PERSON_NAME] Acquisition Add New Property Upload Properties List Type the prop…" at bounding box center [558, 570] width 1117 height 1169
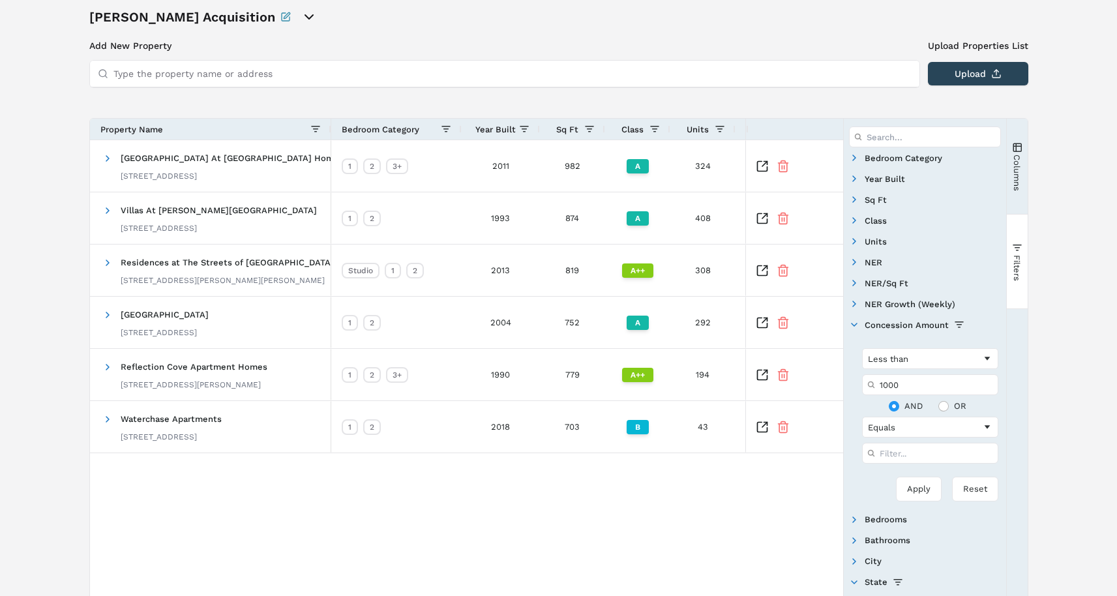
scroll to position [0, 0]
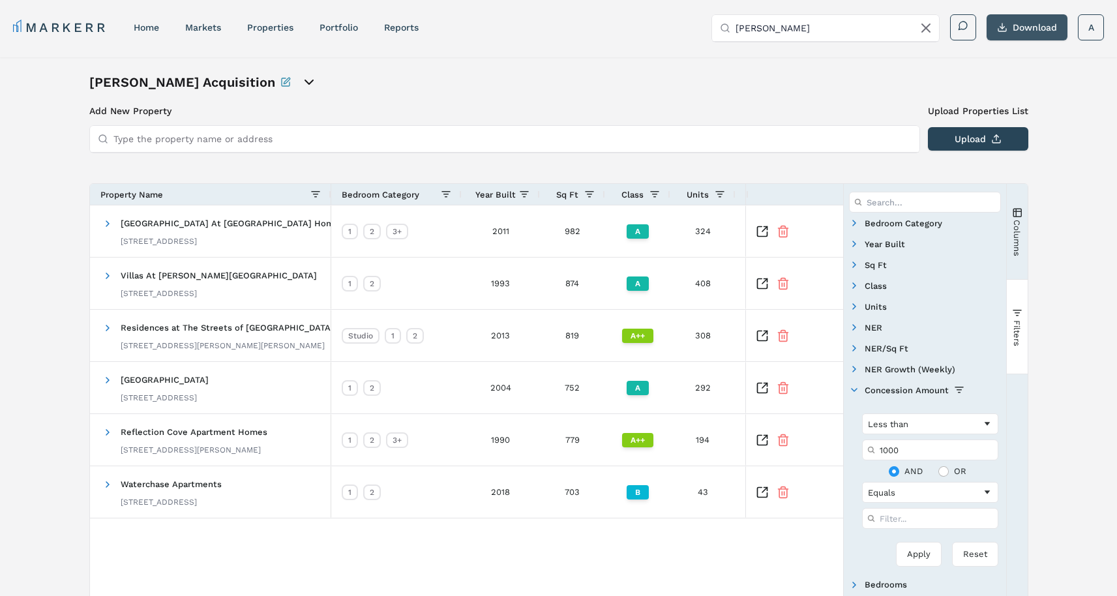
click at [1042, 35] on button "Download" at bounding box center [1026, 27] width 81 height 26
click at [191, 23] on link "markets" at bounding box center [203, 27] width 36 height 10
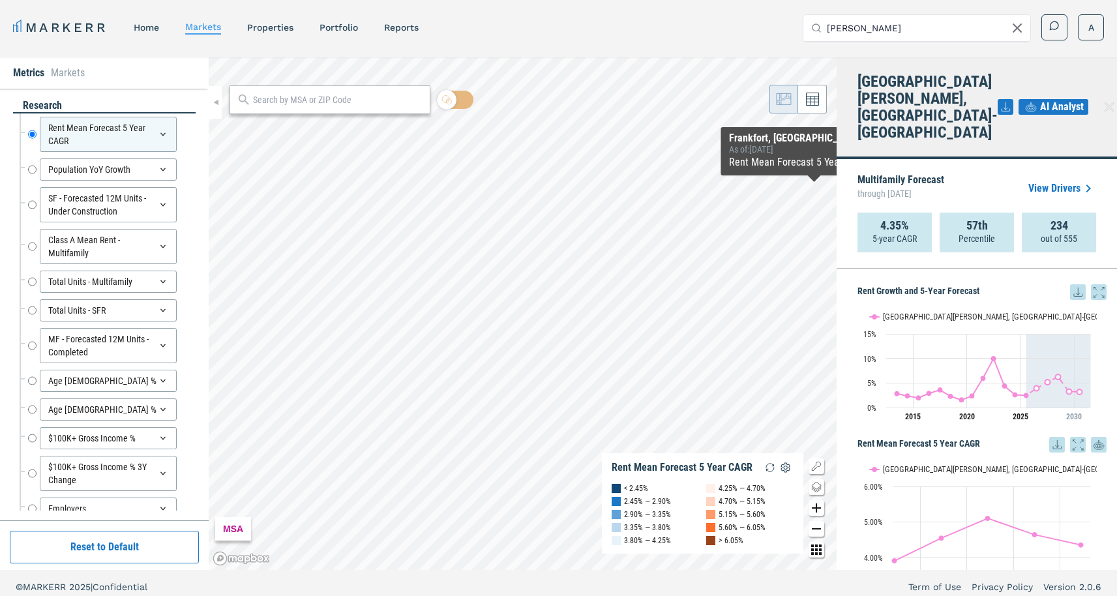
click at [997, 99] on icon at bounding box center [1005, 107] width 16 height 16
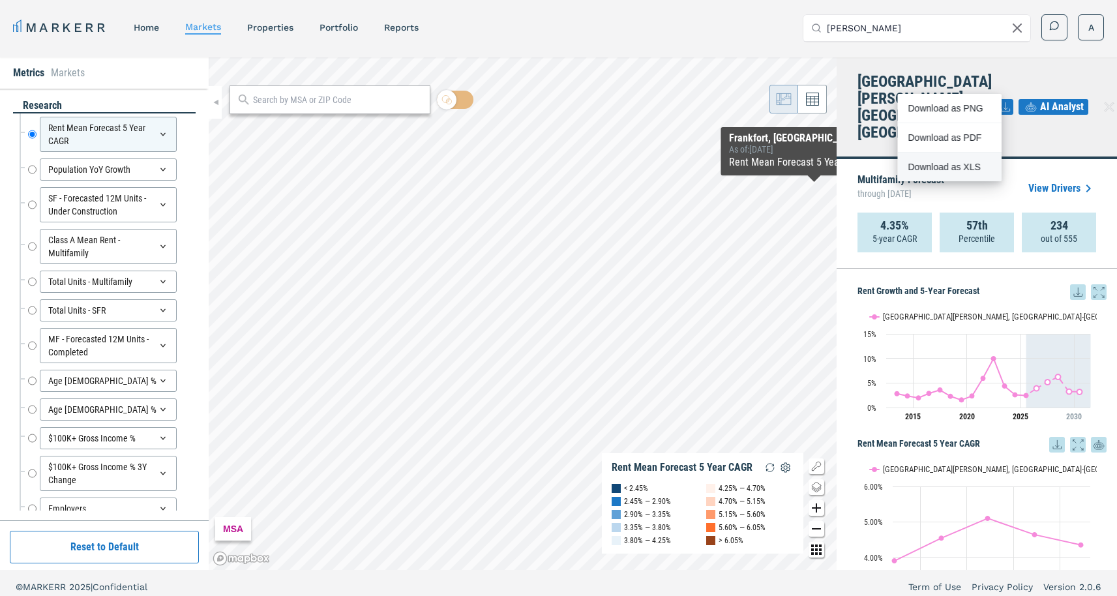
click at [950, 169] on div "Download as XLS" at bounding box center [944, 166] width 75 height 13
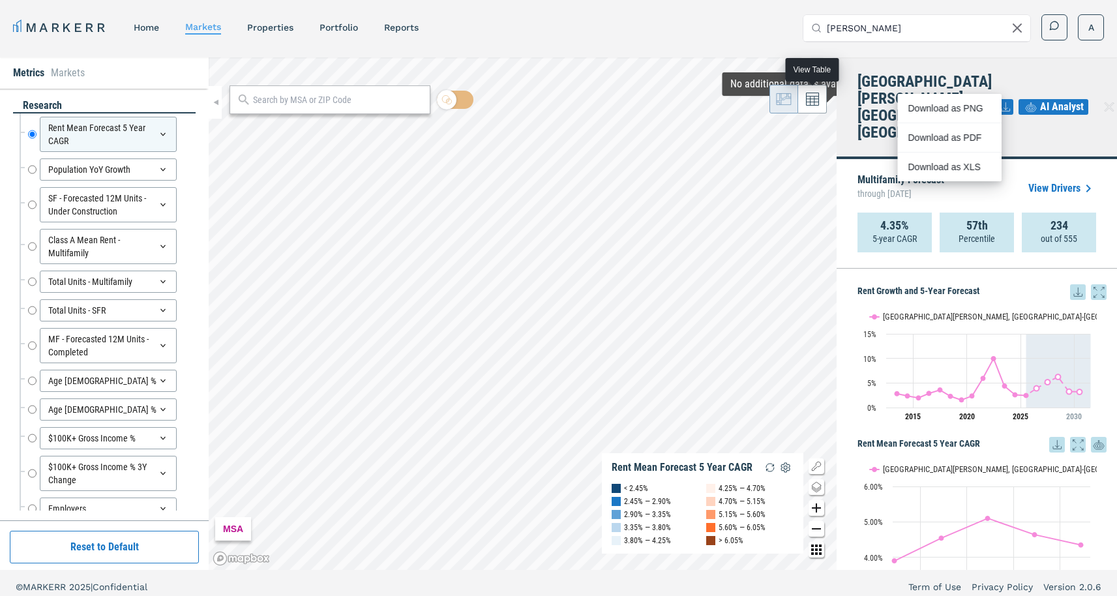
click at [808, 100] on icon at bounding box center [812, 99] width 13 height 13
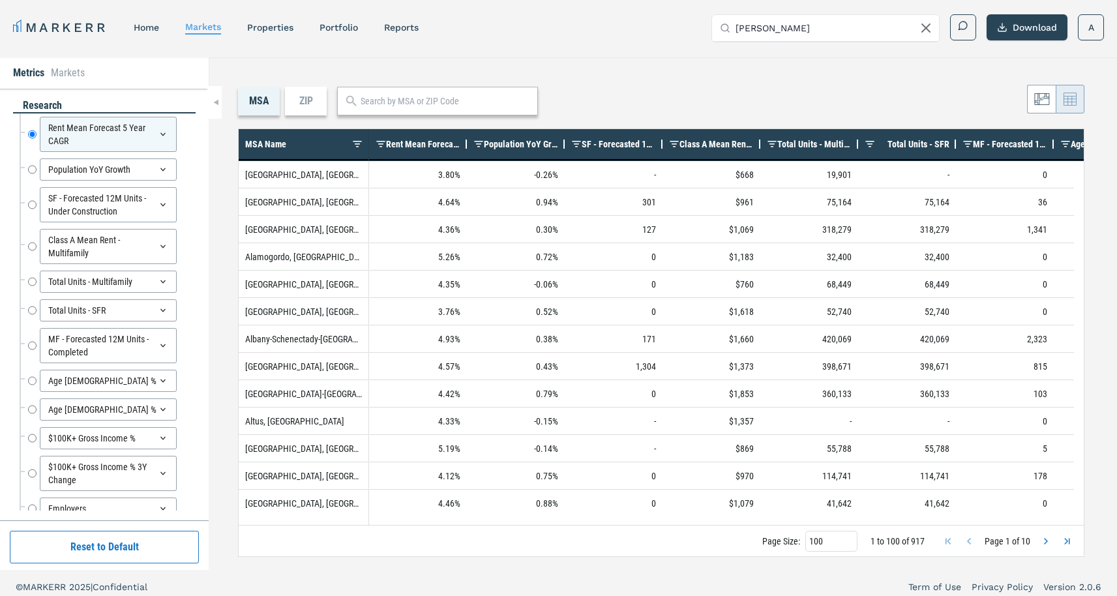
click at [702, 132] on div "Class A Mean Rent - Multifamily" at bounding box center [716, 143] width 74 height 23
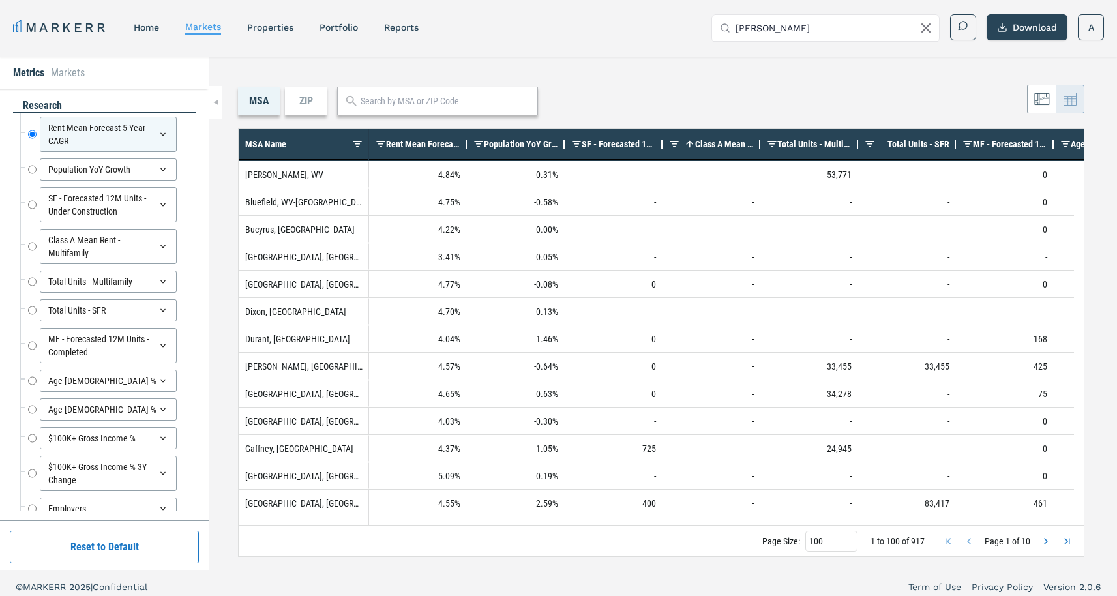
click at [701, 138] on div "Class A Mean Rent - Multifamily 1" at bounding box center [716, 143] width 74 height 23
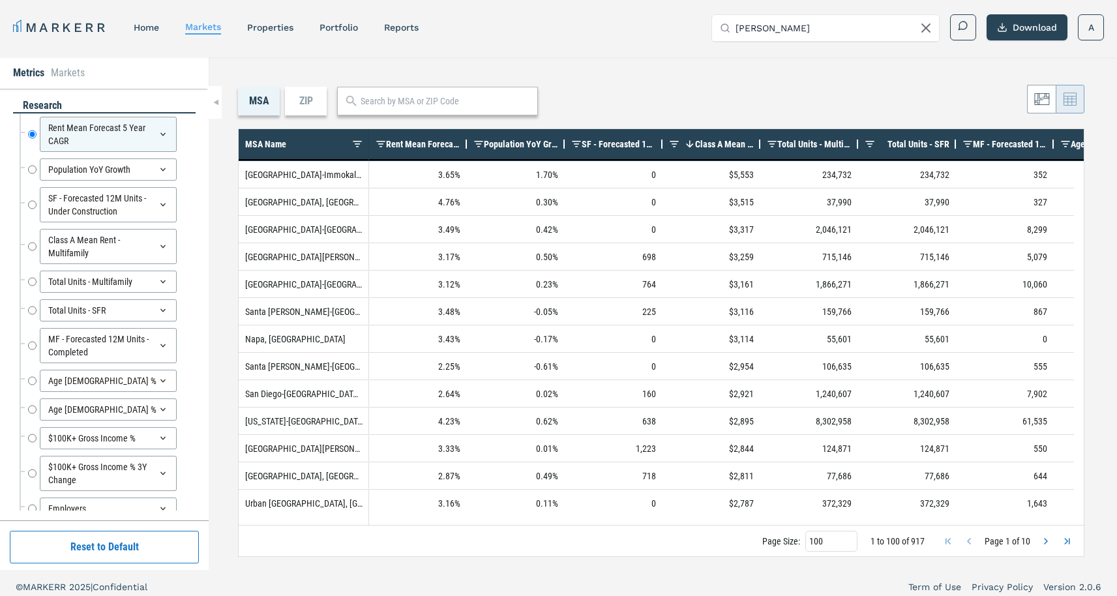
click at [300, 102] on div "ZIP" at bounding box center [306, 101] width 42 height 29
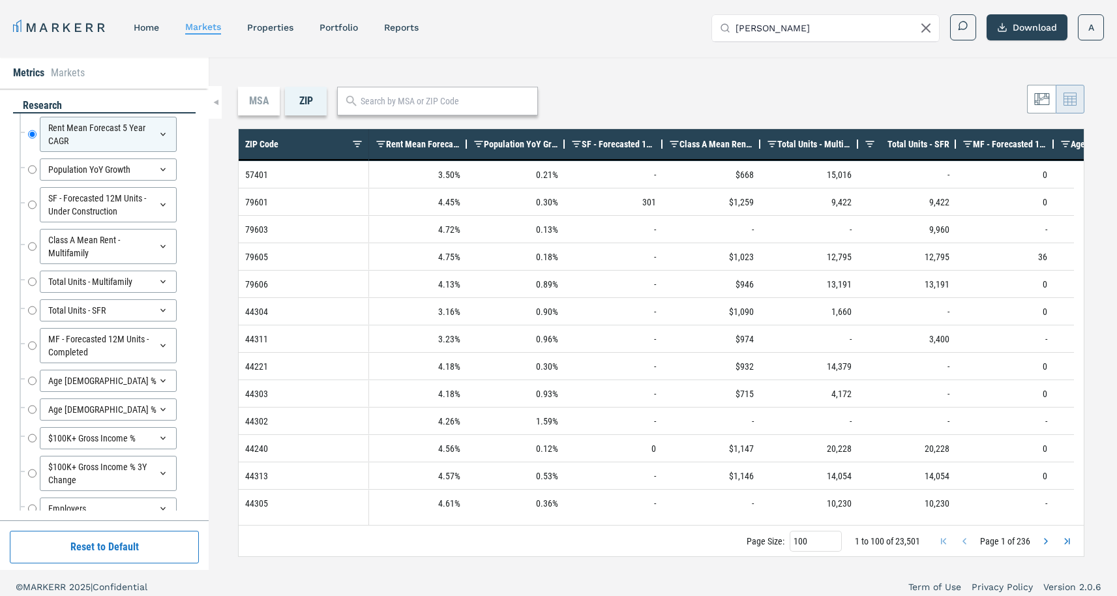
click at [728, 136] on div "Class A Mean Rent - Multifamily" at bounding box center [716, 143] width 74 height 23
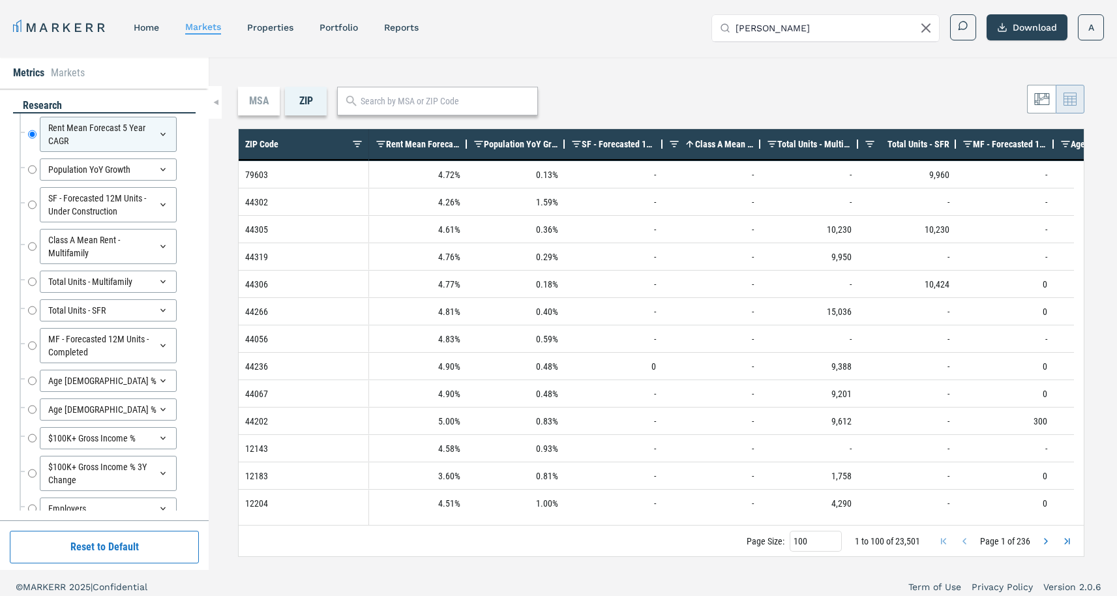
click at [728, 138] on div "Class A Mean Rent - Multifamily 1" at bounding box center [716, 143] width 74 height 23
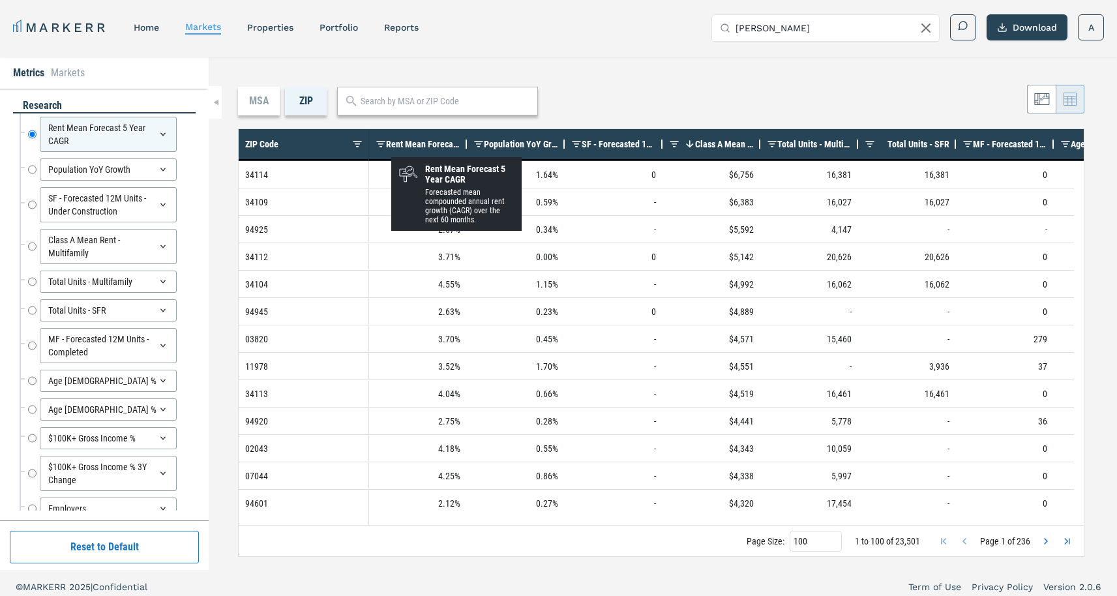
click at [402, 144] on span "Rent Mean Forecast 5 Year CAGR" at bounding box center [423, 144] width 74 height 10
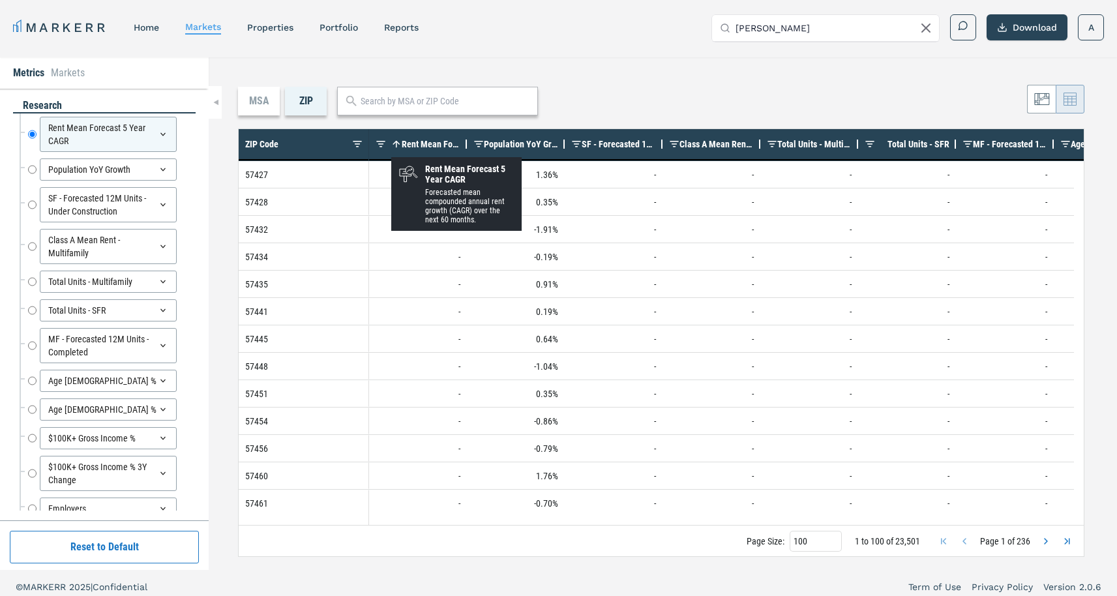
click at [402, 144] on span "Rent Mean Forecast 5 Year CAGR" at bounding box center [431, 144] width 59 height 10
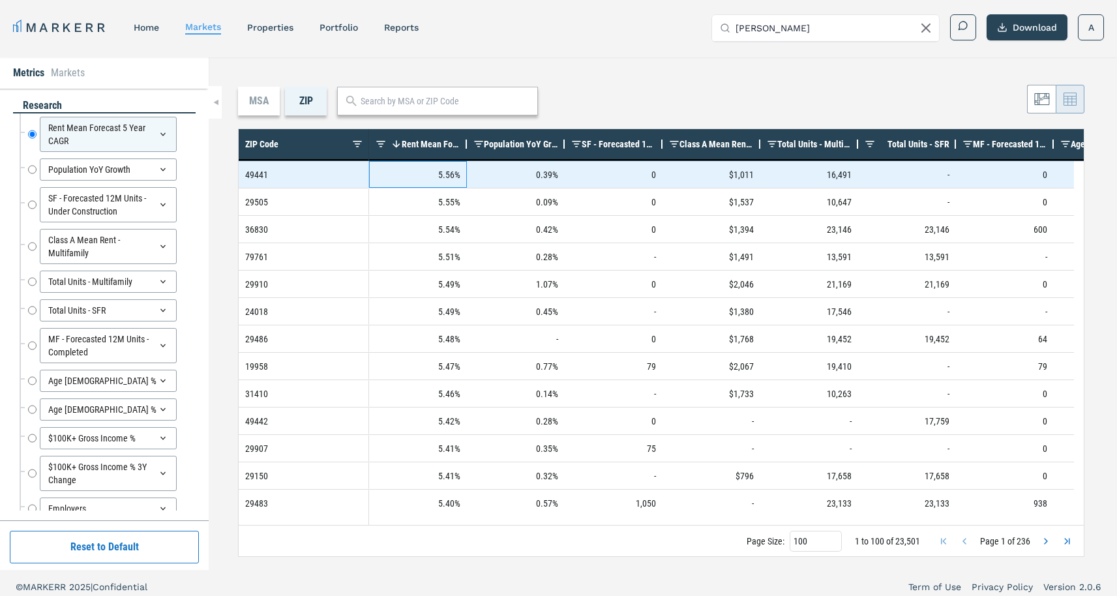
drag, startPoint x: 462, startPoint y: 180, endPoint x: 410, endPoint y: 179, distance: 51.5
click at [410, 179] on div "5.56%" at bounding box center [418, 174] width 98 height 27
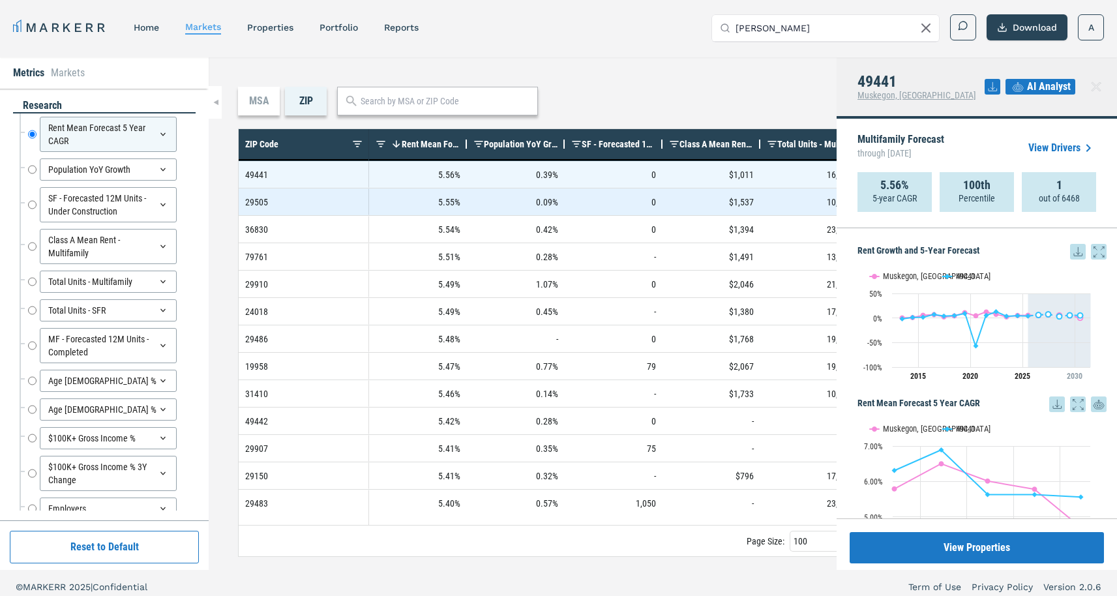
click at [300, 203] on div "29505" at bounding box center [304, 201] width 130 height 27
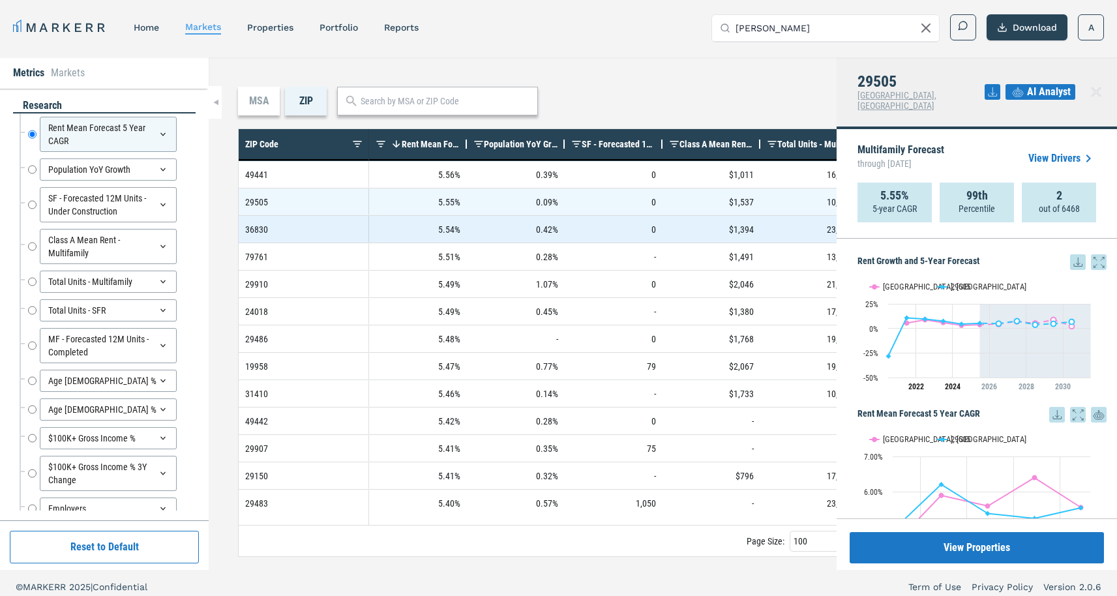
click at [306, 221] on div "36830" at bounding box center [304, 229] width 130 height 27
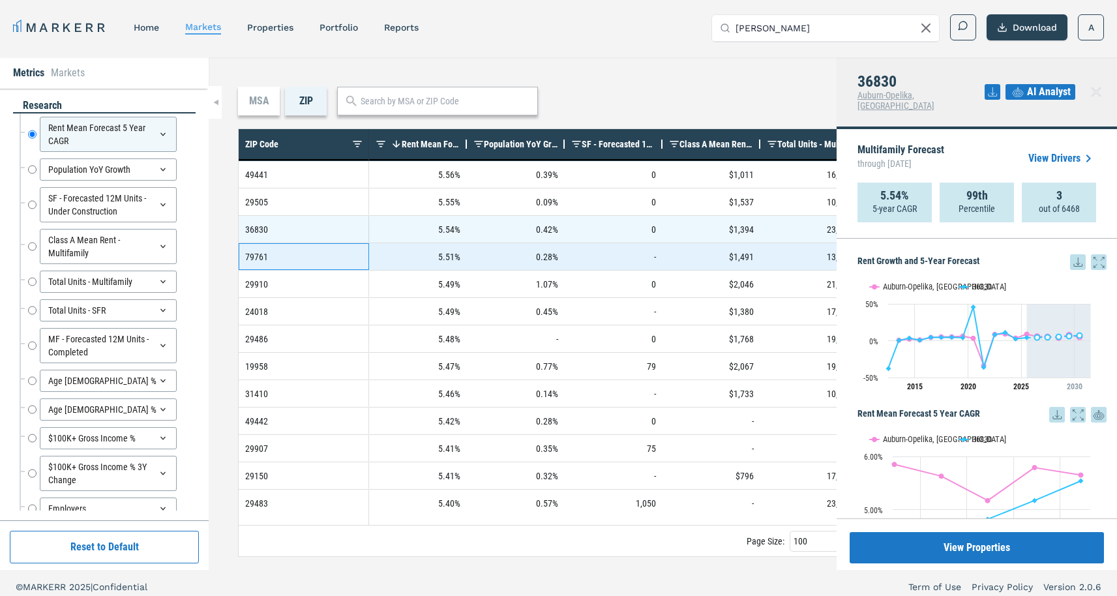
click at [299, 254] on div "79761" at bounding box center [304, 256] width 130 height 27
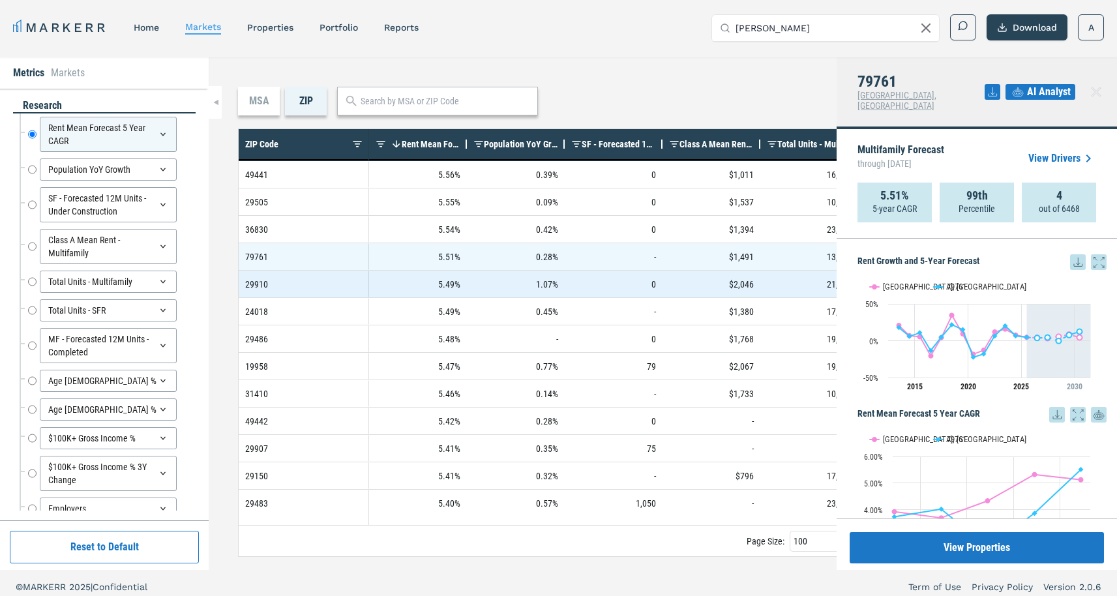
click at [296, 293] on div "29910" at bounding box center [304, 284] width 130 height 27
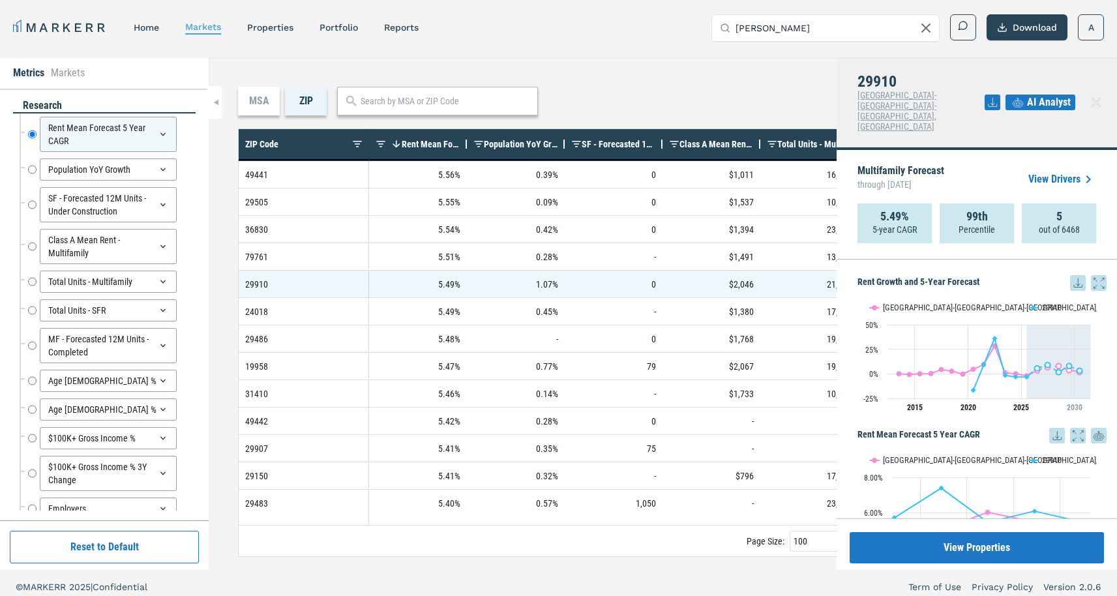
click at [1021, 95] on icon at bounding box center [1018, 103] width 16 height 16
